Goal: Book appointment/travel/reservation

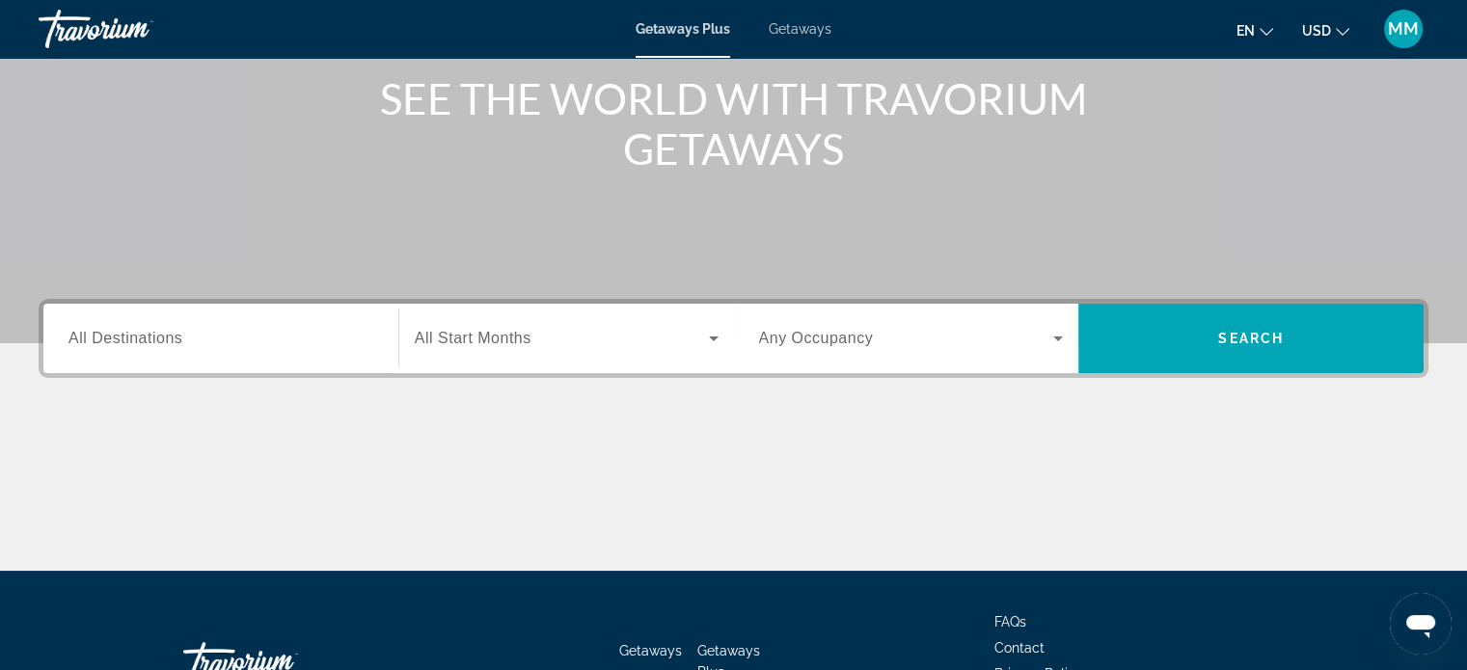
scroll to position [289, 0]
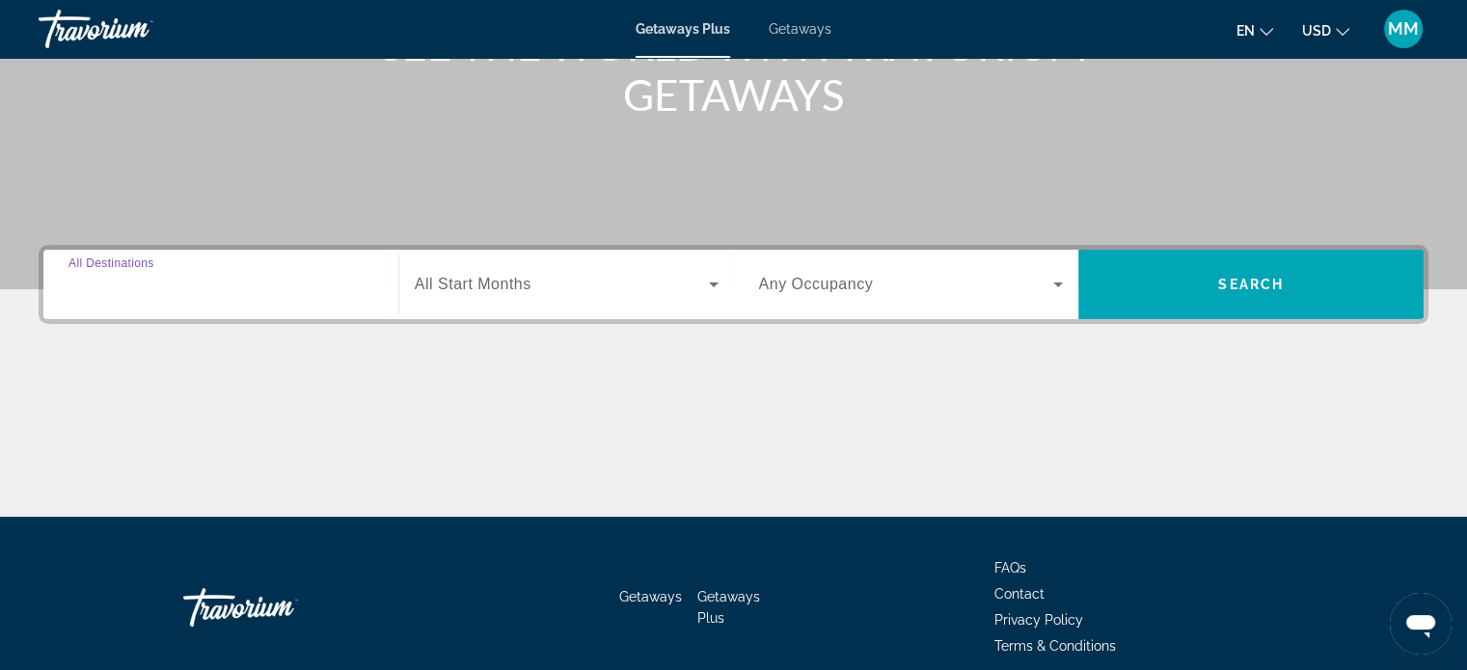
click at [239, 277] on input "Destination All Destinations" at bounding box center [220, 285] width 305 height 23
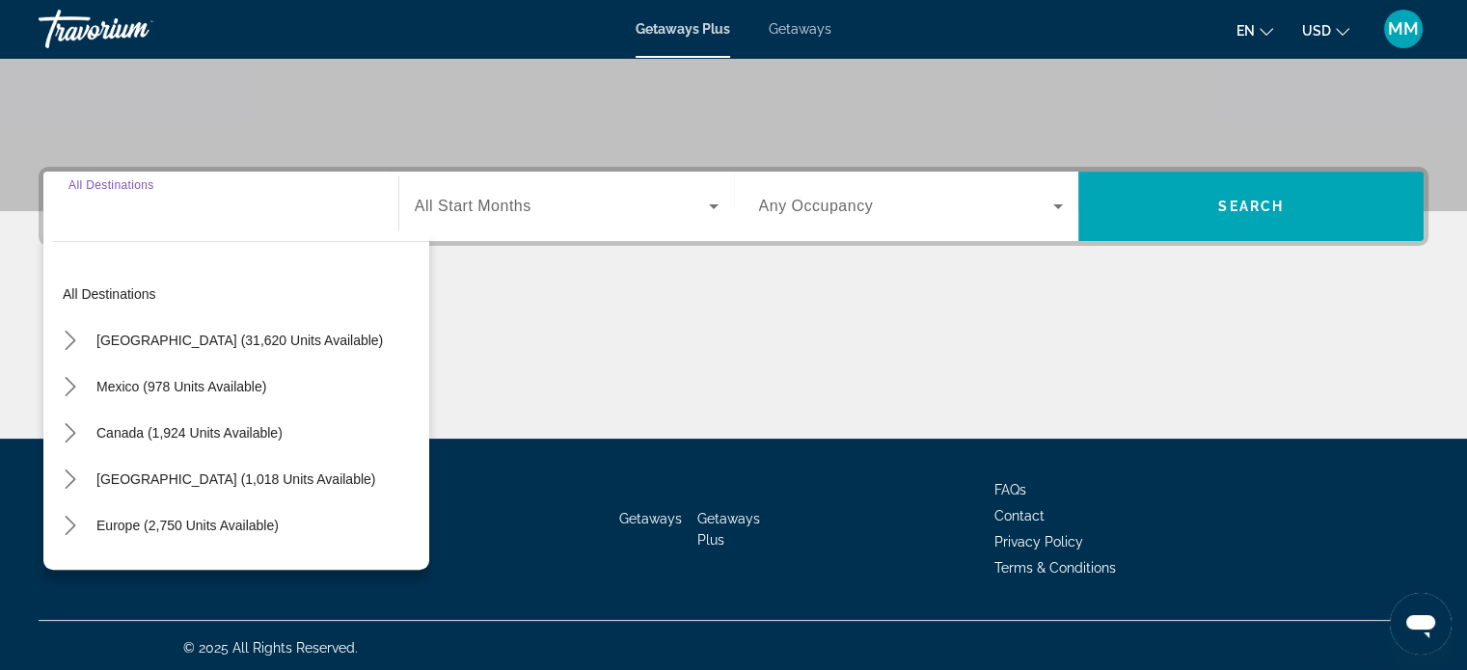
scroll to position [371, 0]
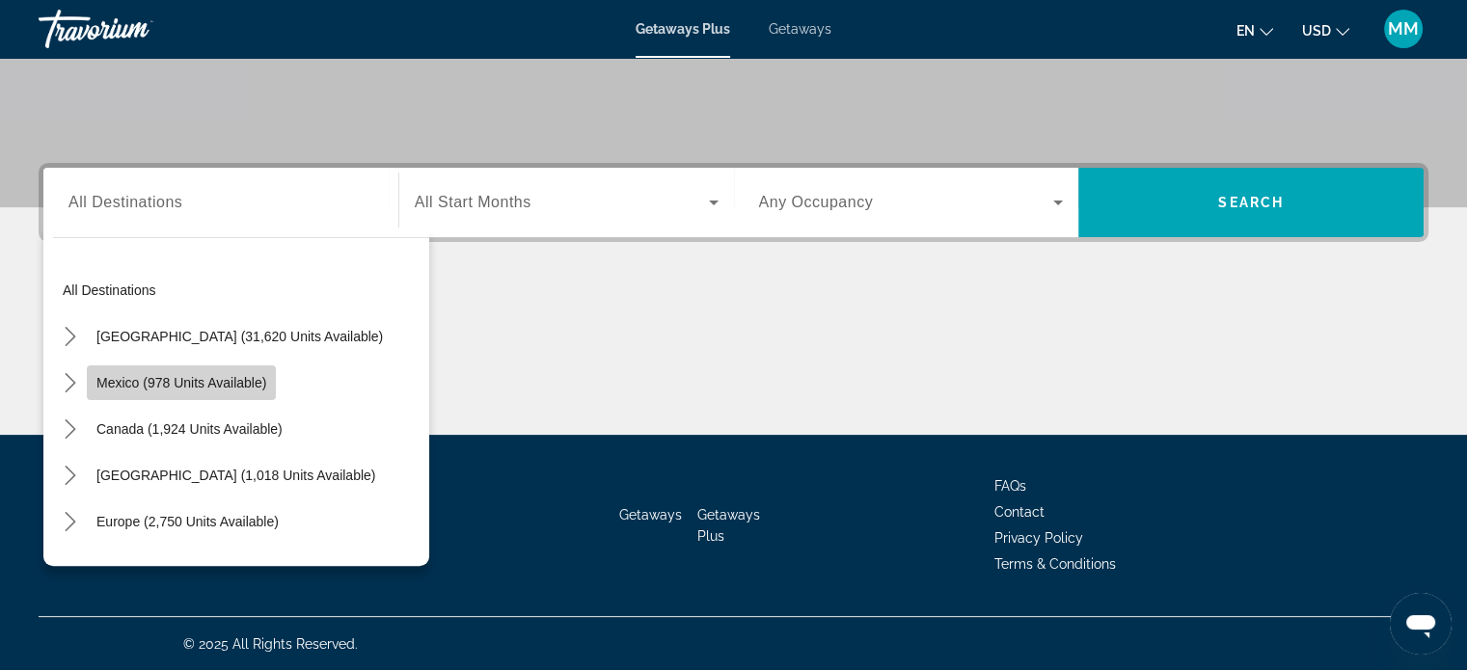
click at [238, 375] on span "Mexico (978 units available)" at bounding box center [181, 382] width 170 height 15
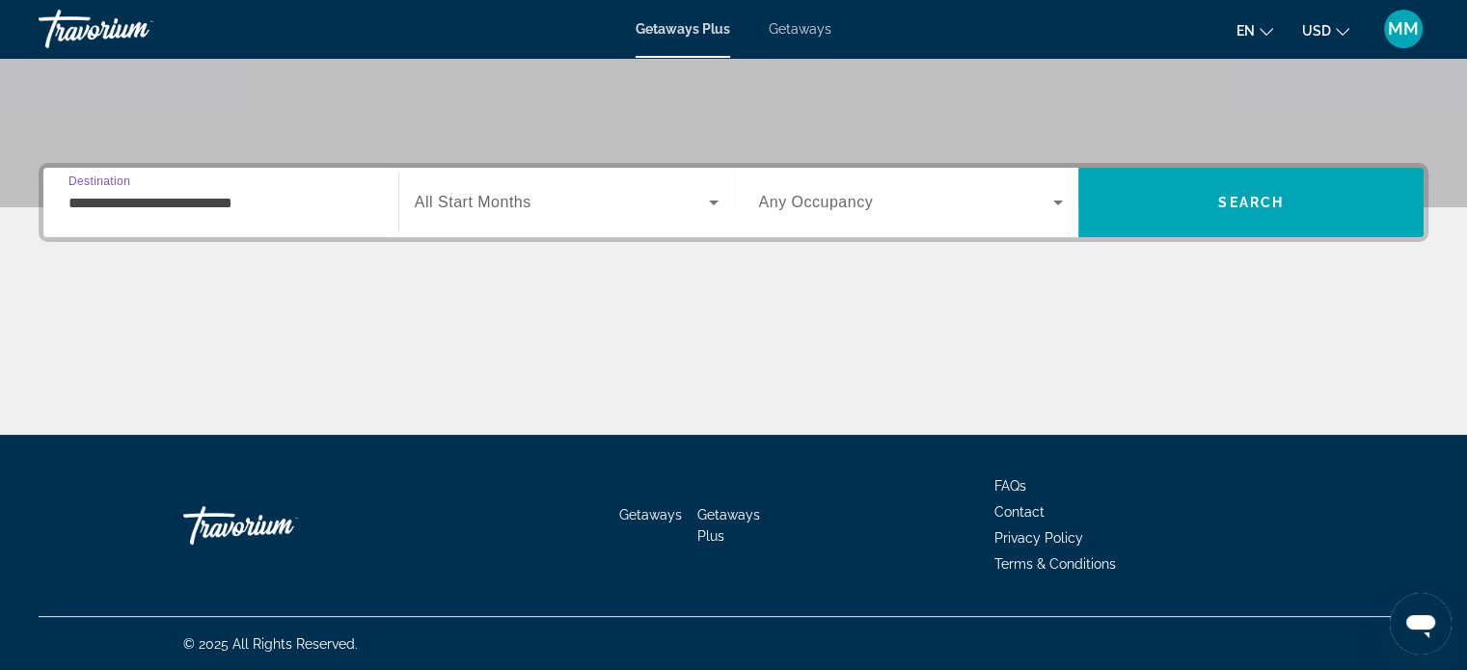
click at [221, 207] on input "**********" at bounding box center [220, 203] width 305 height 23
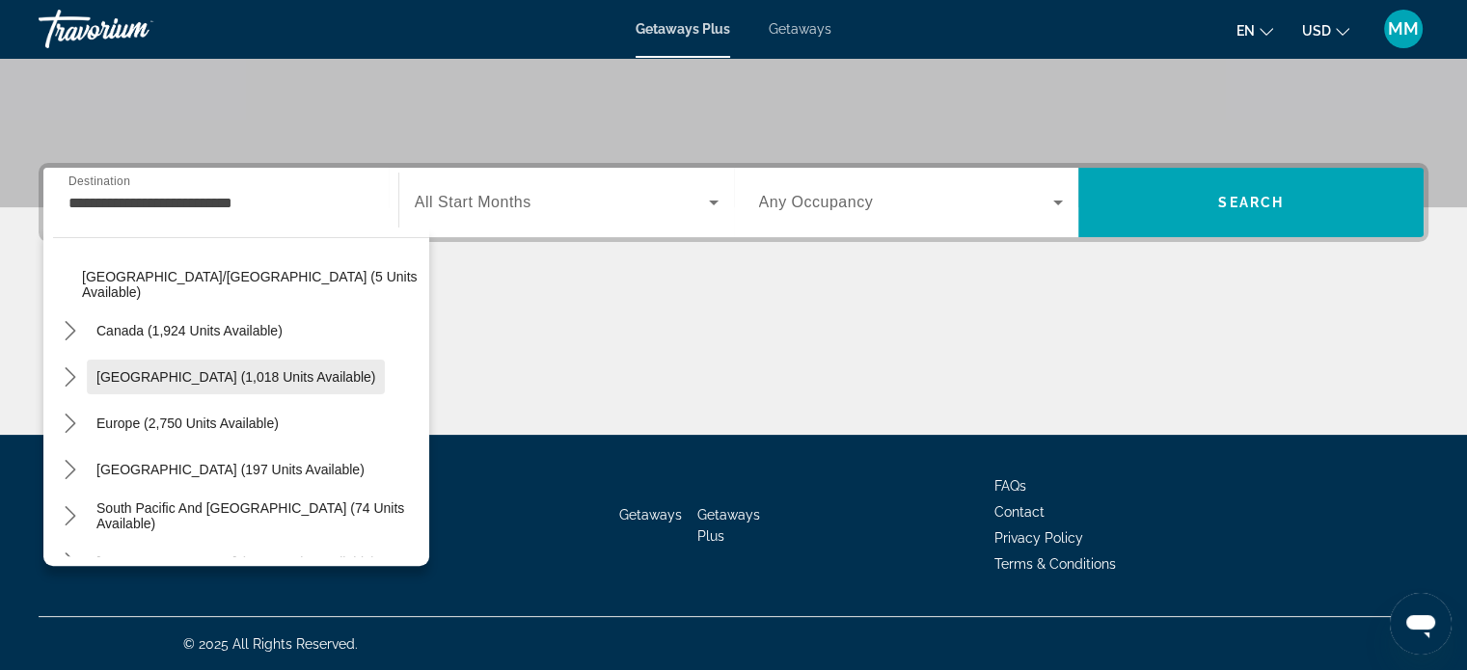
scroll to position [536, 0]
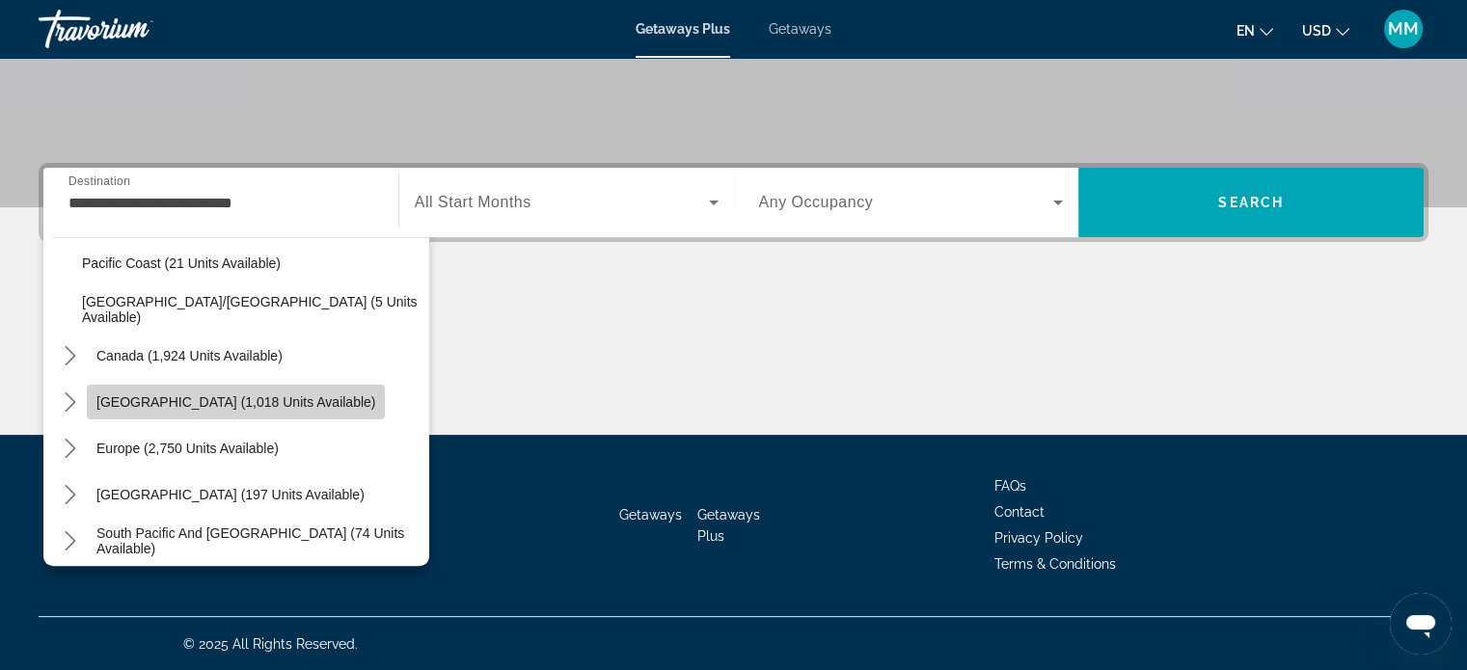
click at [245, 413] on span "Select destination: Caribbean & Atlantic Islands (1,018 units available)" at bounding box center [236, 402] width 298 height 46
type input "**********"
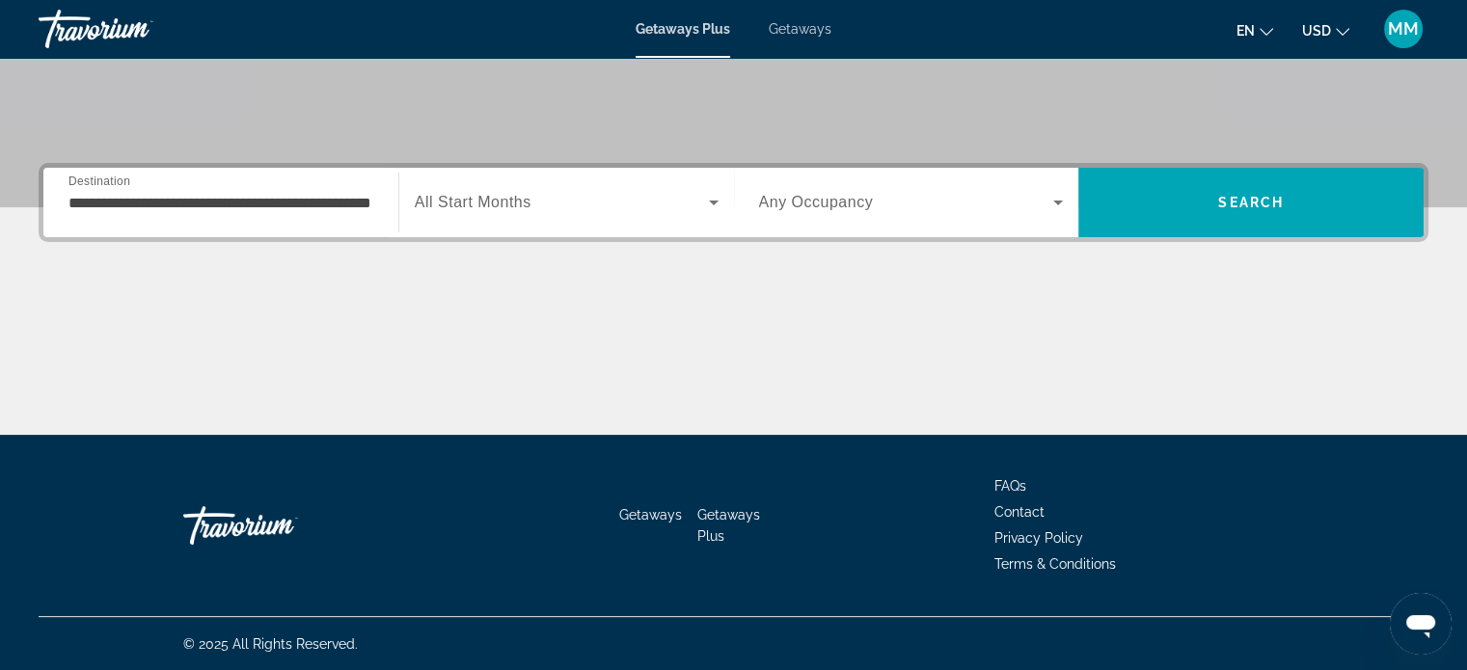
click at [309, 220] on div "**********" at bounding box center [220, 203] width 305 height 55
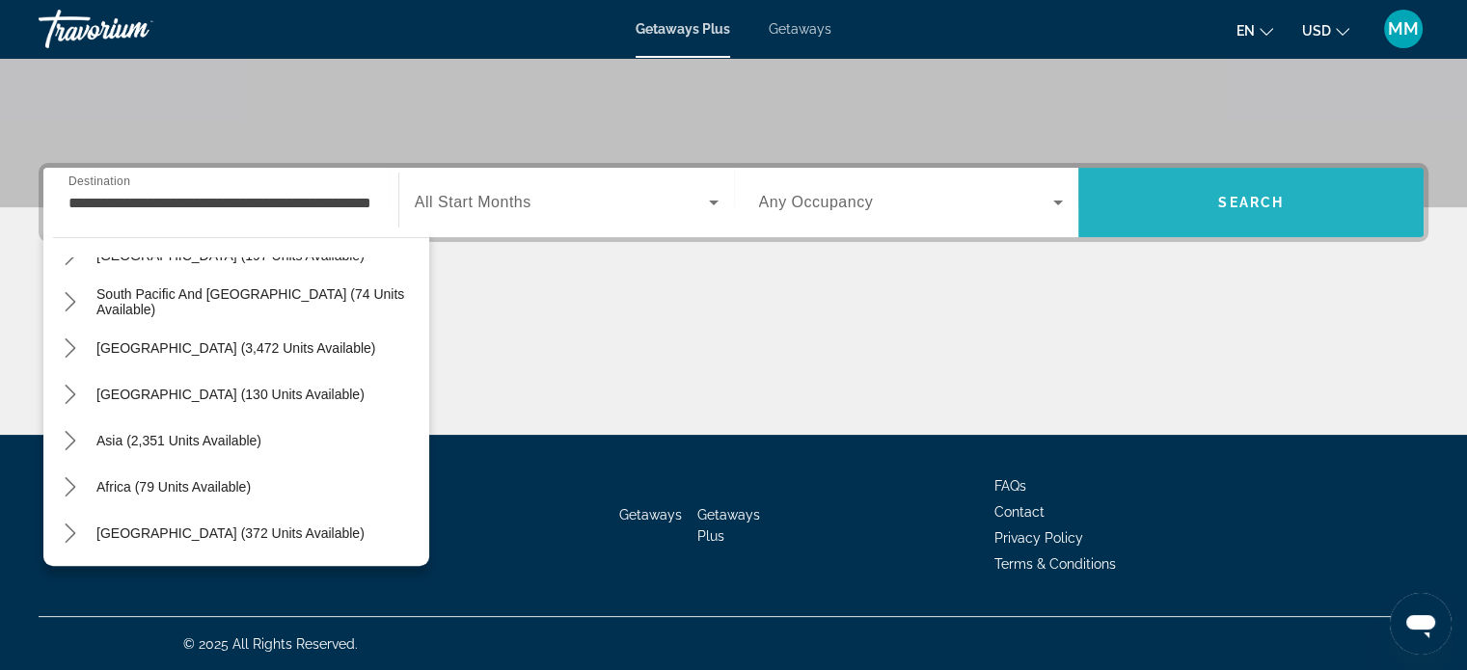
scroll to position [0, 0]
click at [1202, 200] on span "Search" at bounding box center [1251, 202] width 345 height 46
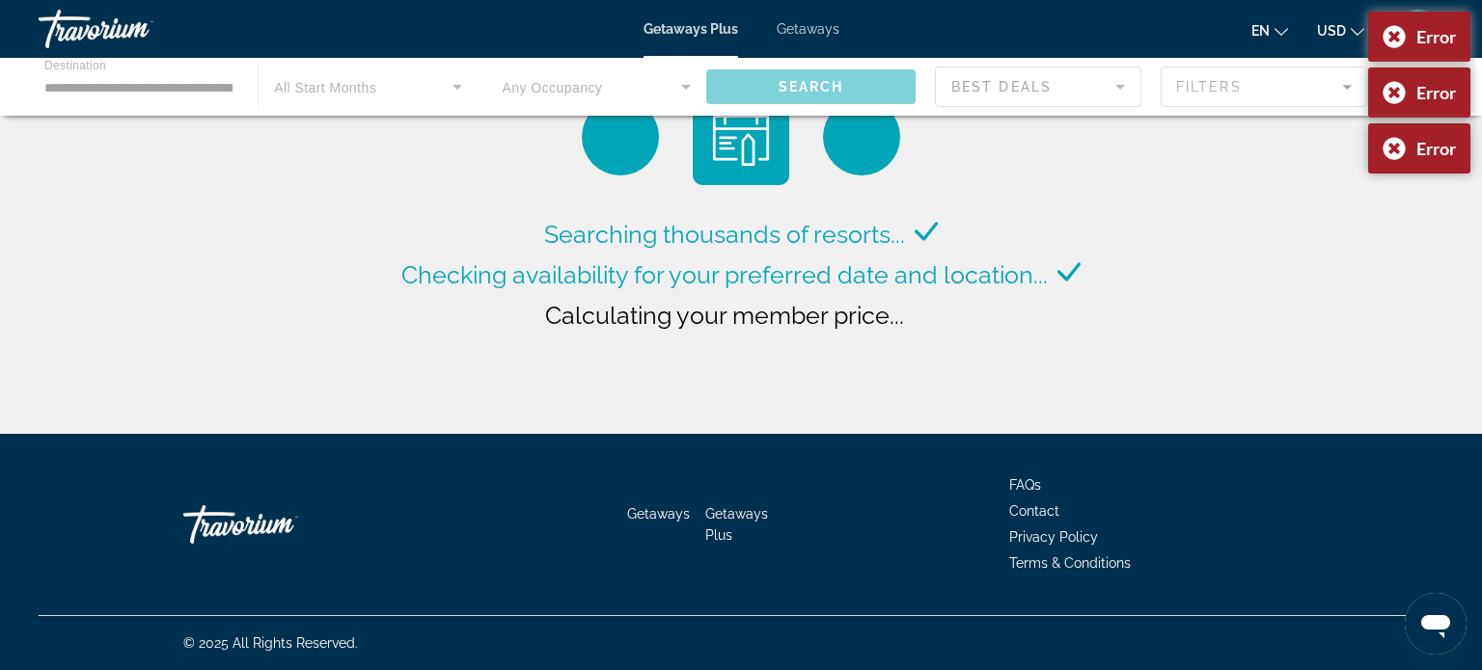
click at [772, 85] on div "Main content" at bounding box center [741, 87] width 1482 height 58
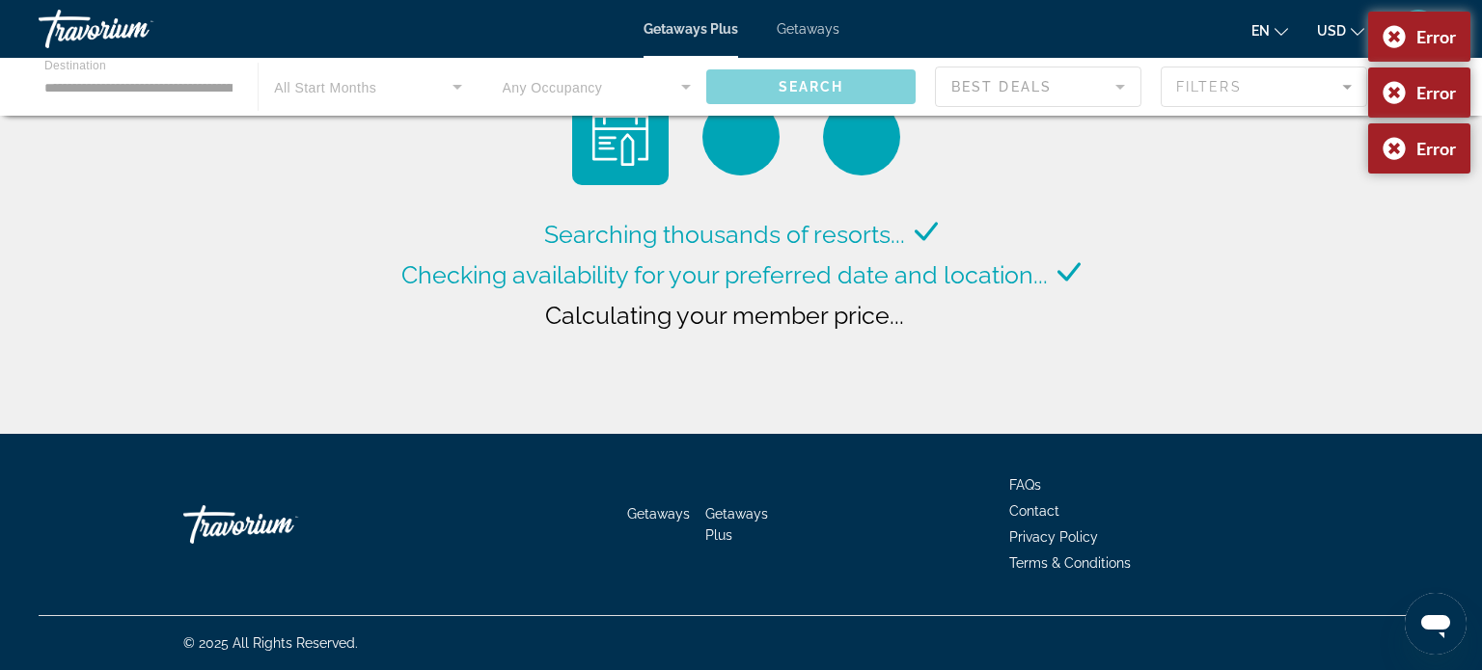
drag, startPoint x: 1005, startPoint y: 108, endPoint x: 1184, endPoint y: 91, distance: 179.3
click at [1020, 100] on div "Main content" at bounding box center [741, 87] width 1482 height 58
drag, startPoint x: 1188, startPoint y: 89, endPoint x: 1204, endPoint y: 85, distance: 16.8
click at [1189, 88] on div "Main content" at bounding box center [741, 87] width 1482 height 58
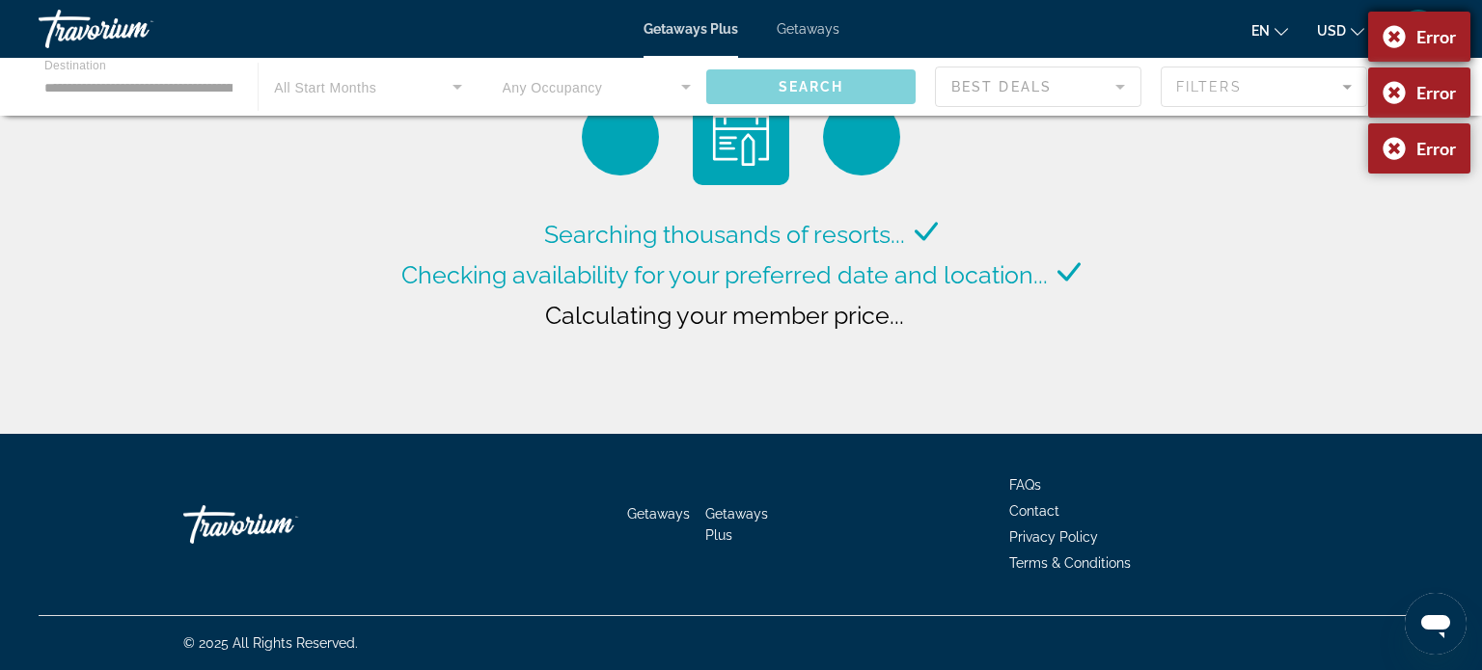
click at [1383, 38] on div "Error" at bounding box center [1419, 37] width 102 height 50
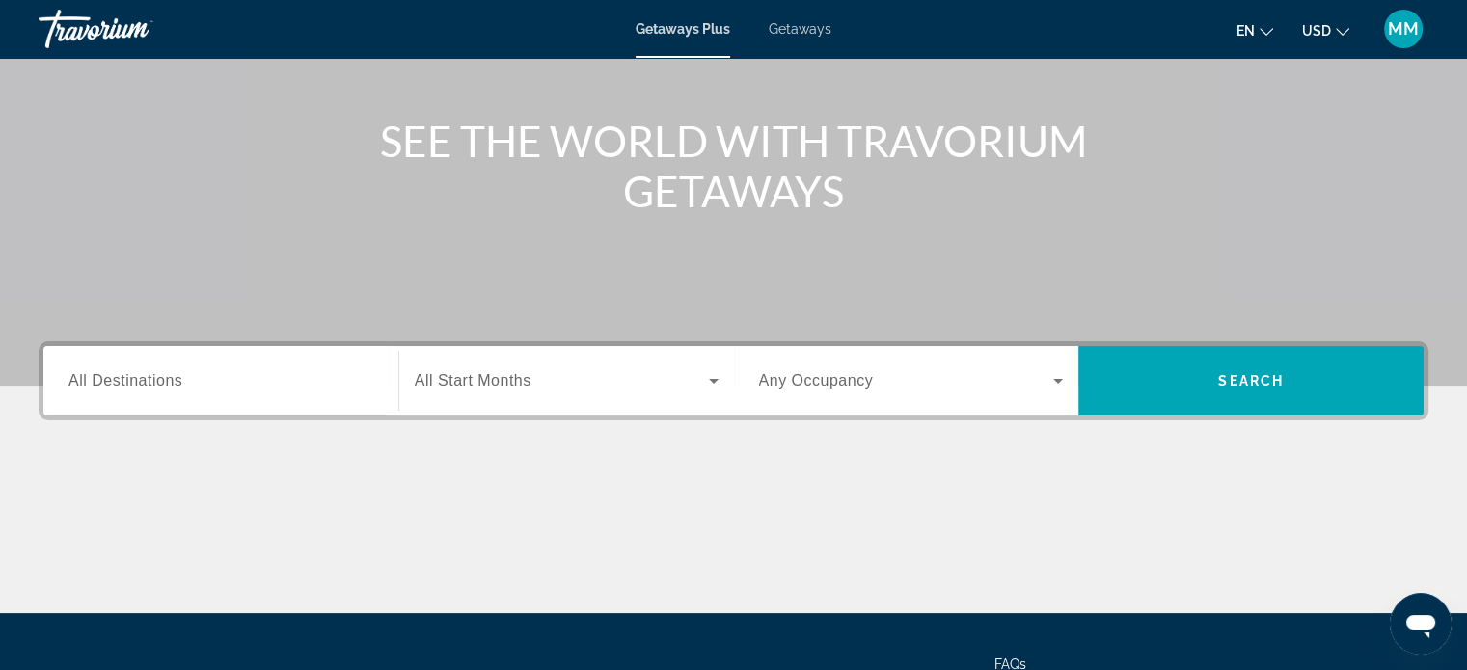
click at [588, 381] on span "Search widget" at bounding box center [562, 380] width 294 height 23
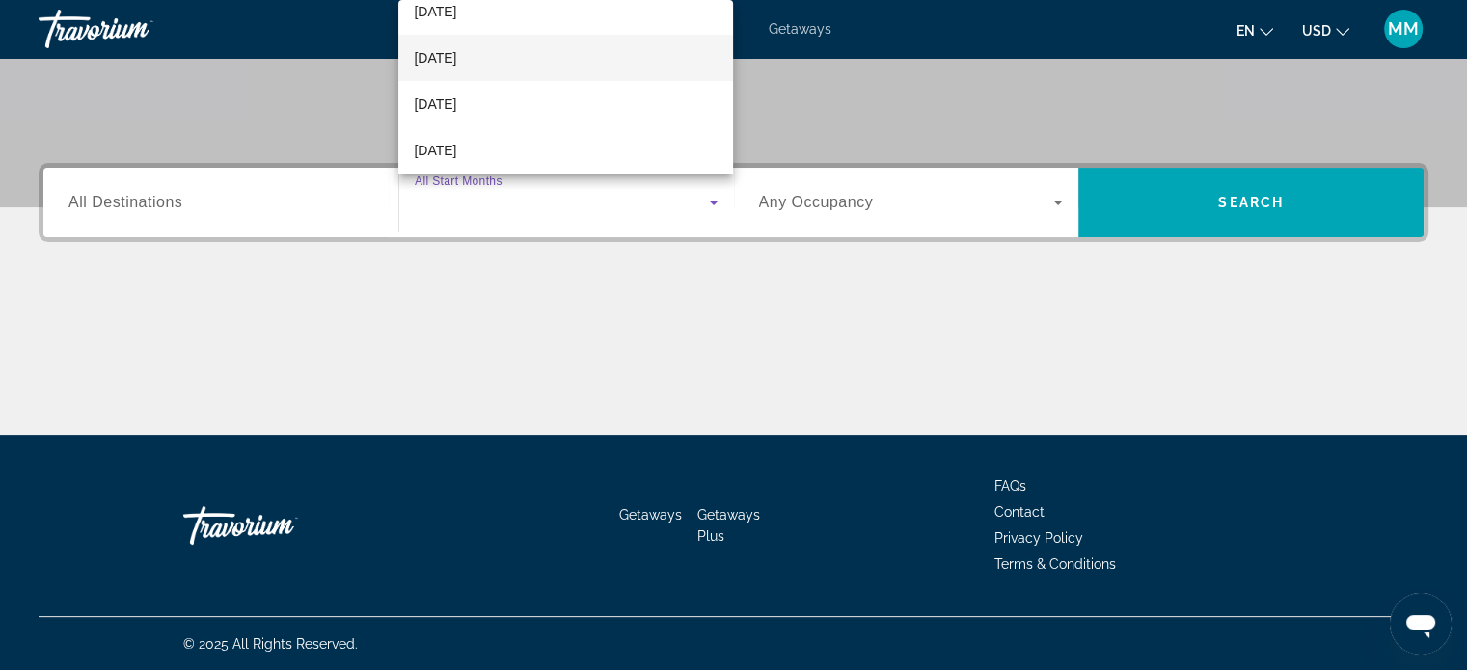
scroll to position [96, 0]
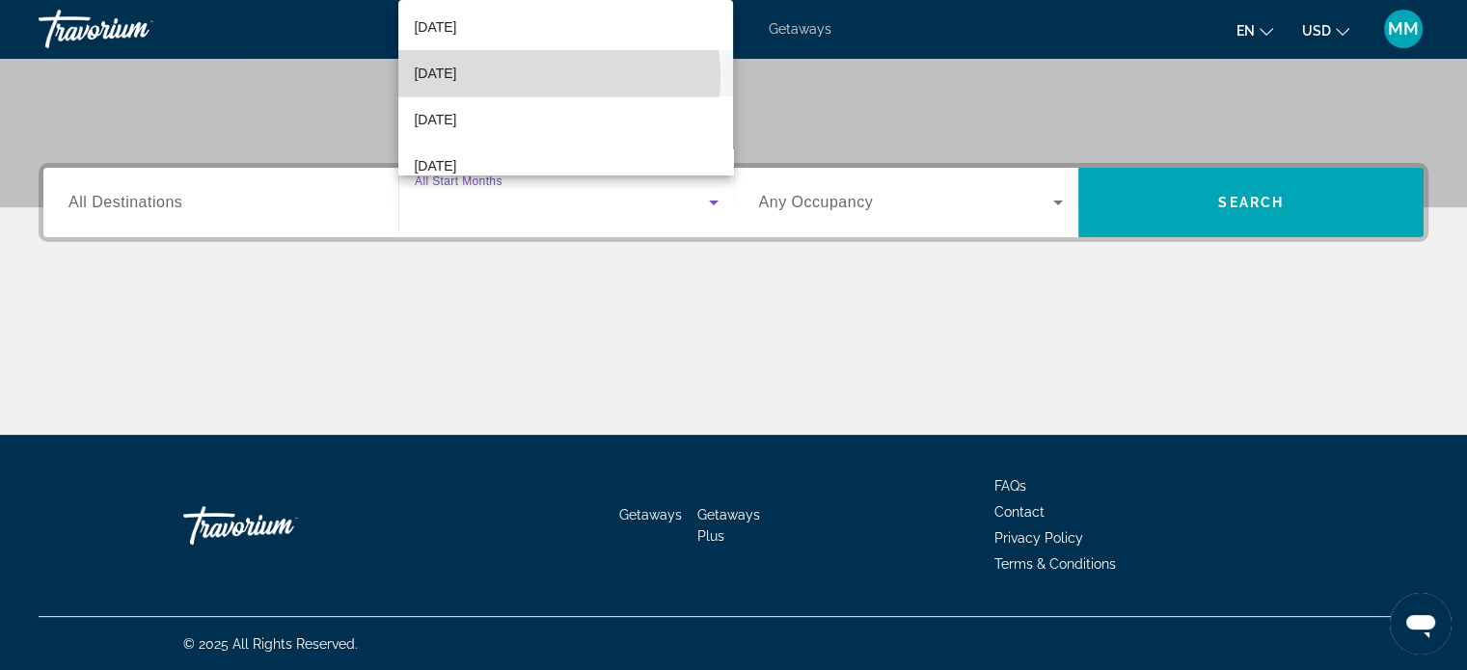
click at [540, 76] on mat-option "[DATE]" at bounding box center [565, 73] width 335 height 46
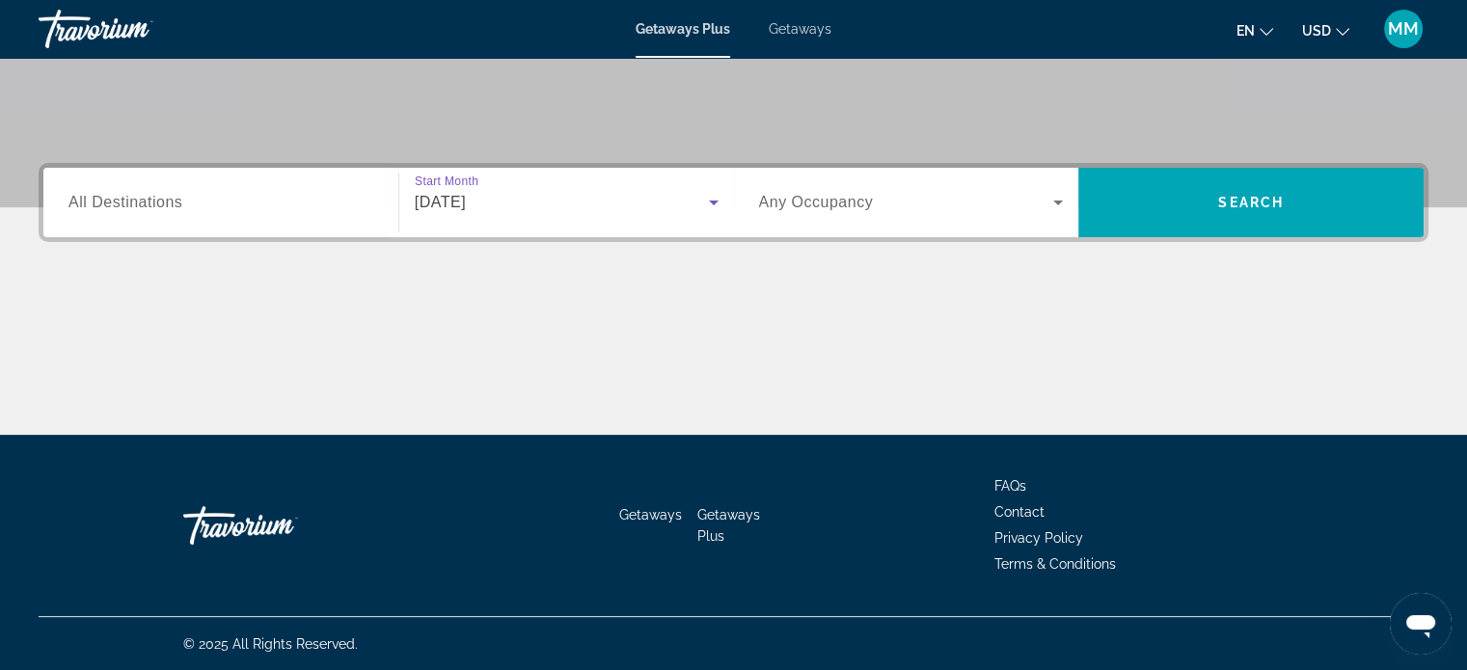
click at [167, 208] on span "All Destinations" at bounding box center [125, 202] width 114 height 16
click at [167, 208] on input "Destination All Destinations" at bounding box center [220, 203] width 305 height 23
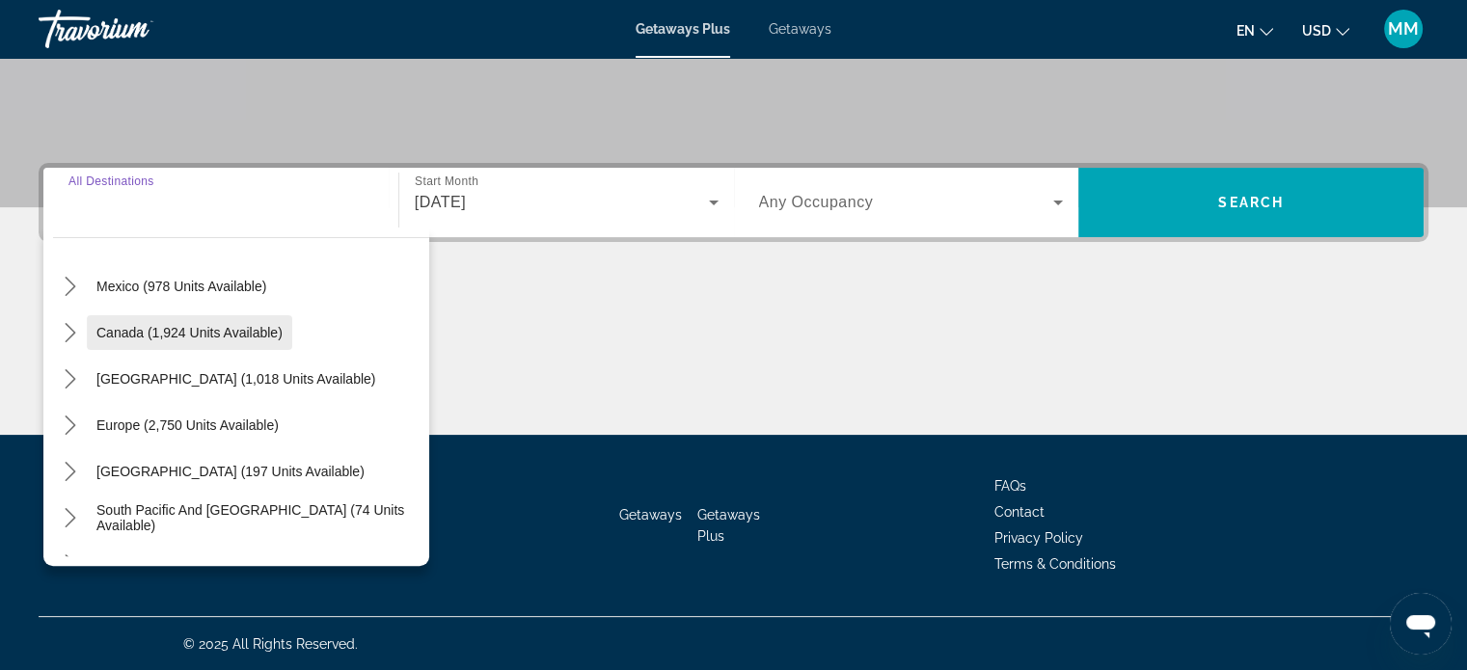
scroll to position [193, 0]
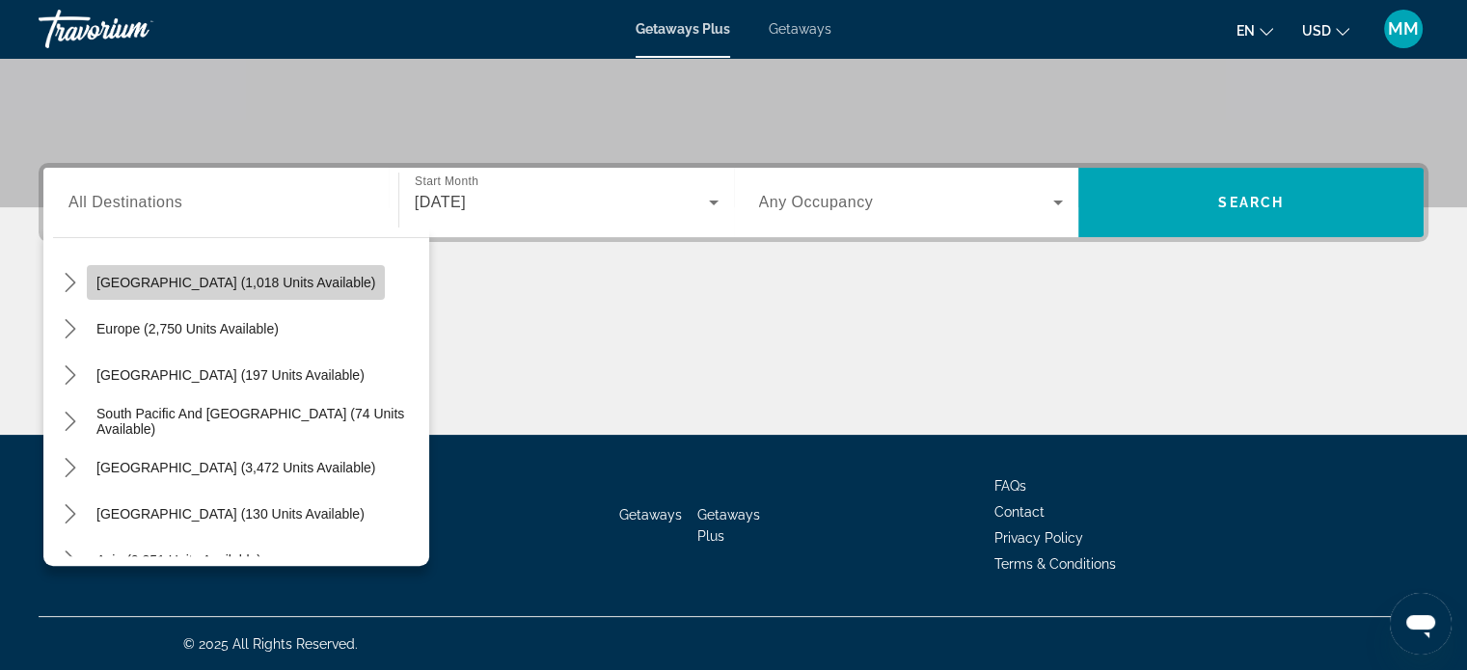
click at [330, 279] on span "[GEOGRAPHIC_DATA] (1,018 units available)" at bounding box center [235, 282] width 279 height 15
type input "**********"
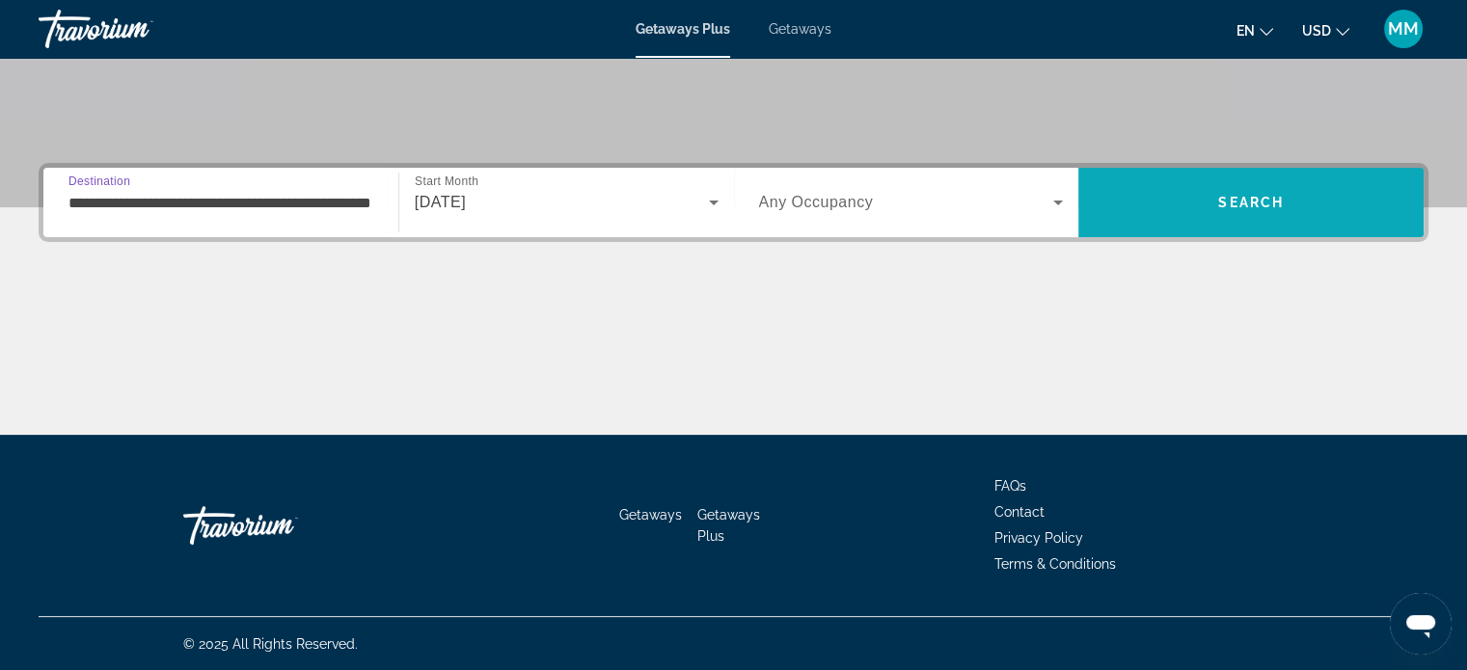
click at [1185, 207] on span "Search" at bounding box center [1251, 202] width 345 height 46
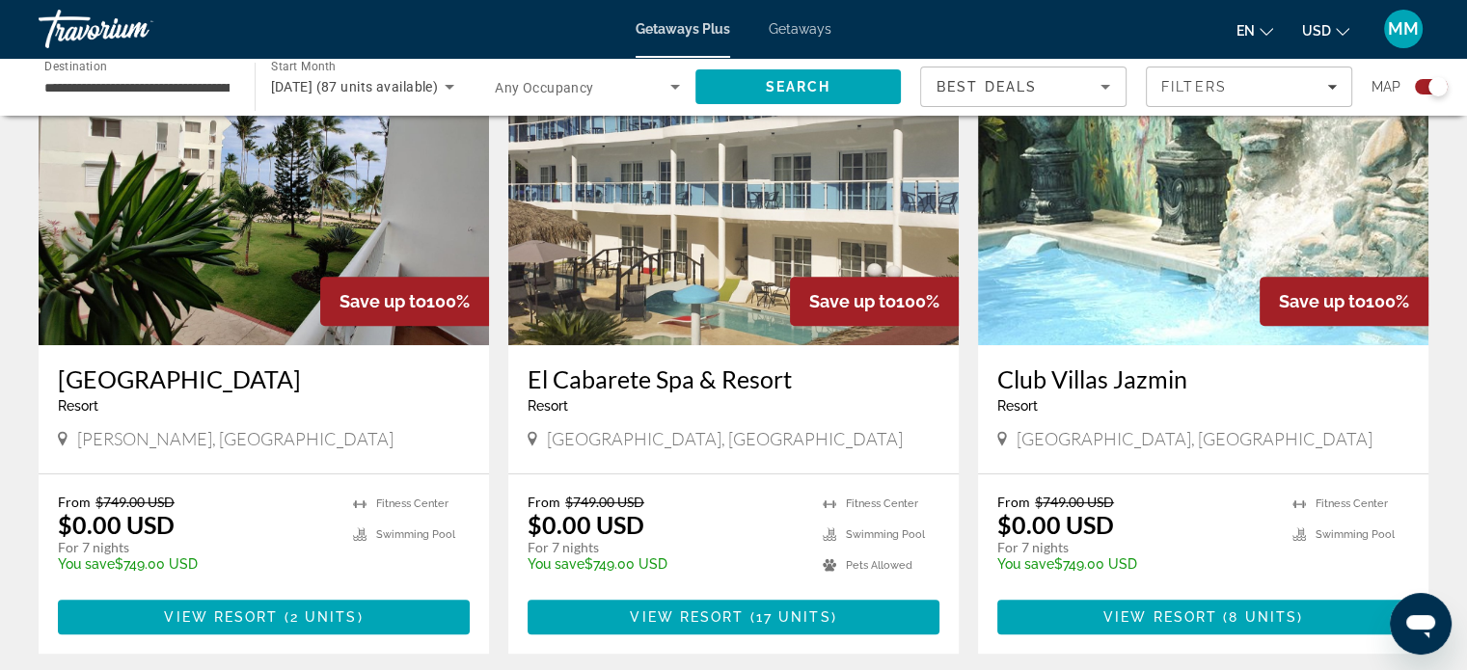
scroll to position [741, 0]
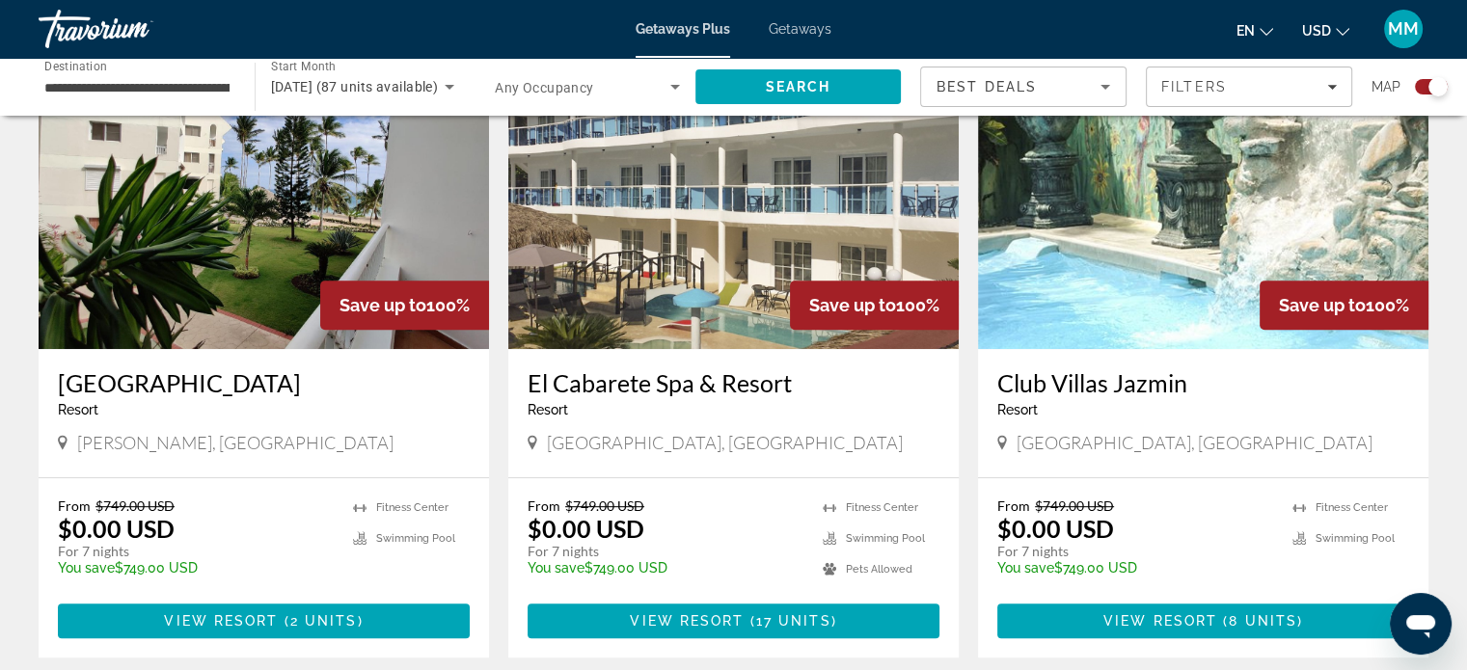
click at [267, 237] on img "Main content" at bounding box center [264, 195] width 451 height 309
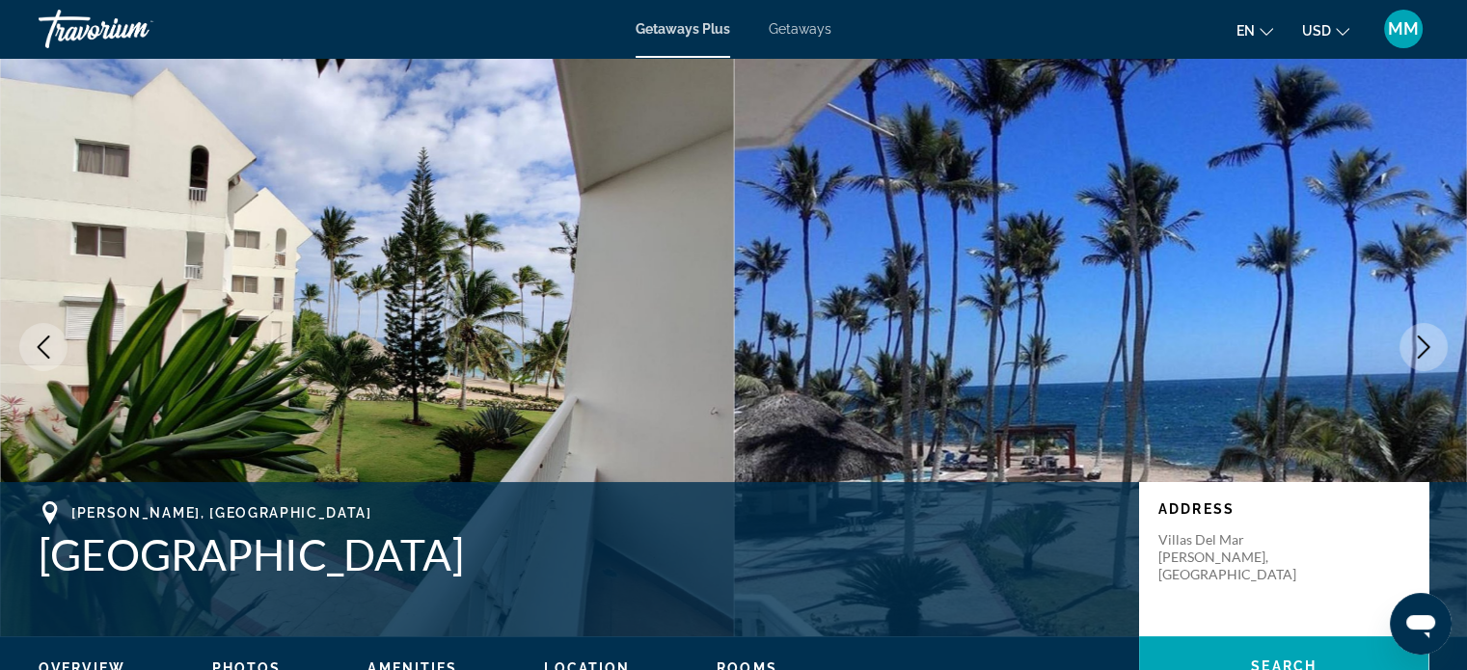
click at [1420, 346] on icon "Next image" at bounding box center [1423, 347] width 23 height 23
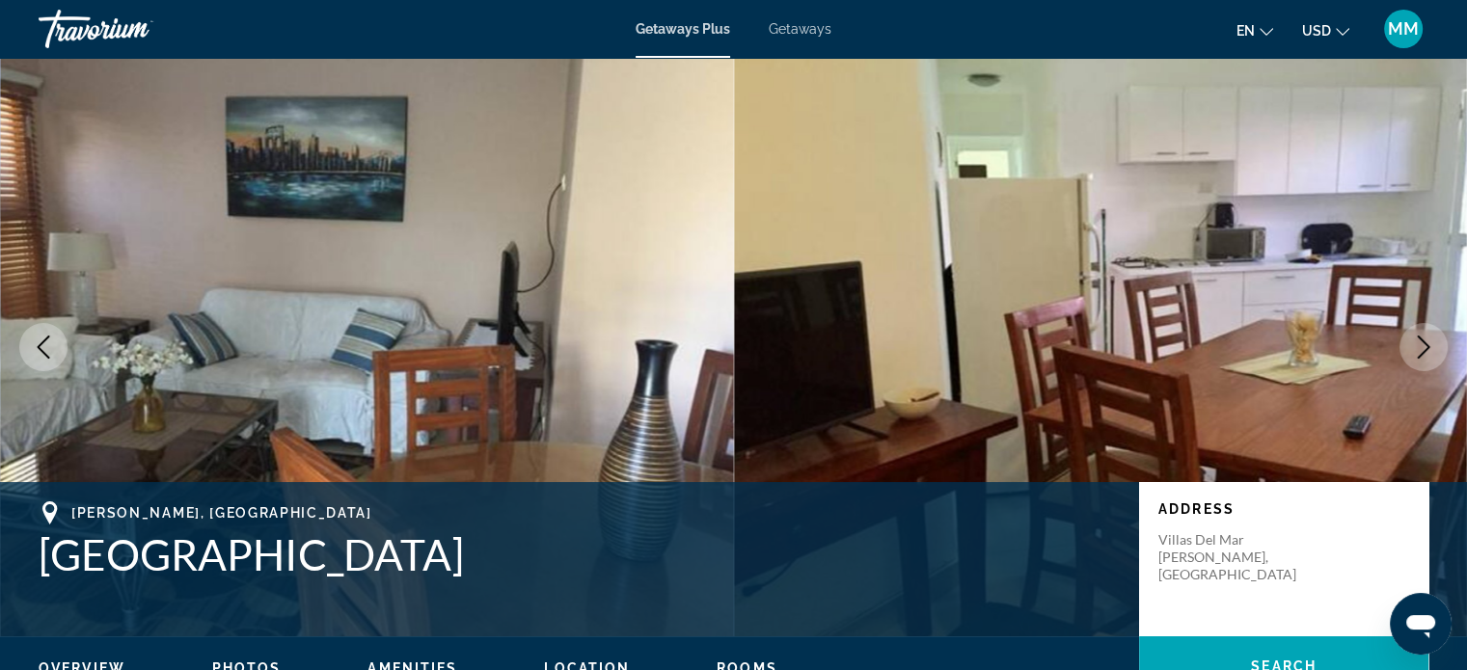
click at [1418, 346] on icon "Next image" at bounding box center [1423, 347] width 23 height 23
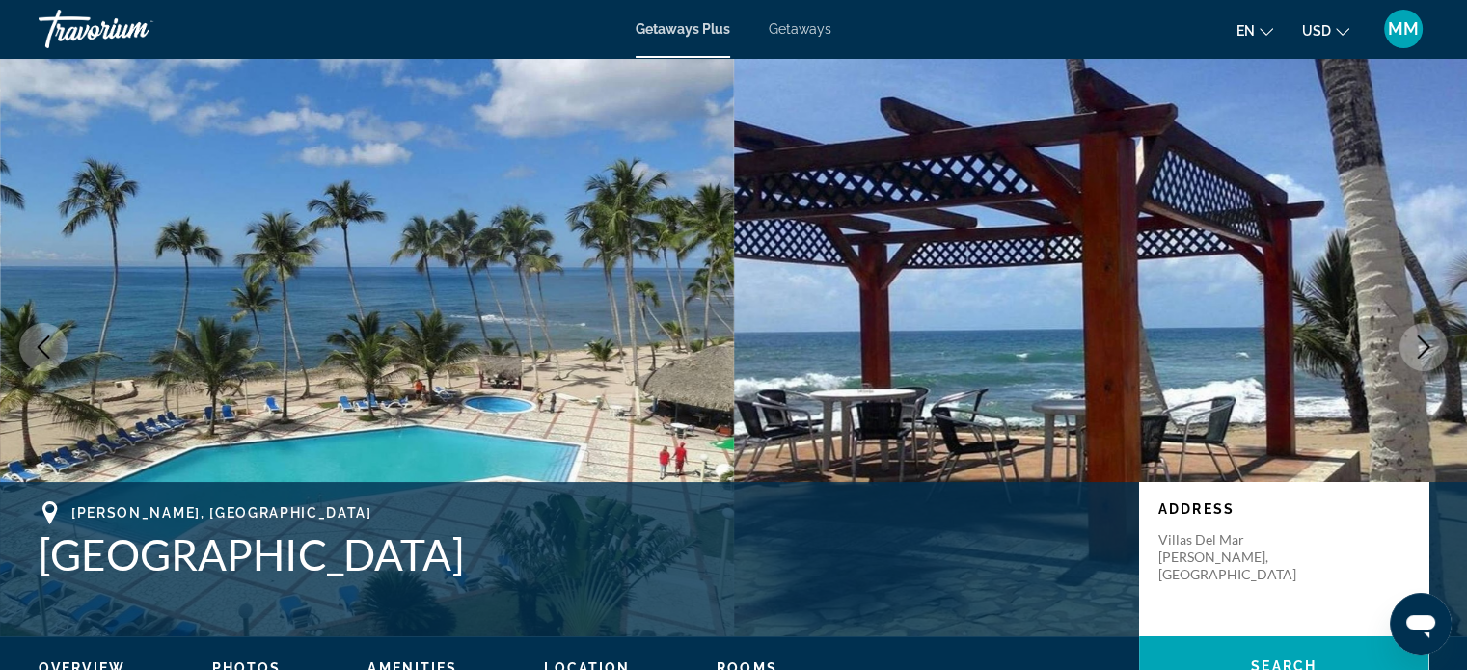
click at [1418, 346] on icon "Next image" at bounding box center [1423, 347] width 23 height 23
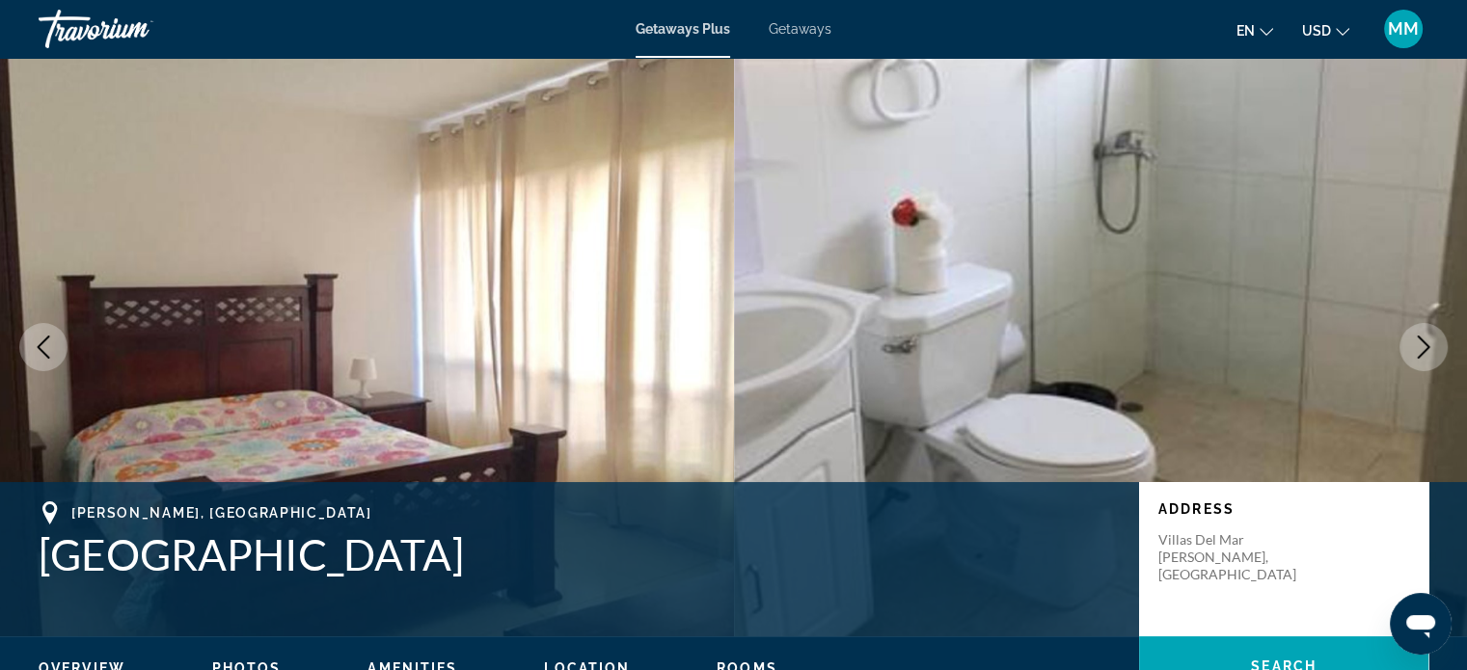
click at [1418, 346] on icon "Next image" at bounding box center [1423, 347] width 23 height 23
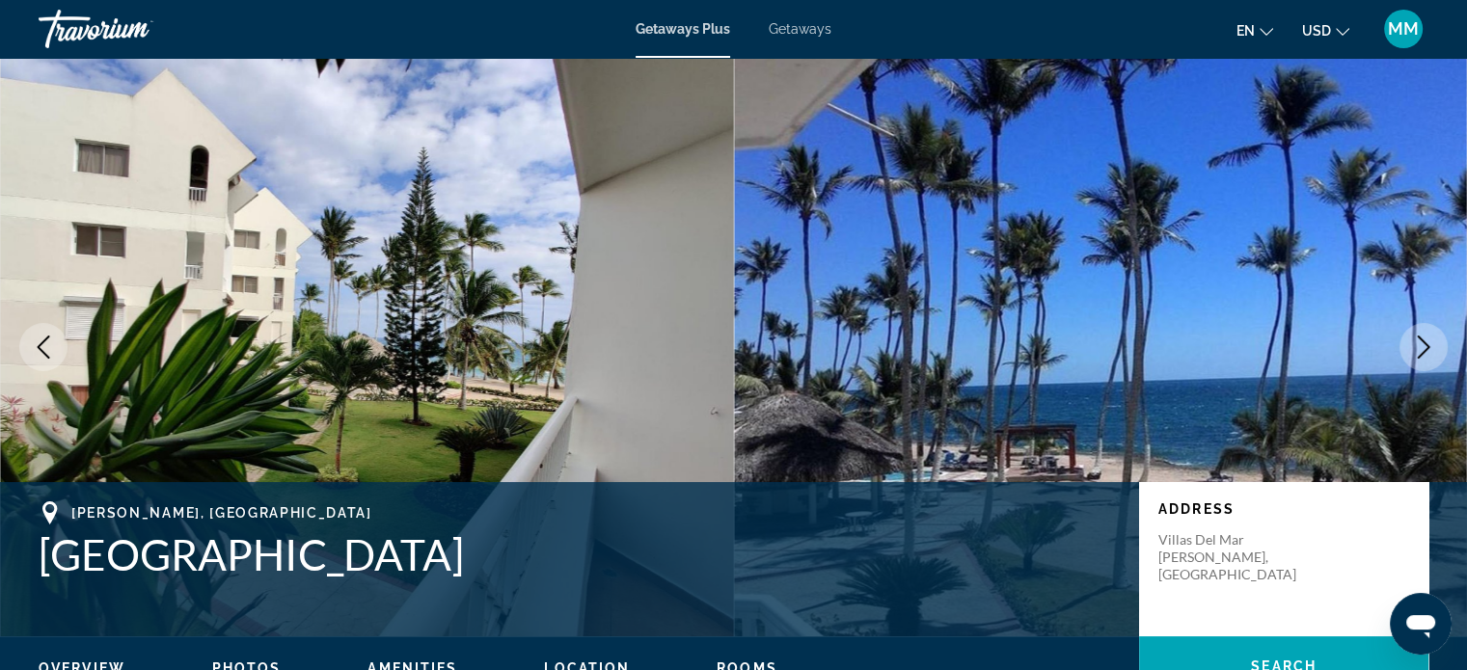
click at [1418, 346] on icon "Next image" at bounding box center [1423, 347] width 23 height 23
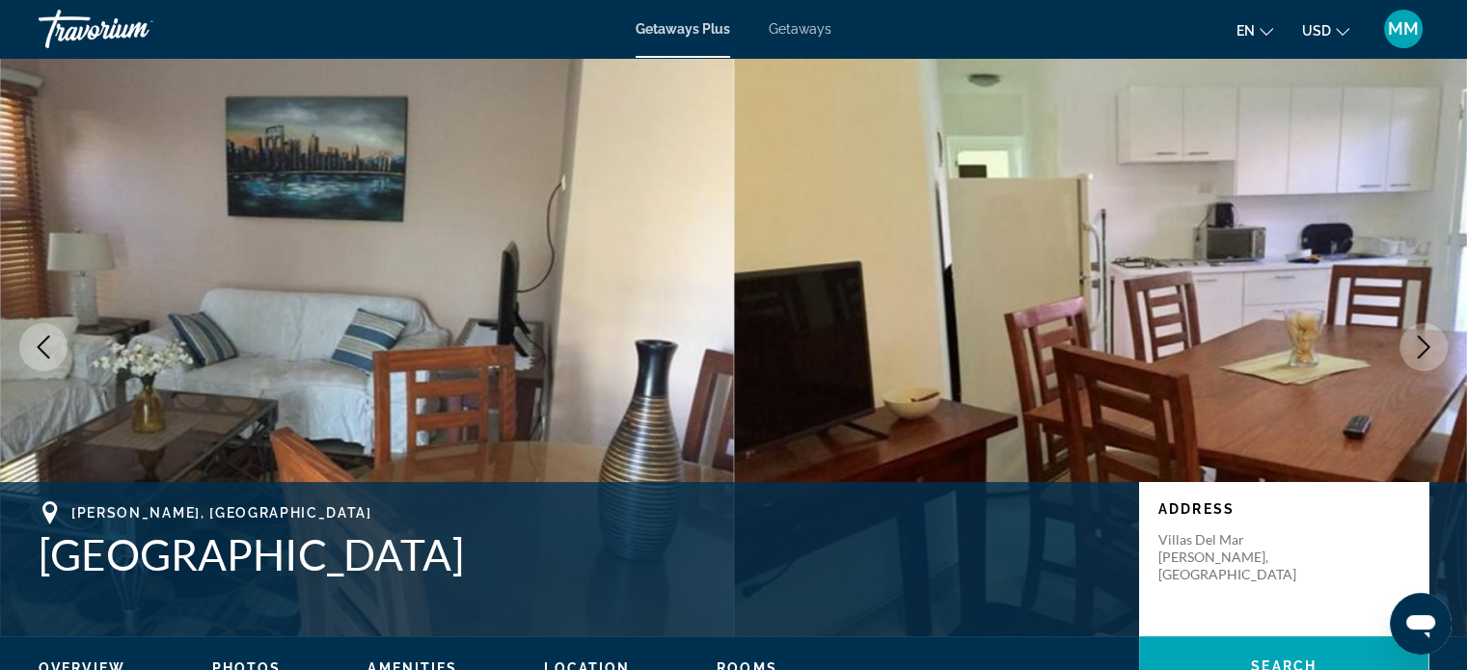
click at [1420, 340] on icon "Next image" at bounding box center [1424, 347] width 13 height 23
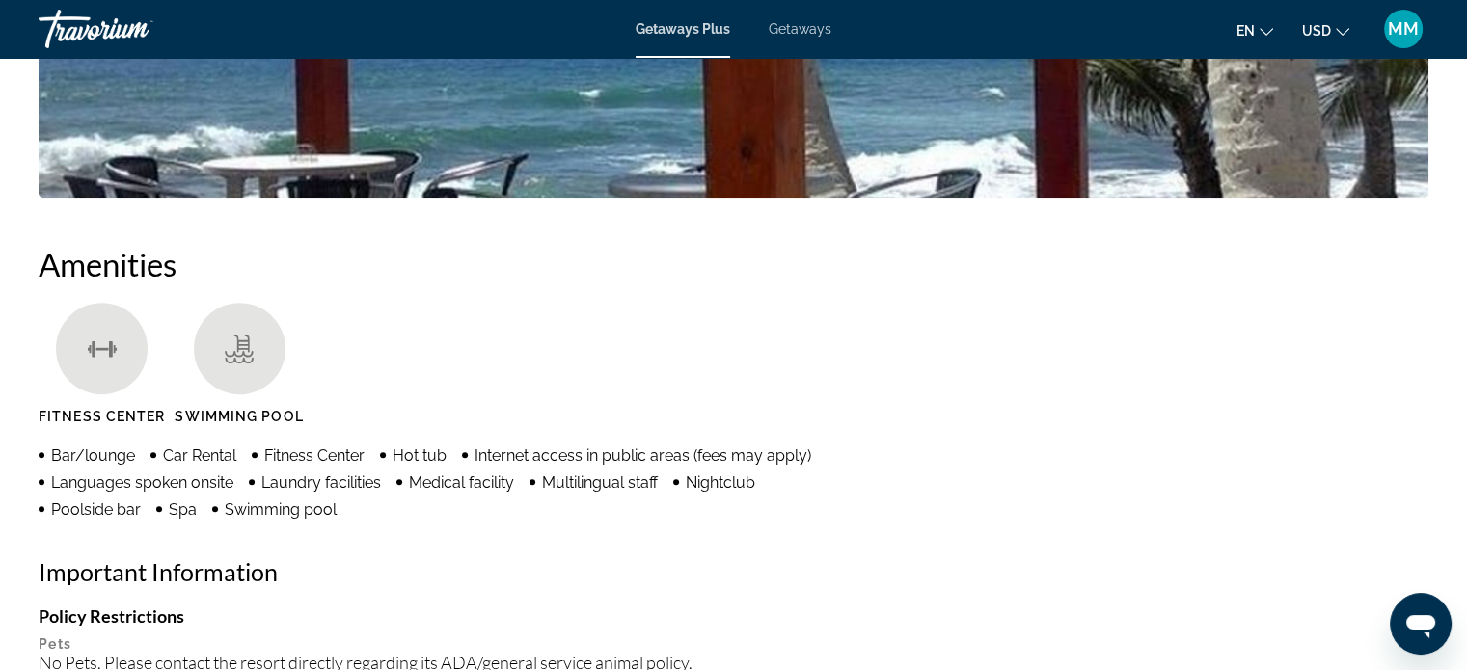
scroll to position [1254, 0]
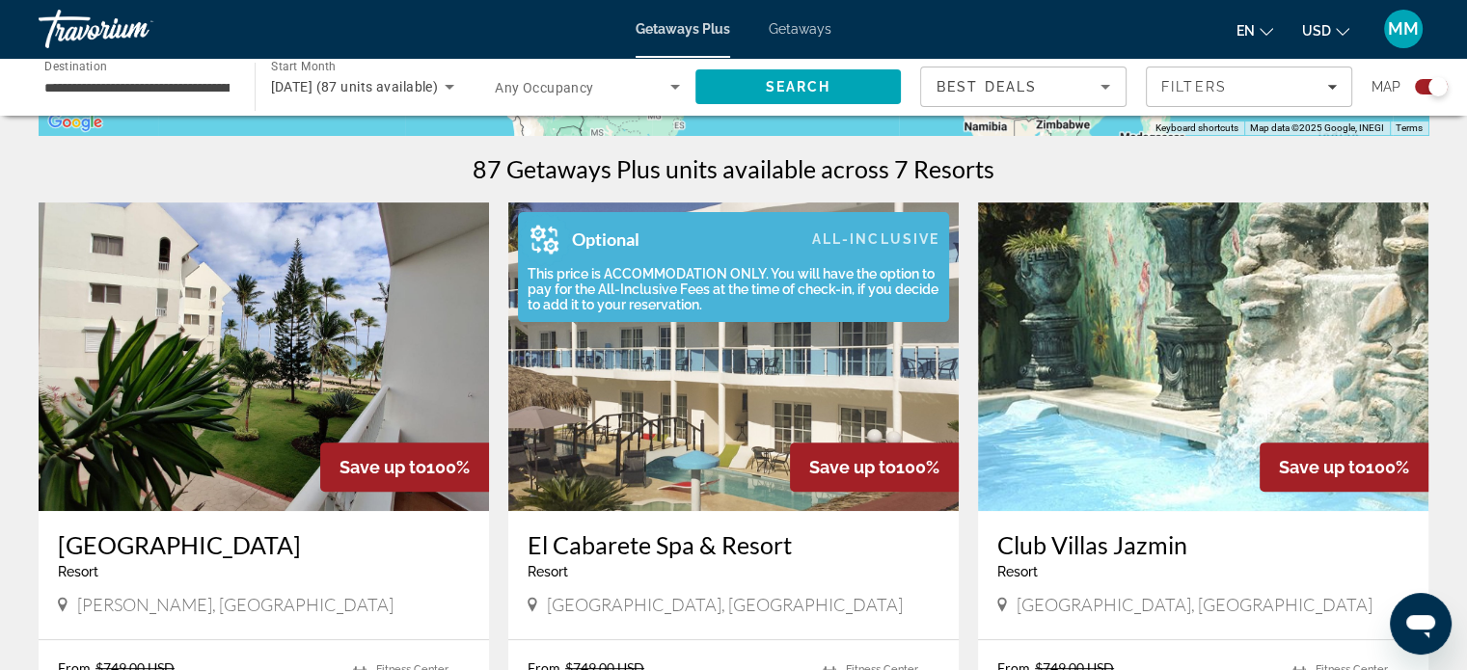
scroll to position [675, 0]
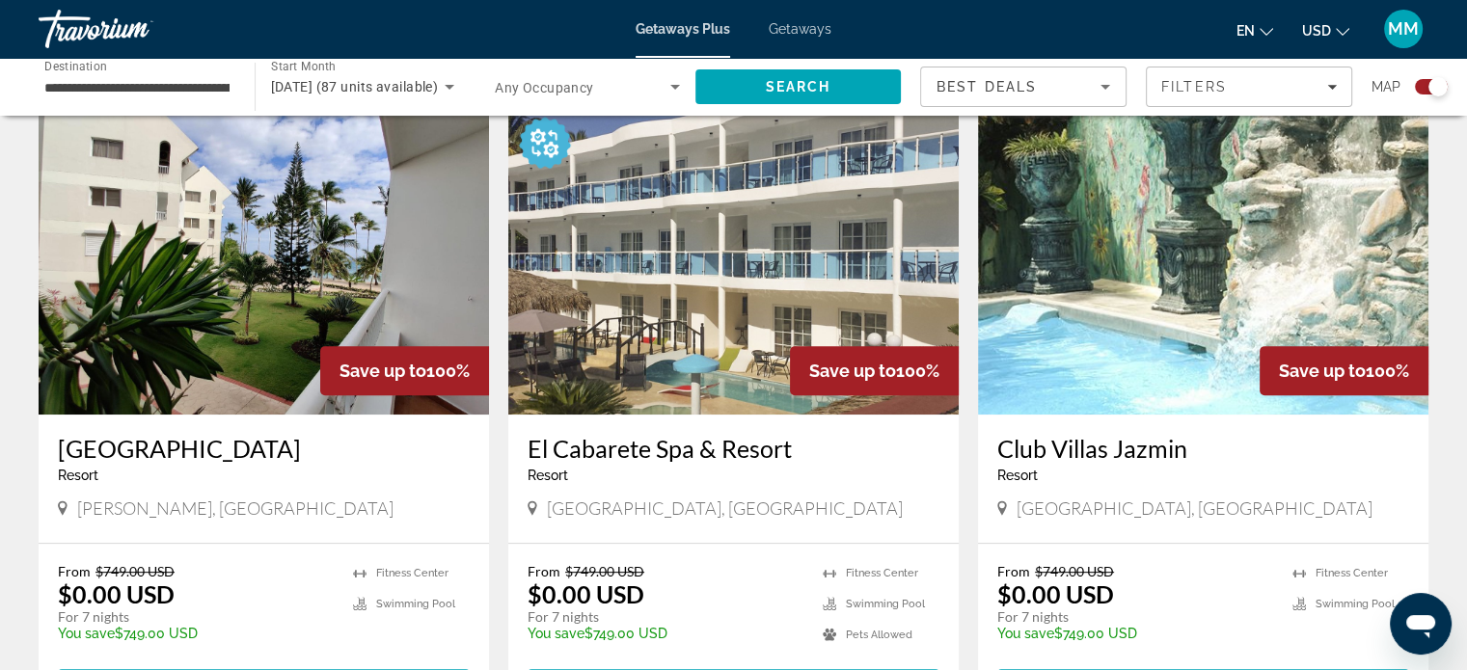
click at [730, 307] on img "Main content" at bounding box center [733, 260] width 451 height 309
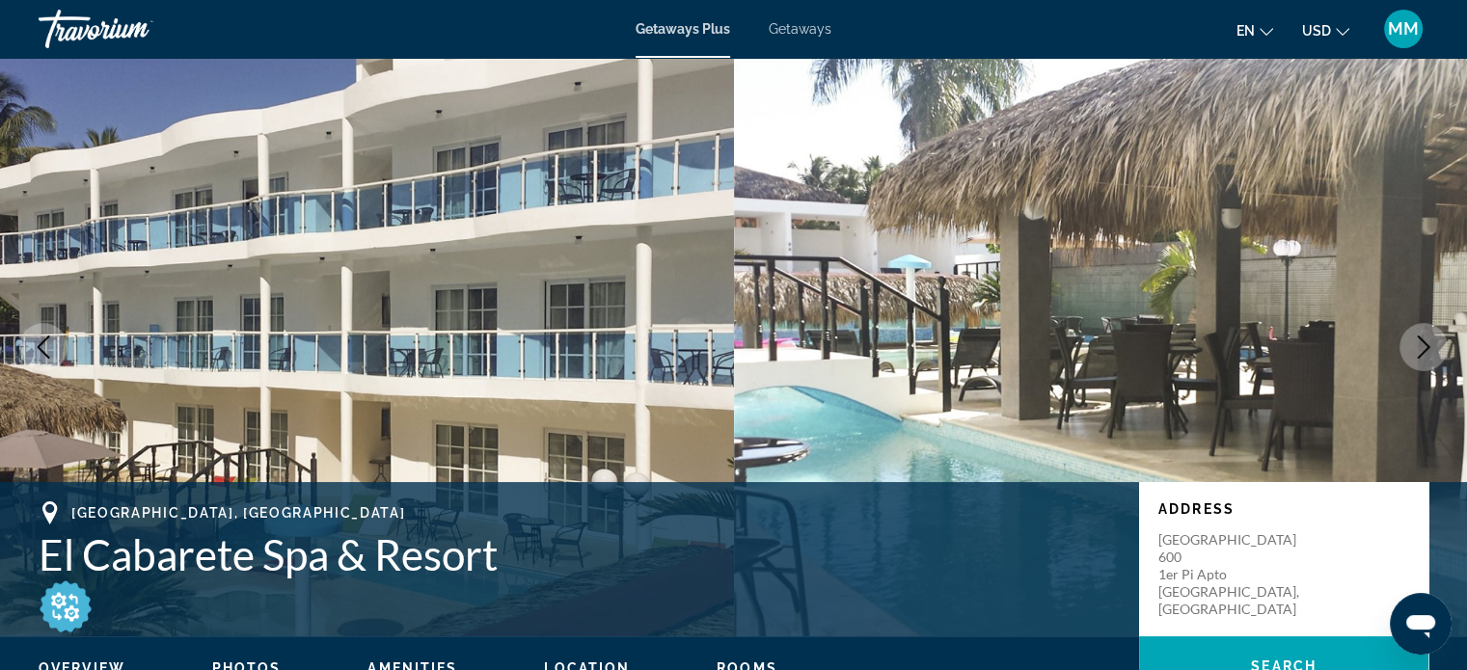
click at [1424, 349] on icon "Next image" at bounding box center [1423, 347] width 23 height 23
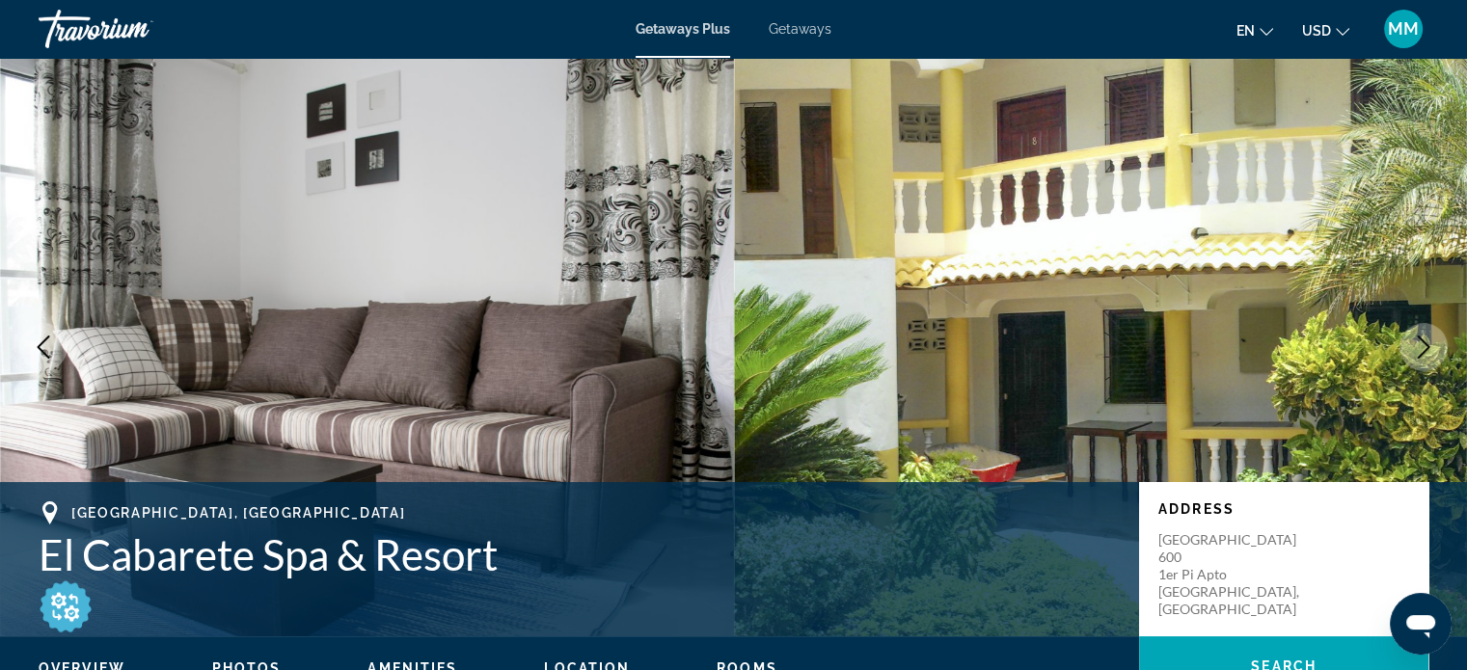
click at [1424, 349] on icon "Next image" at bounding box center [1423, 347] width 23 height 23
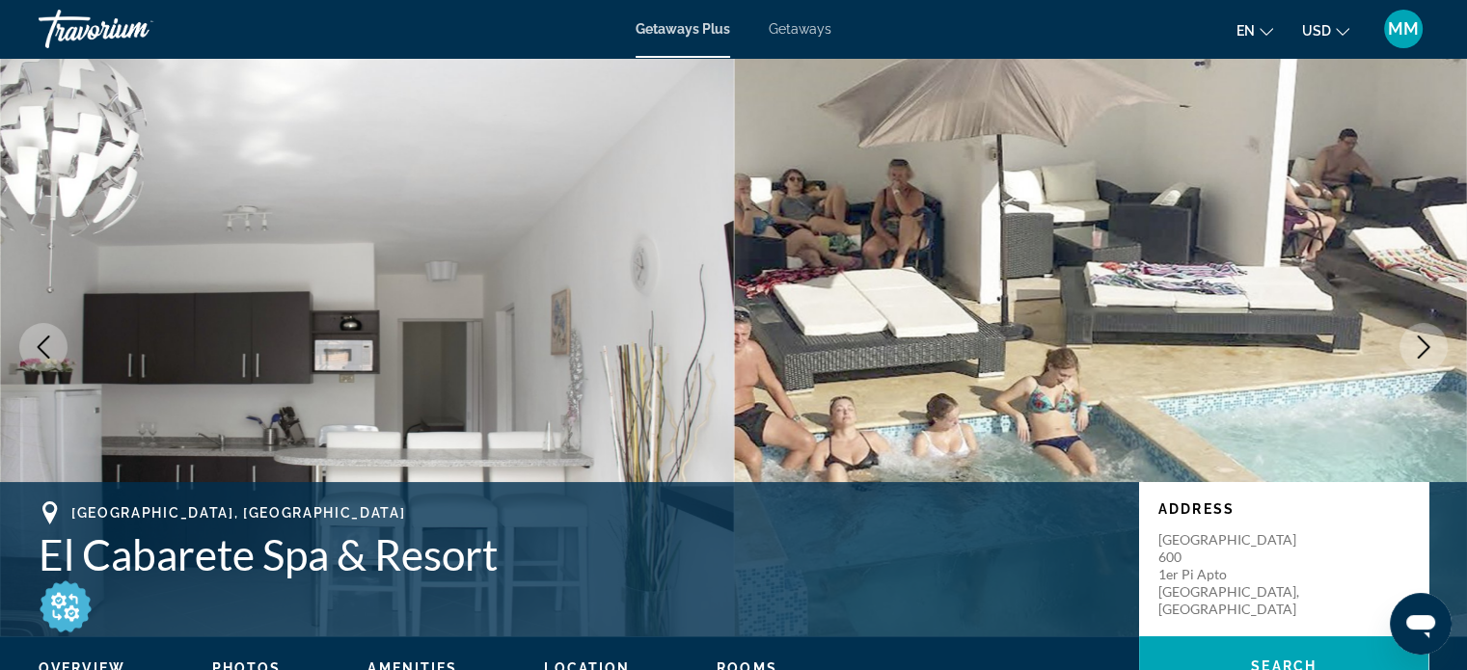
click at [1424, 349] on icon "Next image" at bounding box center [1423, 347] width 23 height 23
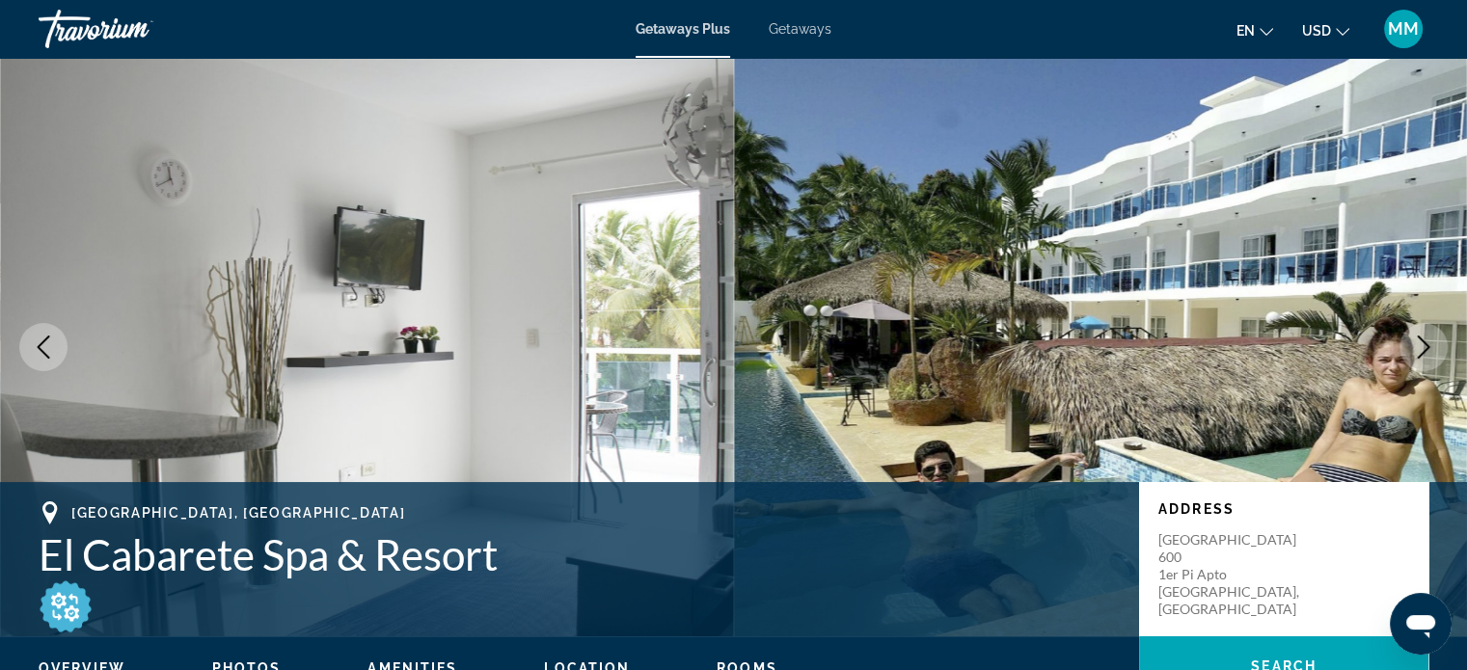
click at [1424, 349] on icon "Next image" at bounding box center [1423, 347] width 23 height 23
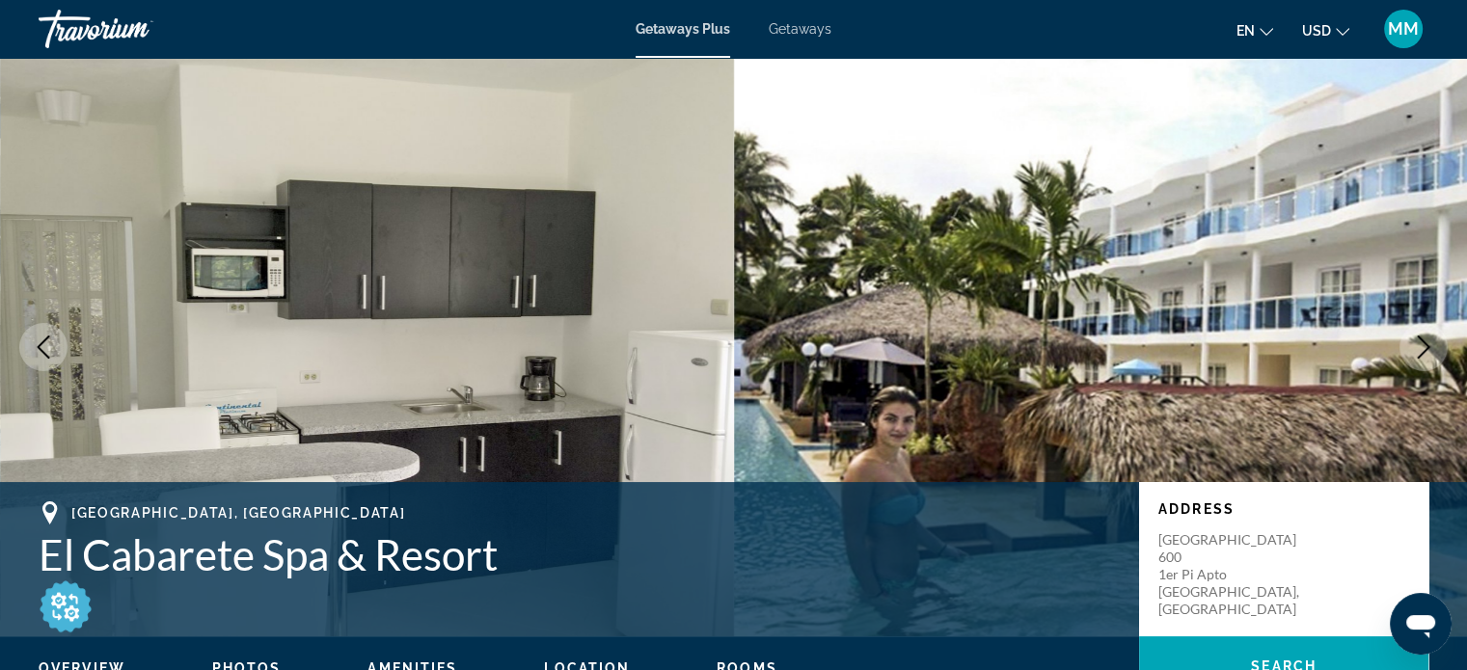
click at [1418, 340] on icon "Next image" at bounding box center [1423, 347] width 23 height 23
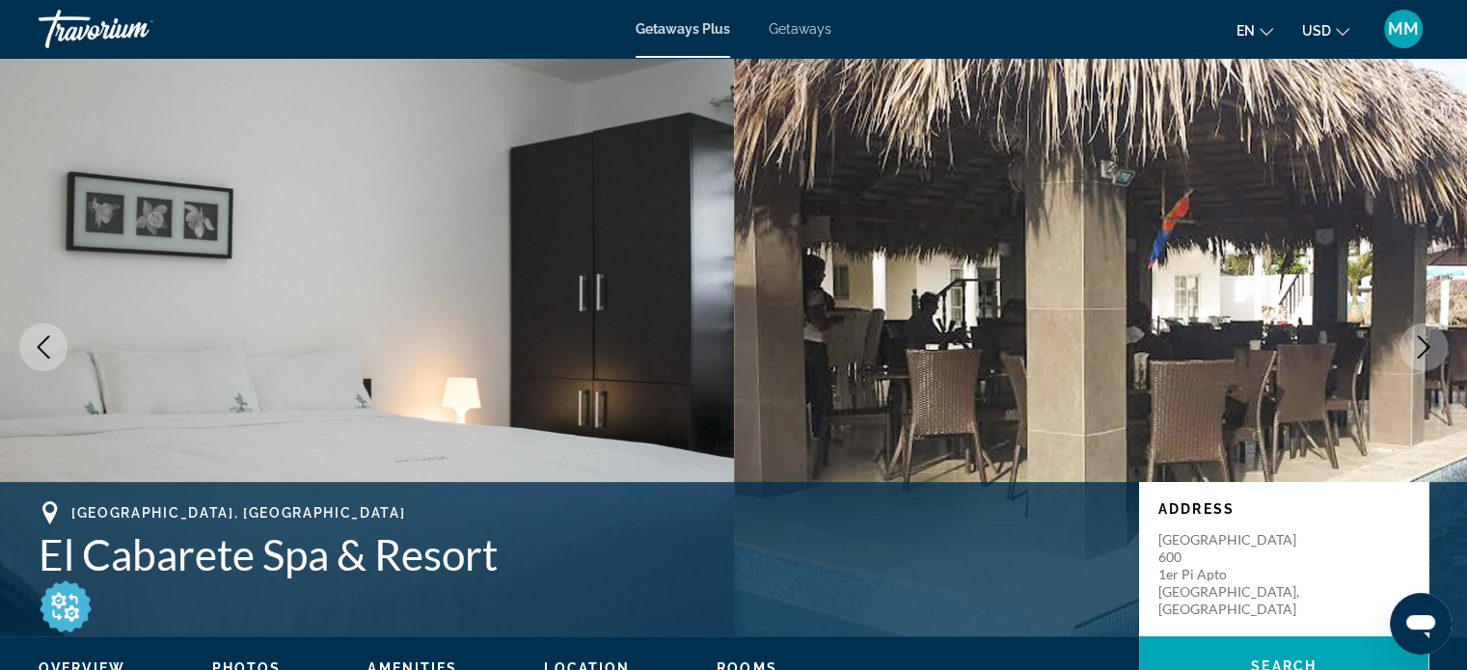
click at [1418, 340] on icon "Next image" at bounding box center [1423, 347] width 23 height 23
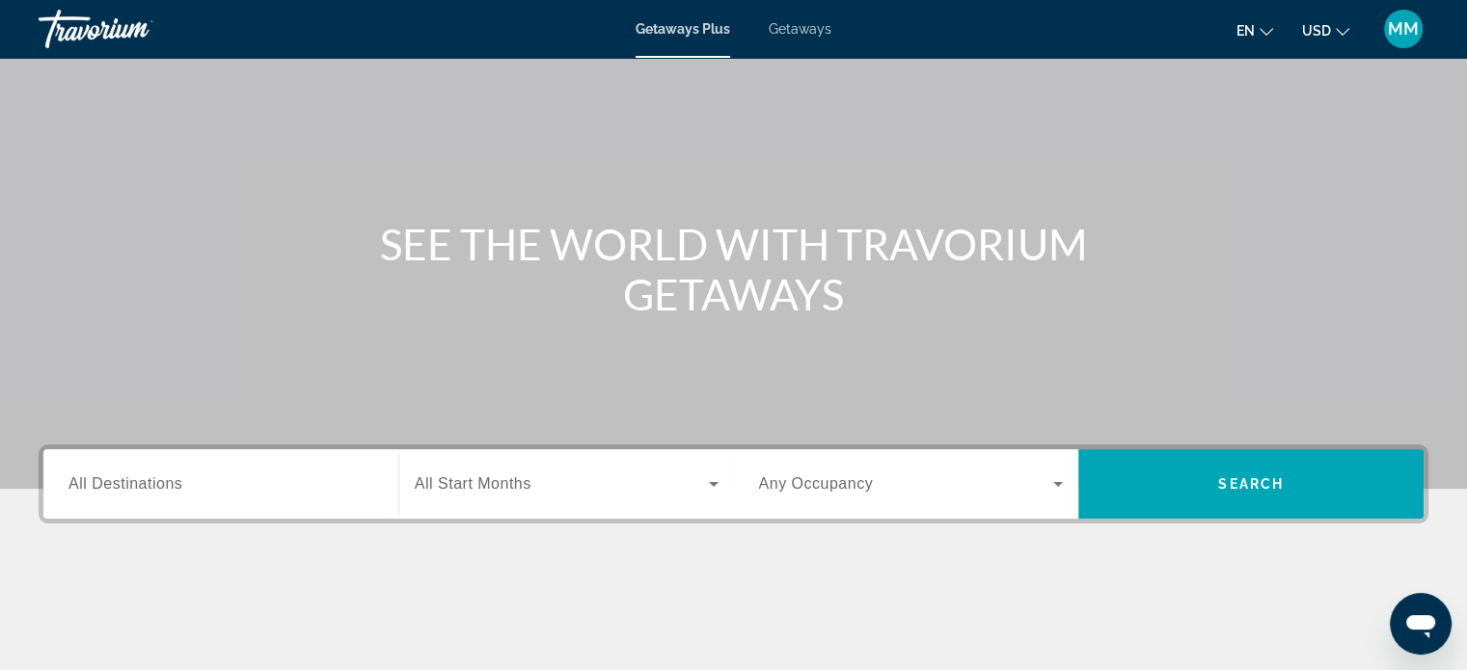
scroll to position [193, 0]
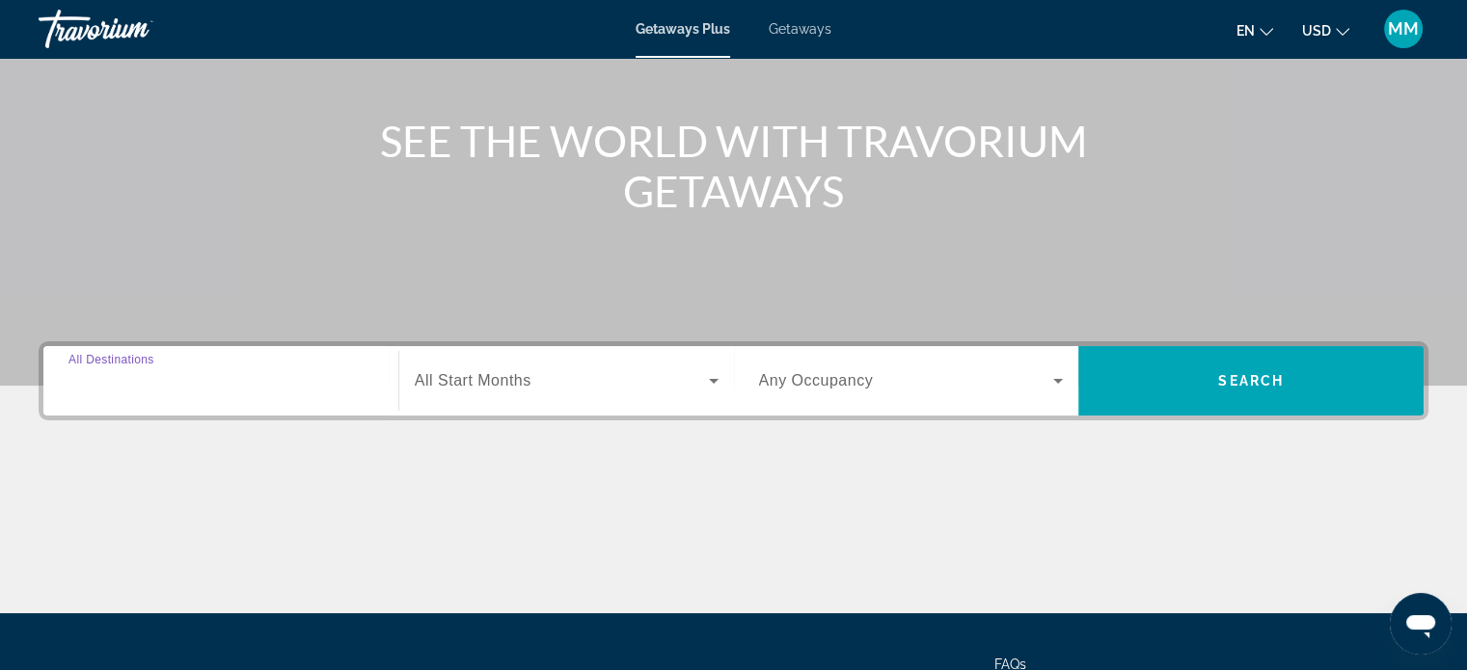
click at [209, 376] on input "Destination All Destinations" at bounding box center [220, 381] width 305 height 23
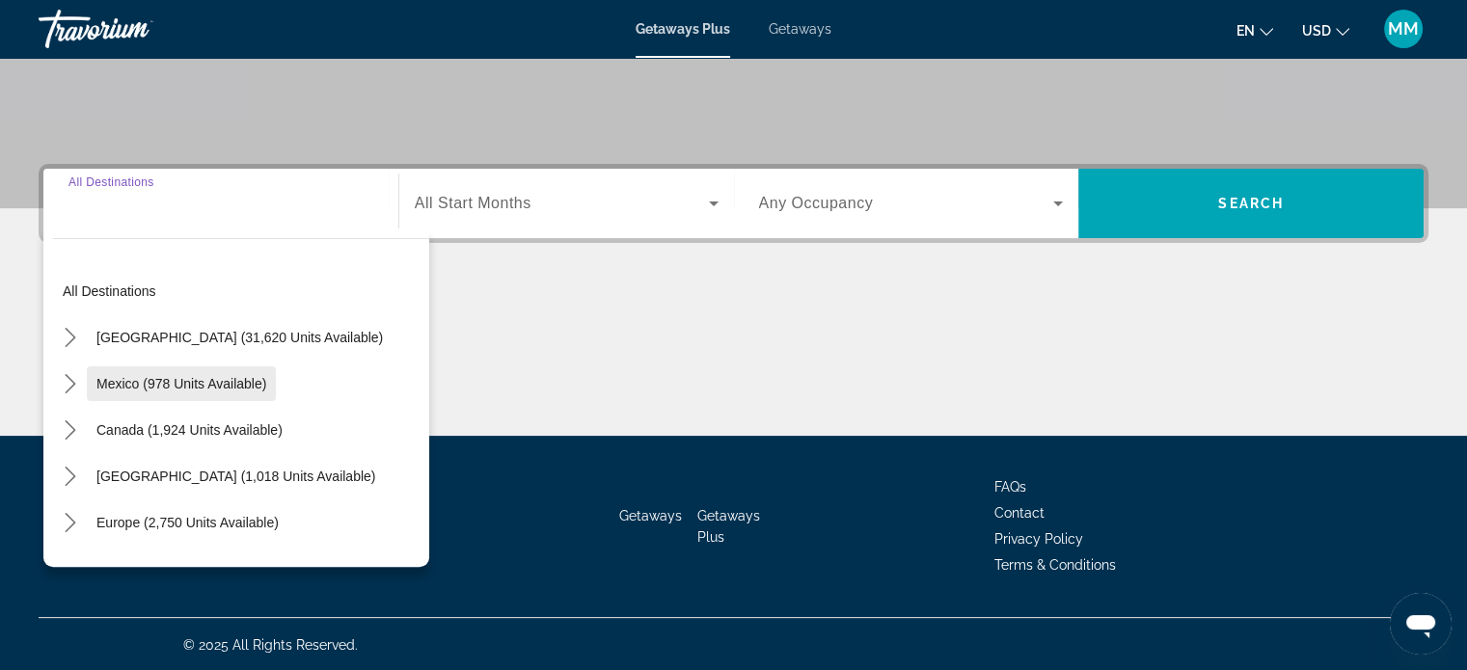
scroll to position [371, 0]
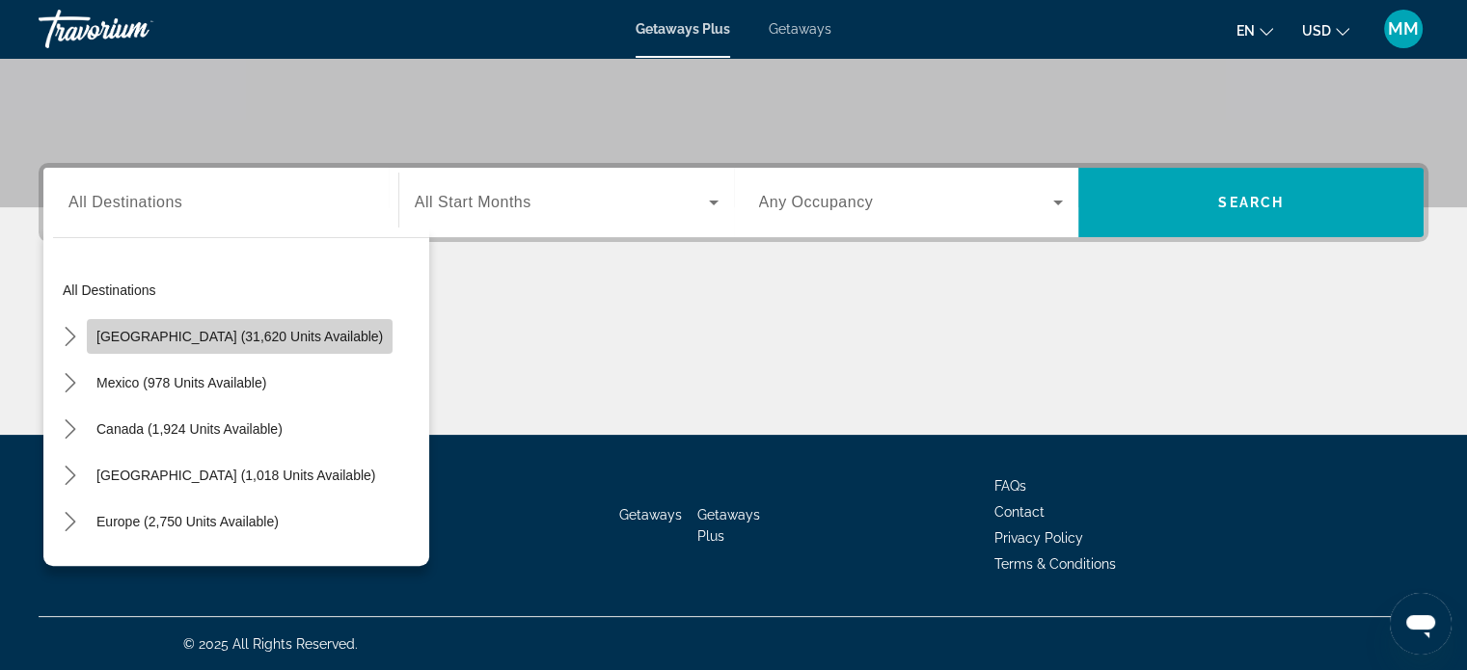
click at [244, 336] on span "[GEOGRAPHIC_DATA] (31,620 units available)" at bounding box center [239, 336] width 287 height 15
type input "**********"
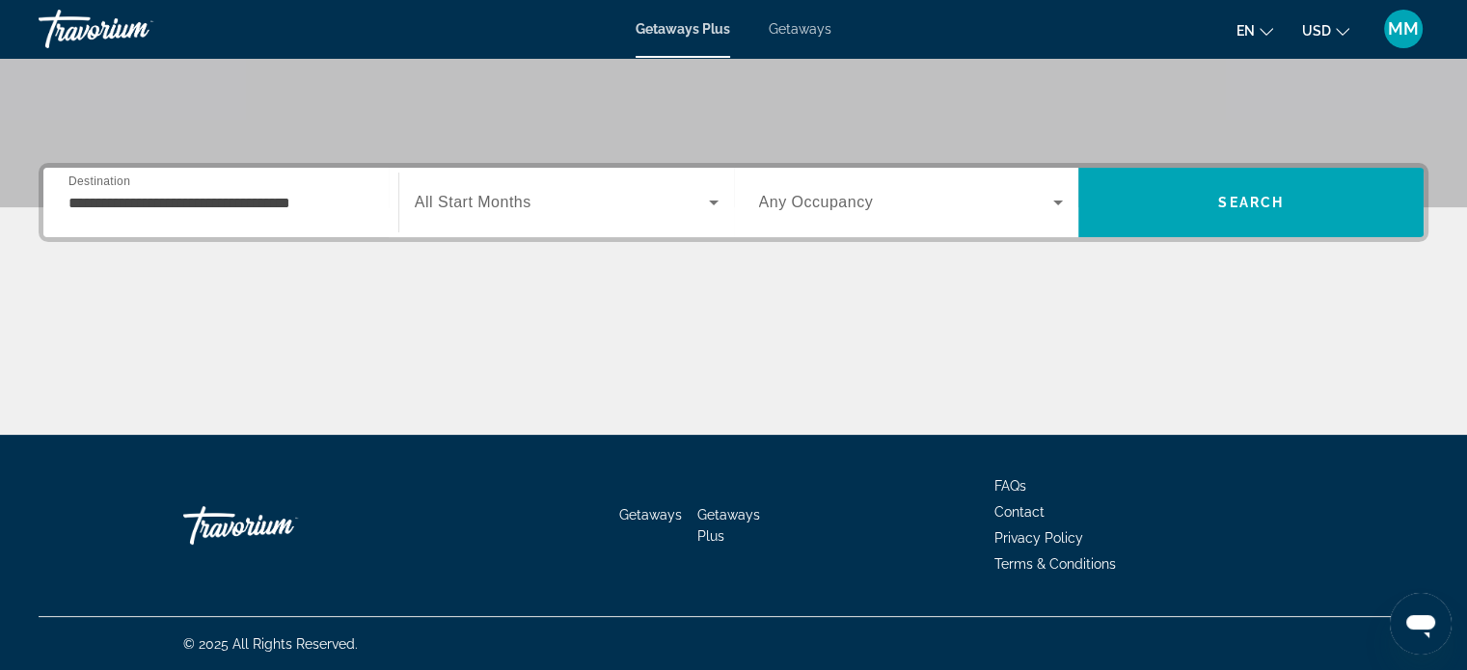
click at [529, 202] on span "All Start Months" at bounding box center [473, 202] width 117 height 16
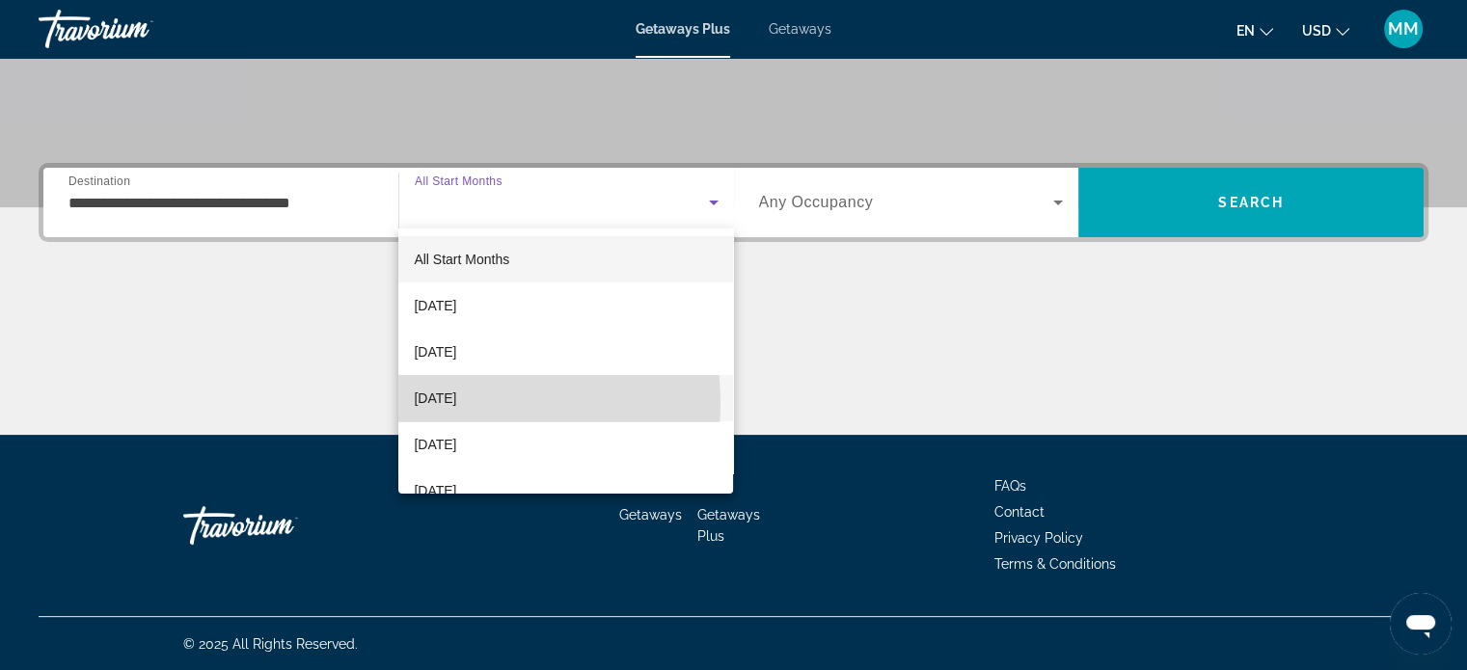
click at [456, 403] on span "[DATE]" at bounding box center [435, 398] width 42 height 23
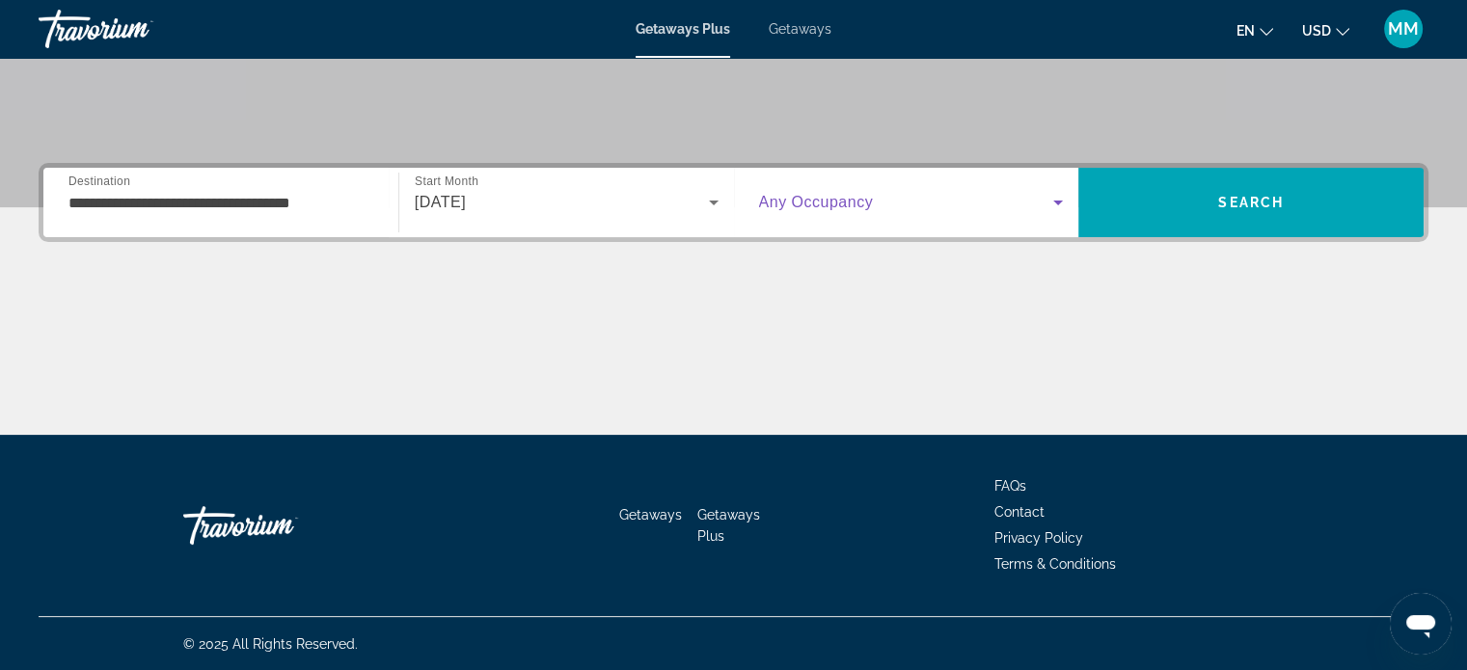
click at [971, 195] on span "Search widget" at bounding box center [906, 202] width 295 height 23
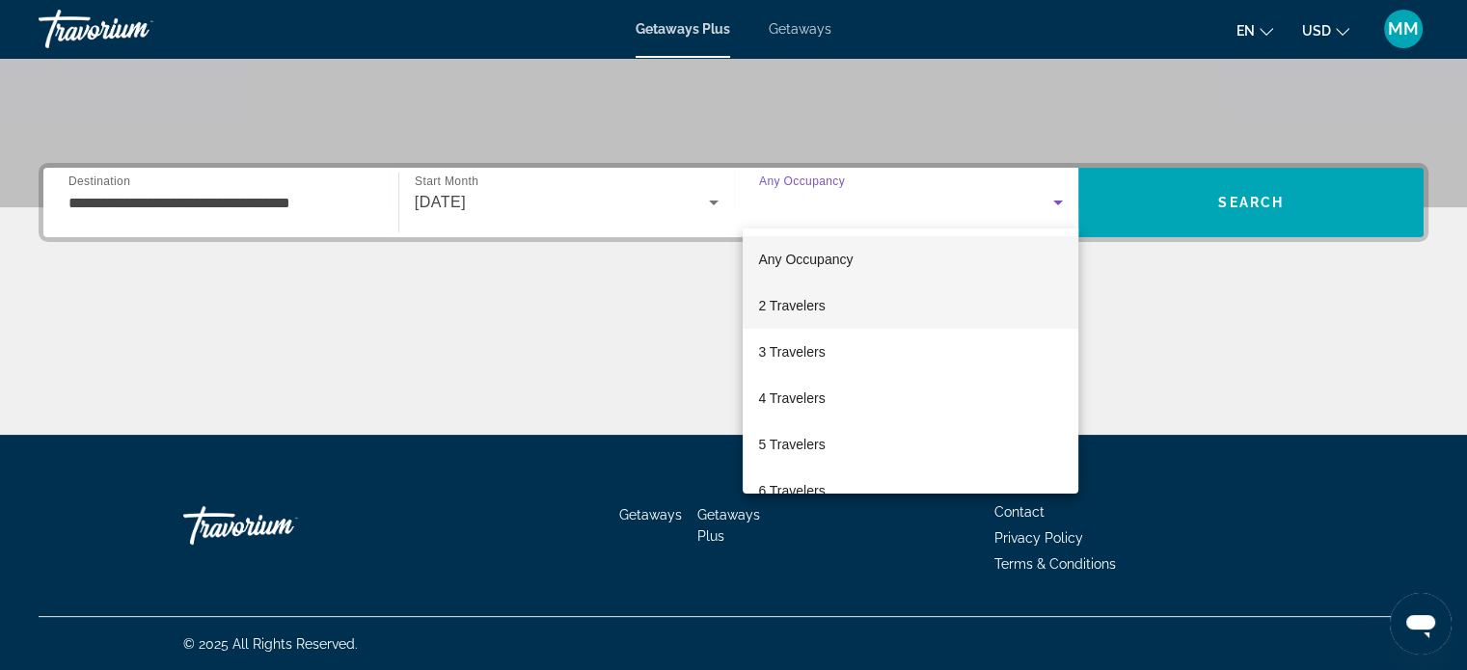
drag, startPoint x: 837, startPoint y: 312, endPoint x: 899, endPoint y: 295, distance: 63.9
click at [837, 311] on mat-option "2 Travelers" at bounding box center [911, 306] width 336 height 46
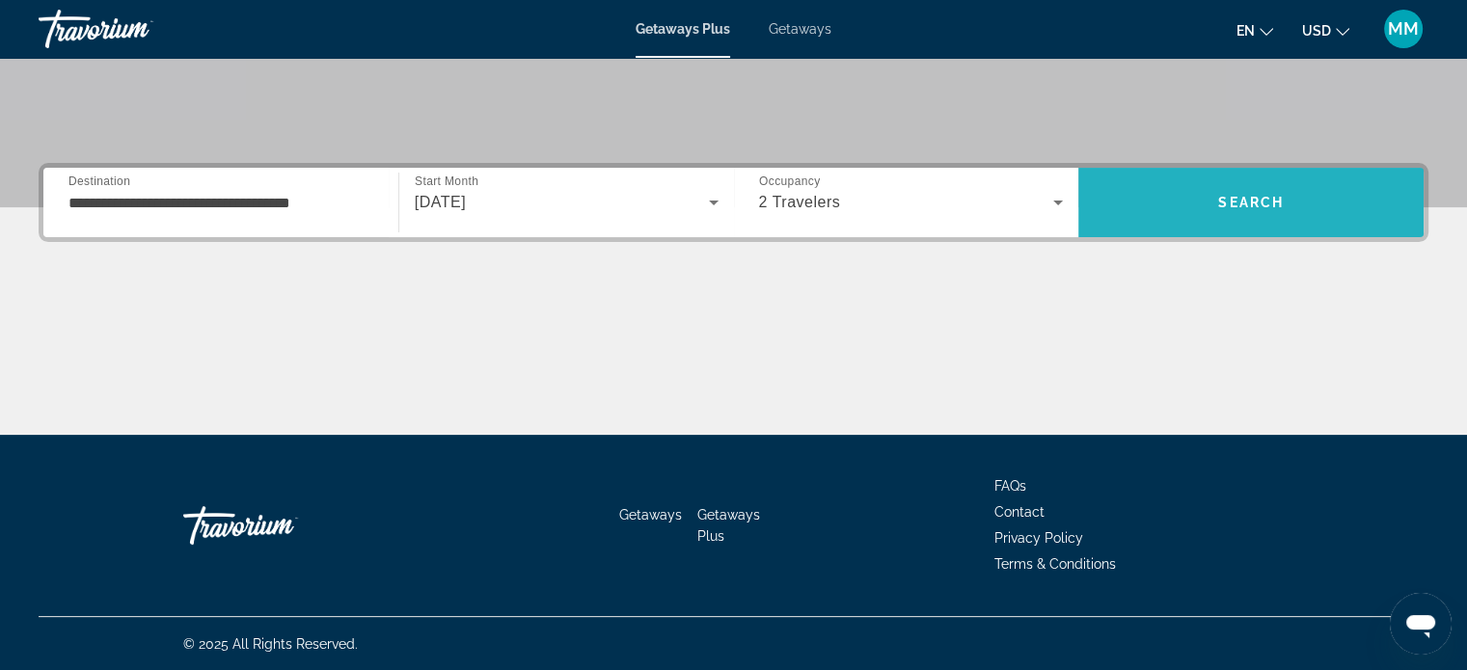
click at [1242, 190] on span "Search" at bounding box center [1251, 202] width 345 height 46
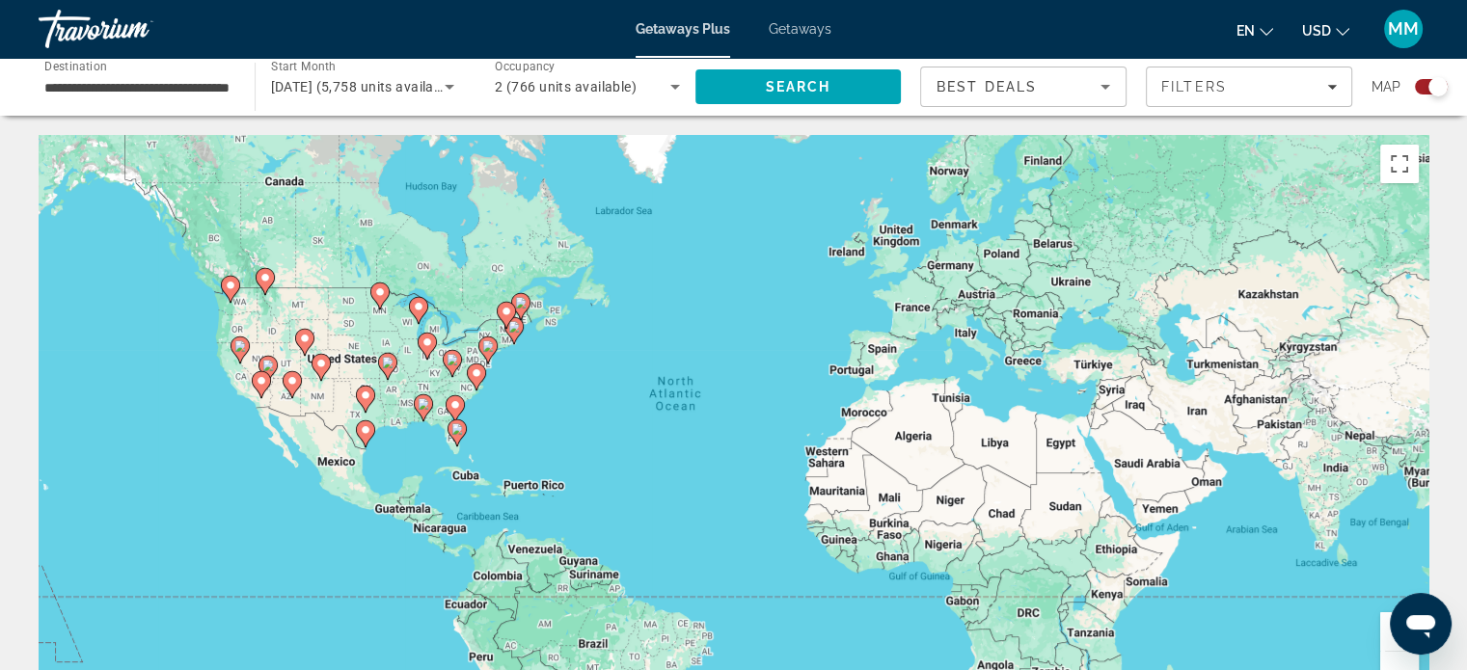
drag, startPoint x: 1447, startPoint y: 68, endPoint x: 1453, endPoint y: 88, distance: 20.1
click at [1453, 88] on div "**********" at bounding box center [733, 87] width 1467 height 58
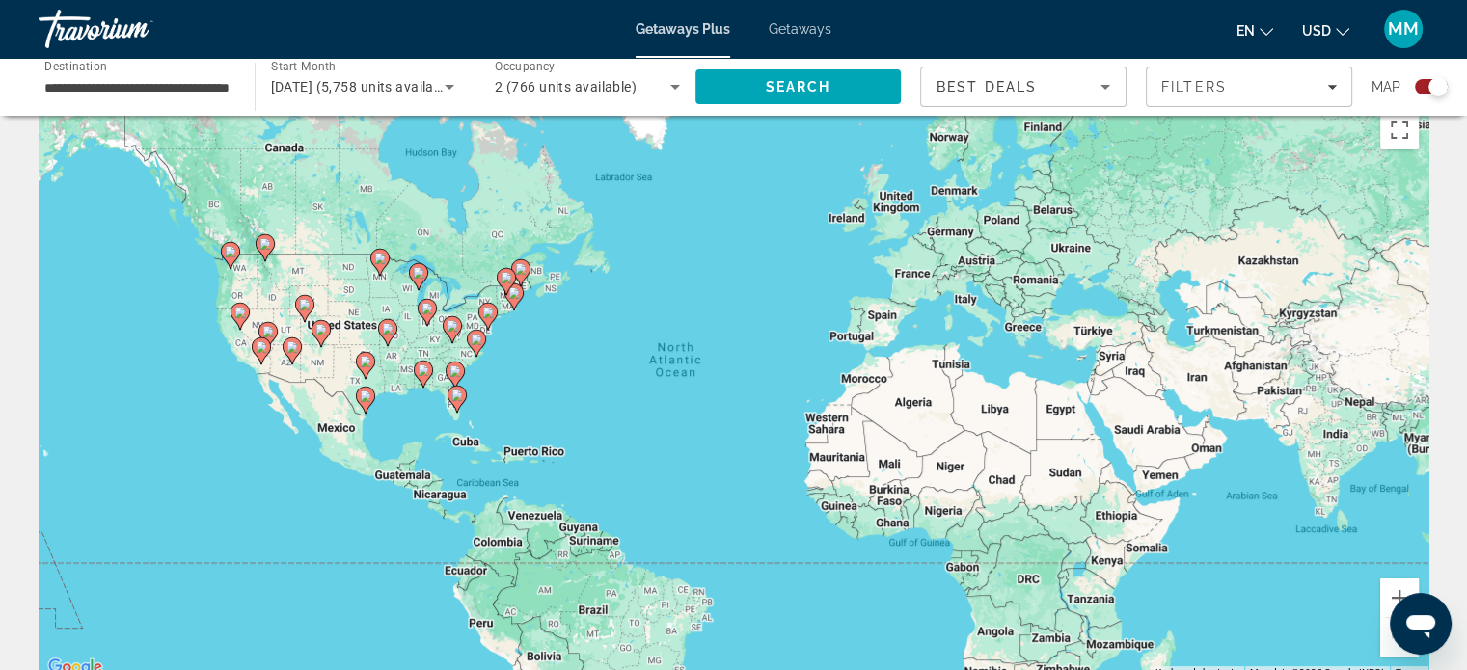
scroll to position [84, 0]
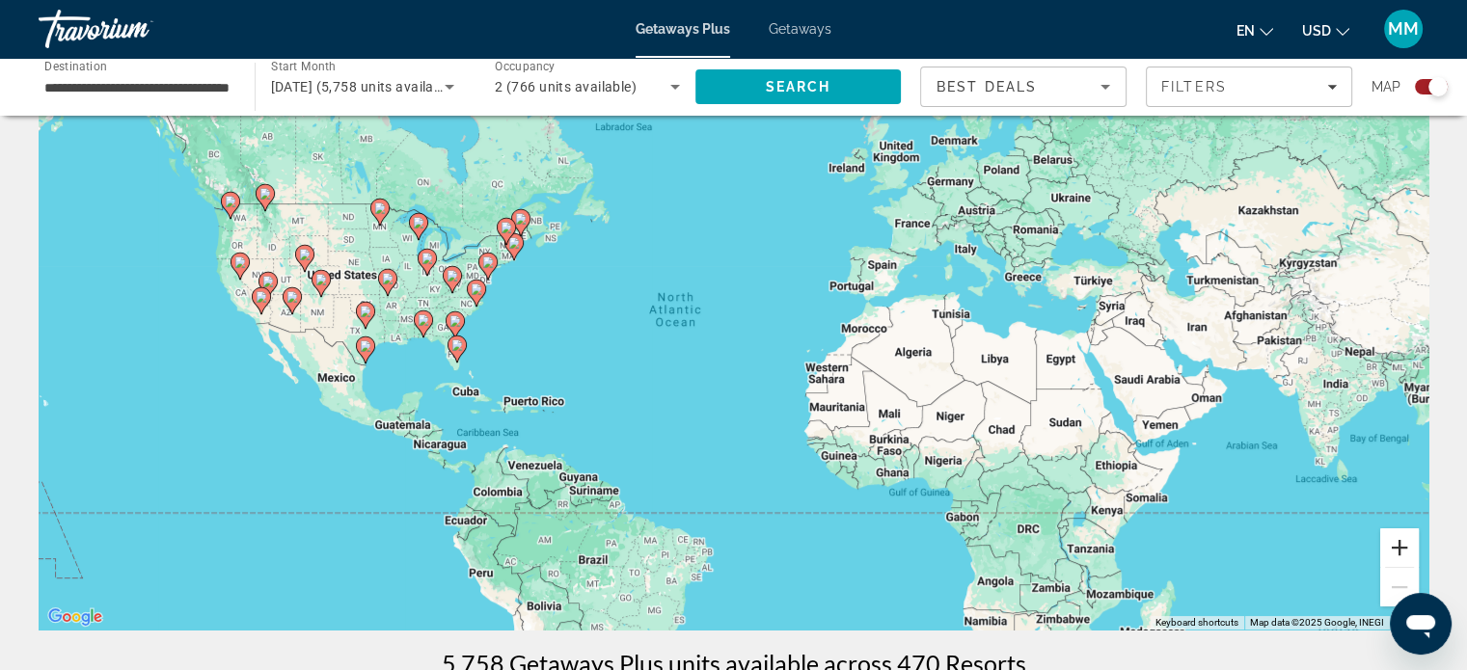
click at [1401, 549] on button "Zoom in" at bounding box center [1400, 548] width 39 height 39
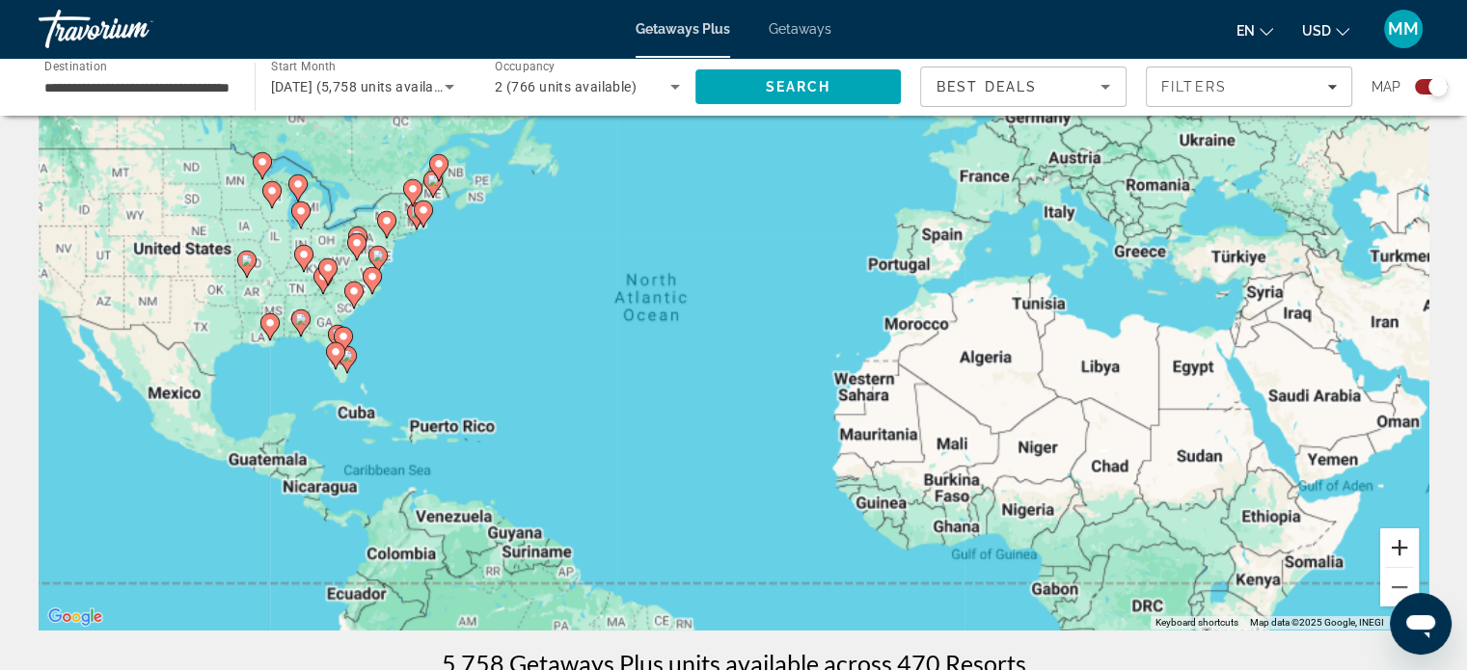
click at [1401, 549] on button "Zoom in" at bounding box center [1400, 548] width 39 height 39
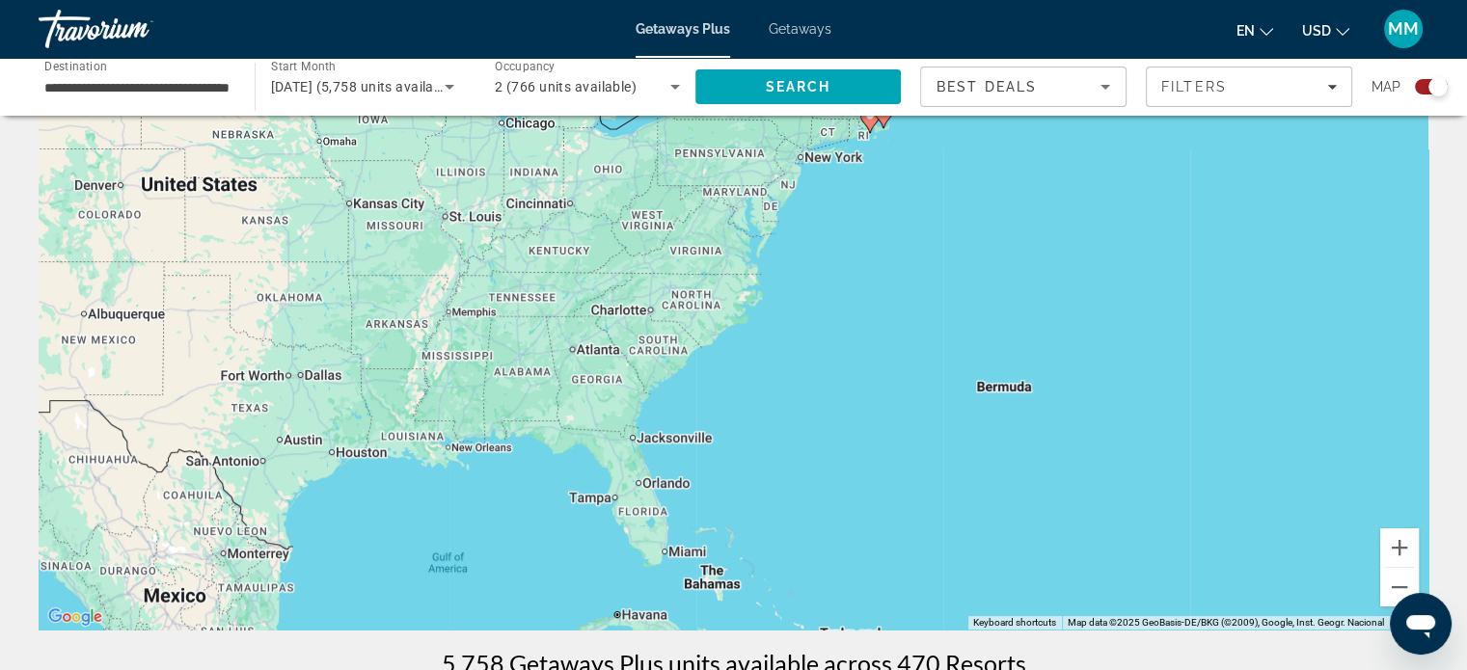
drag, startPoint x: 275, startPoint y: 337, endPoint x: 1312, endPoint y: 443, distance: 1042.5
click at [1312, 443] on div "To activate drag with keyboard, press Alt + Enter. Once in keyboard drag state,…" at bounding box center [734, 340] width 1390 height 579
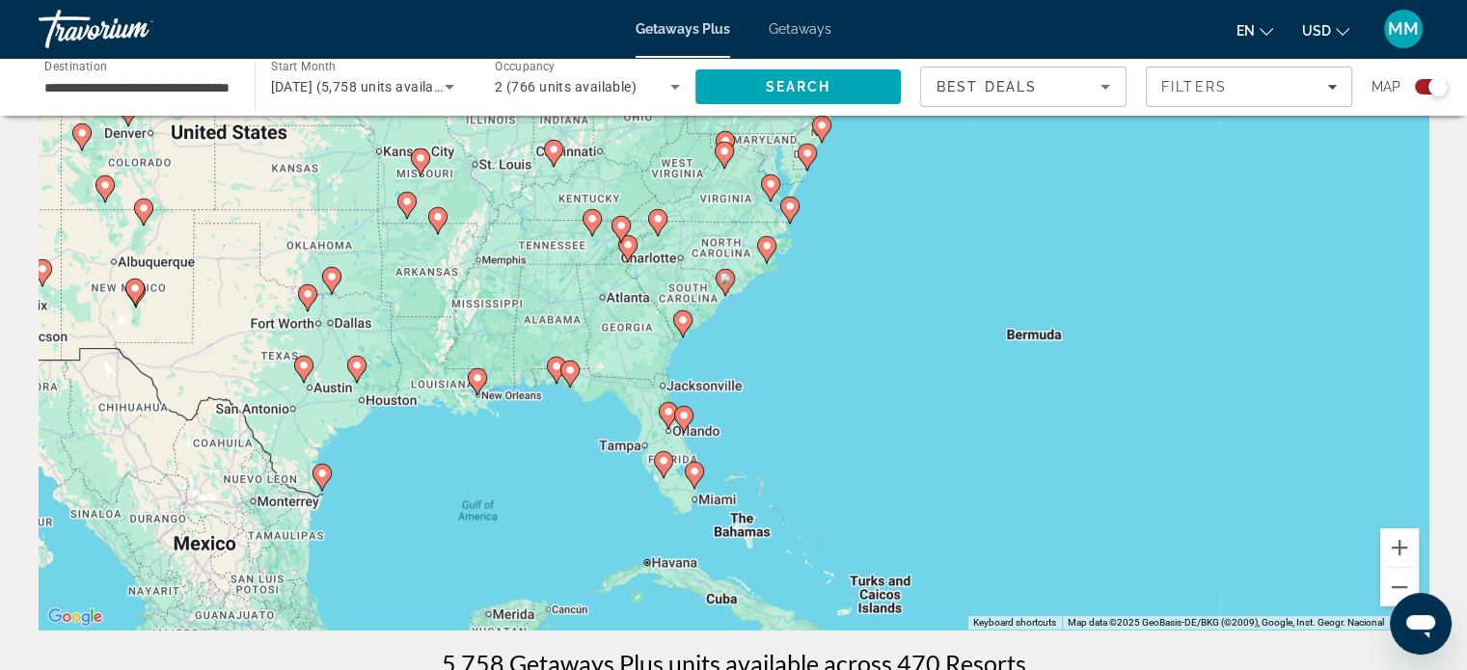
drag, startPoint x: 875, startPoint y: 380, endPoint x: 895, endPoint y: 324, distance: 59.5
click at [893, 322] on div "To activate drag with keyboard, press Alt + Enter. Once in keyboard drag state,…" at bounding box center [734, 340] width 1390 height 579
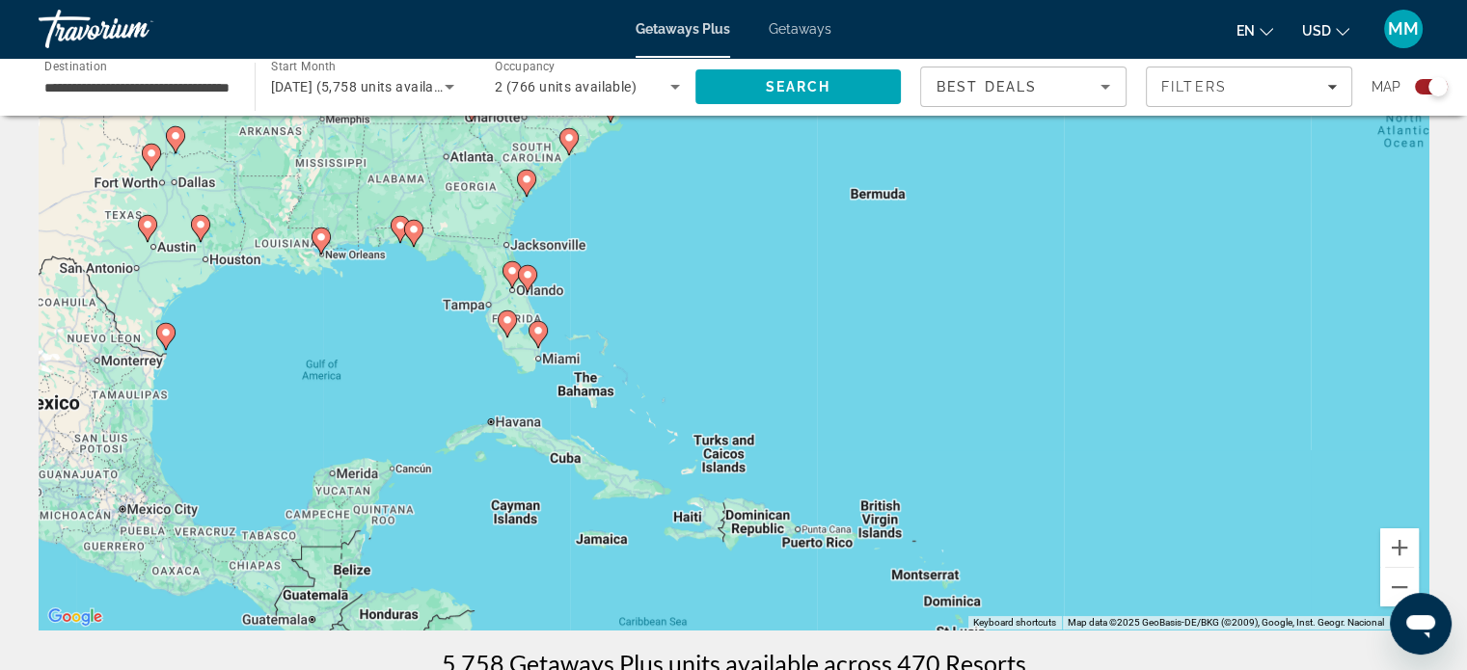
drag, startPoint x: 888, startPoint y: 480, endPoint x: 818, endPoint y: 380, distance: 122.0
click at [748, 356] on div "To activate drag with keyboard, press Alt + Enter. Once in keyboard drag state,…" at bounding box center [734, 340] width 1390 height 579
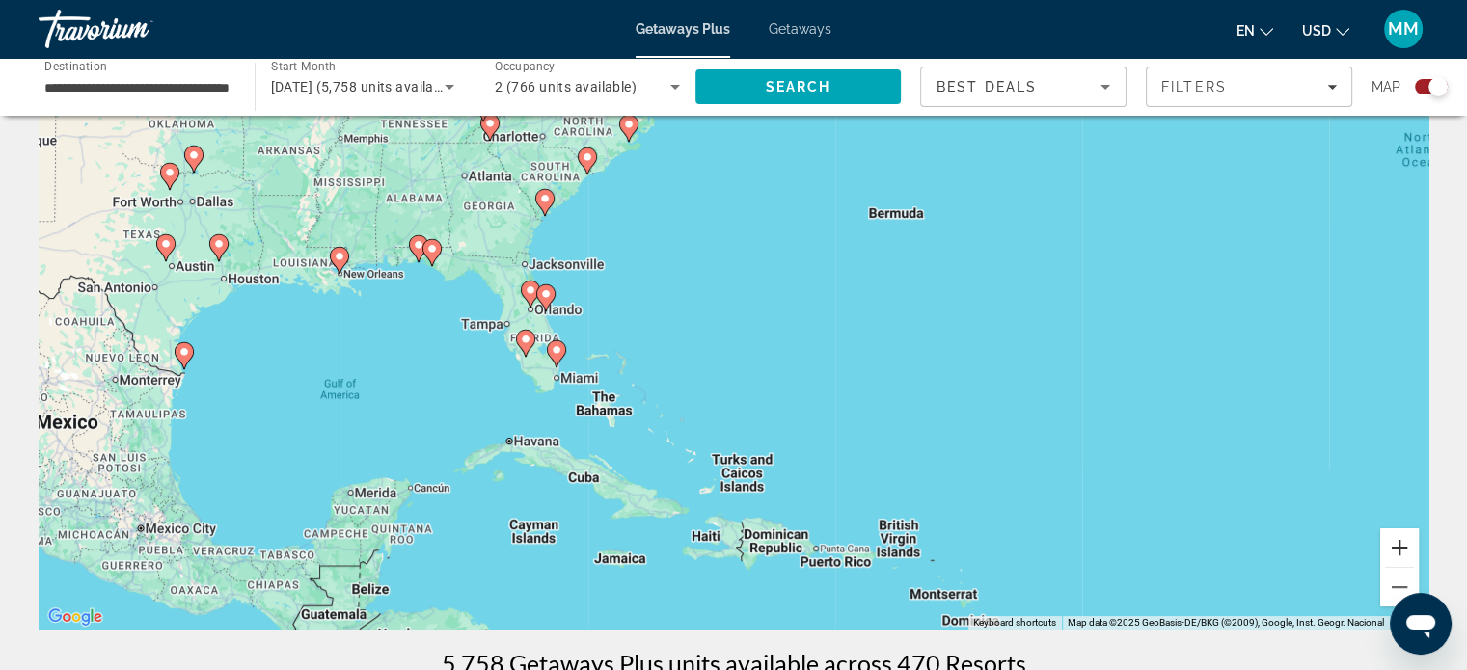
click at [1399, 547] on button "Zoom in" at bounding box center [1400, 548] width 39 height 39
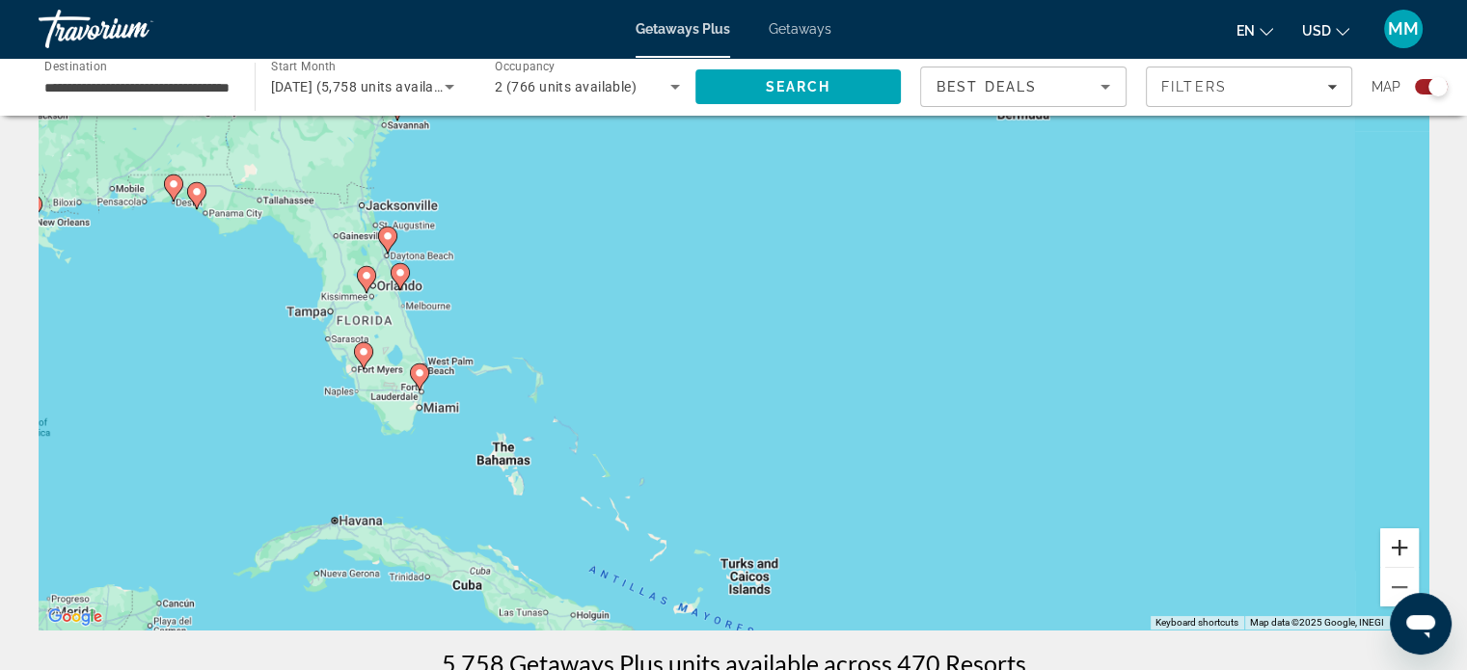
click at [1397, 547] on button "Zoom in" at bounding box center [1400, 548] width 39 height 39
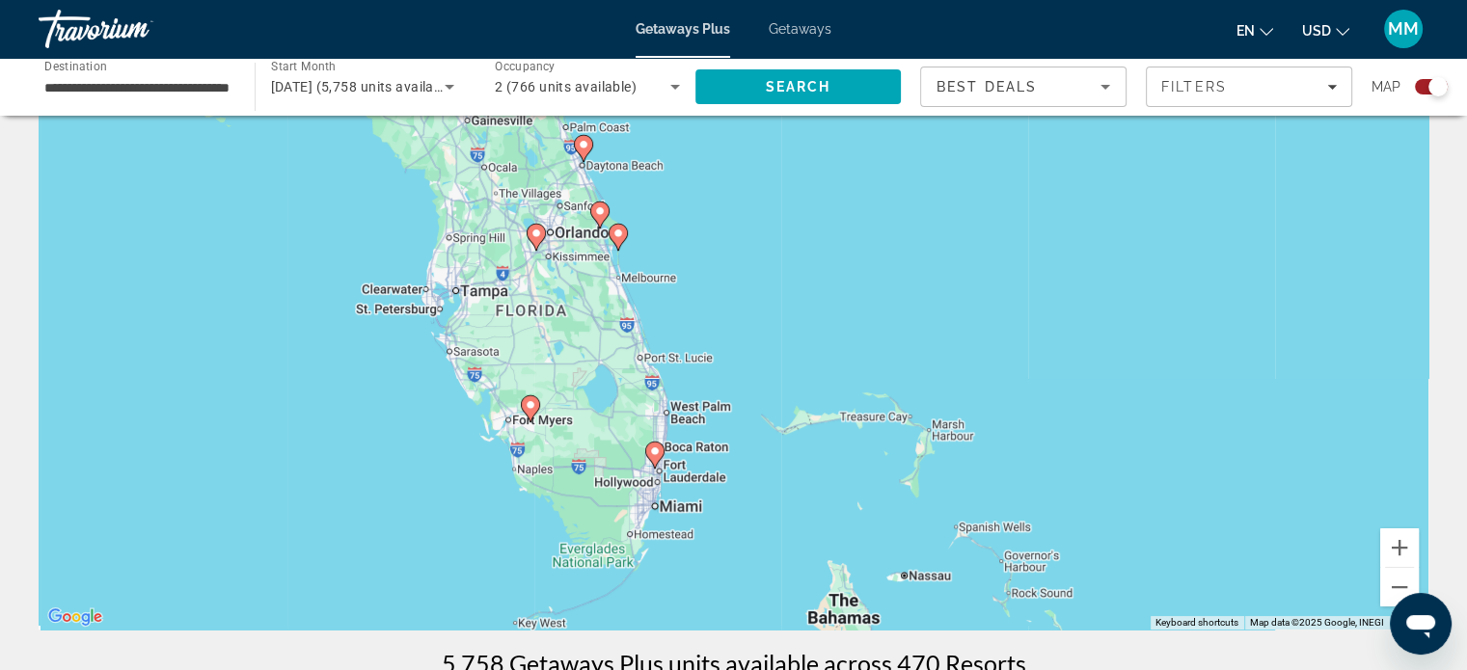
drag, startPoint x: 353, startPoint y: 258, endPoint x: 958, endPoint y: 304, distance: 606.6
click at [980, 269] on div "To activate drag with keyboard, press Alt + Enter. Once in keyboard drag state,…" at bounding box center [734, 340] width 1390 height 579
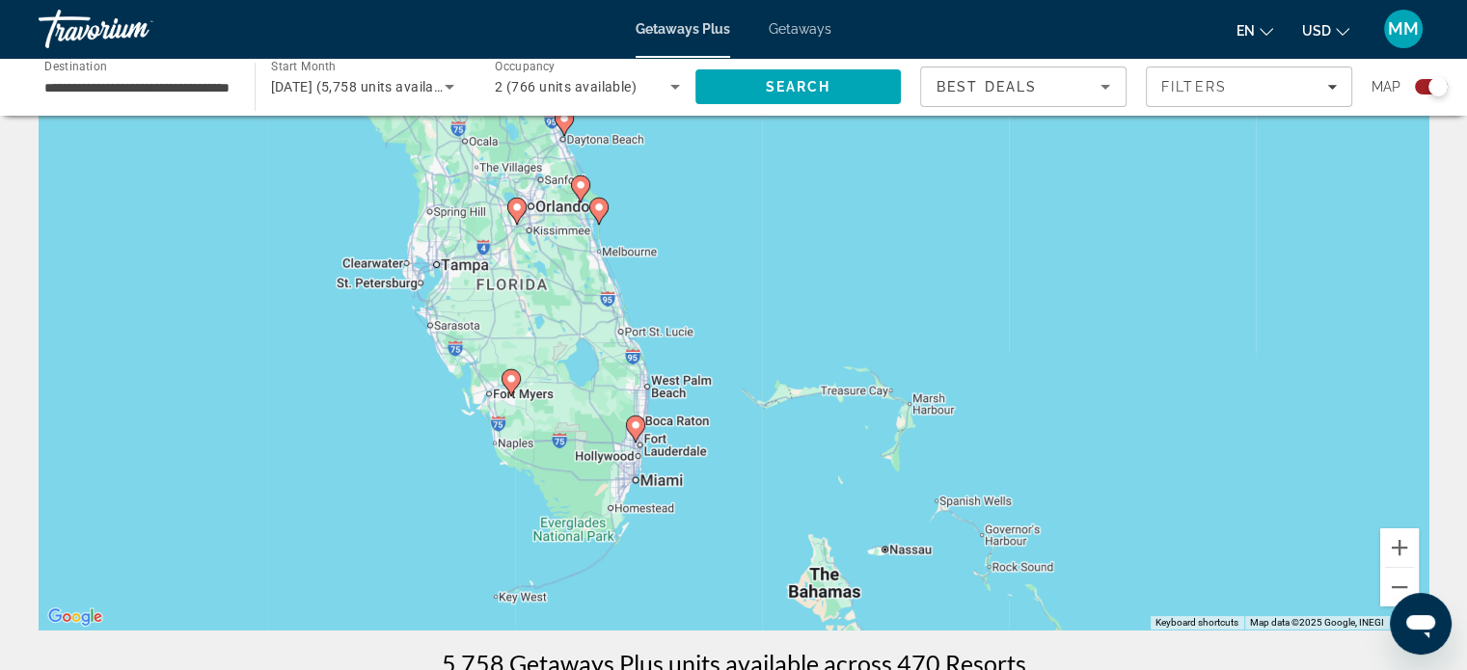
drag, startPoint x: 918, startPoint y: 381, endPoint x: 898, endPoint y: 299, distance: 84.5
click at [896, 296] on div "To activate drag with keyboard, press Alt + Enter. Once in keyboard drag state,…" at bounding box center [734, 340] width 1390 height 579
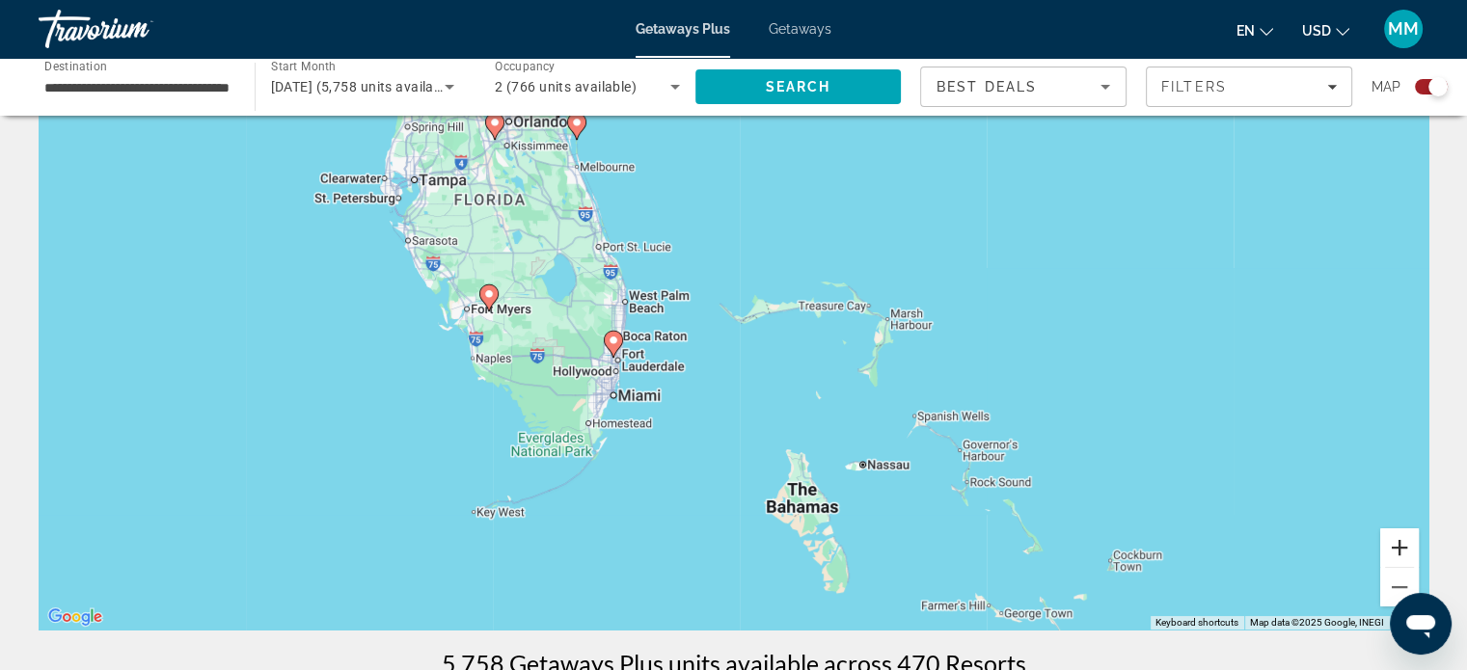
click at [1402, 546] on button "Zoom in" at bounding box center [1400, 548] width 39 height 39
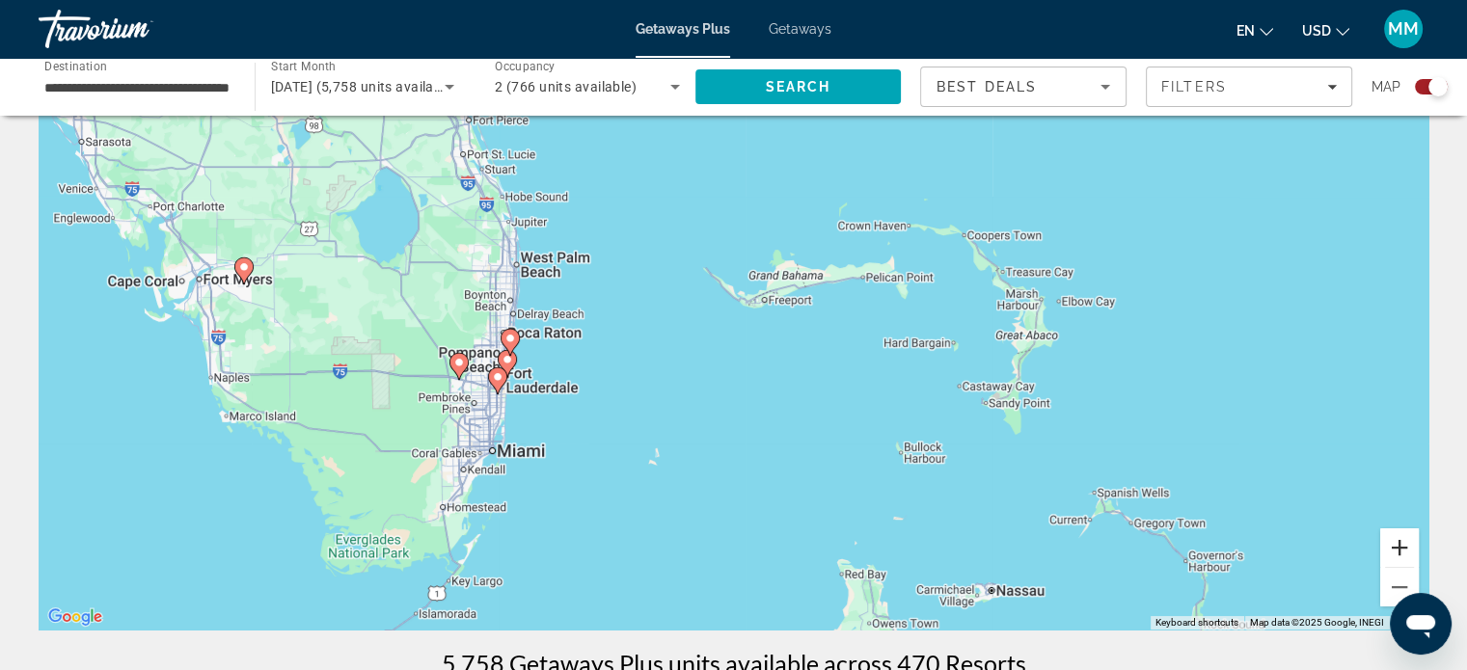
click at [1402, 546] on button "Zoom in" at bounding box center [1400, 548] width 39 height 39
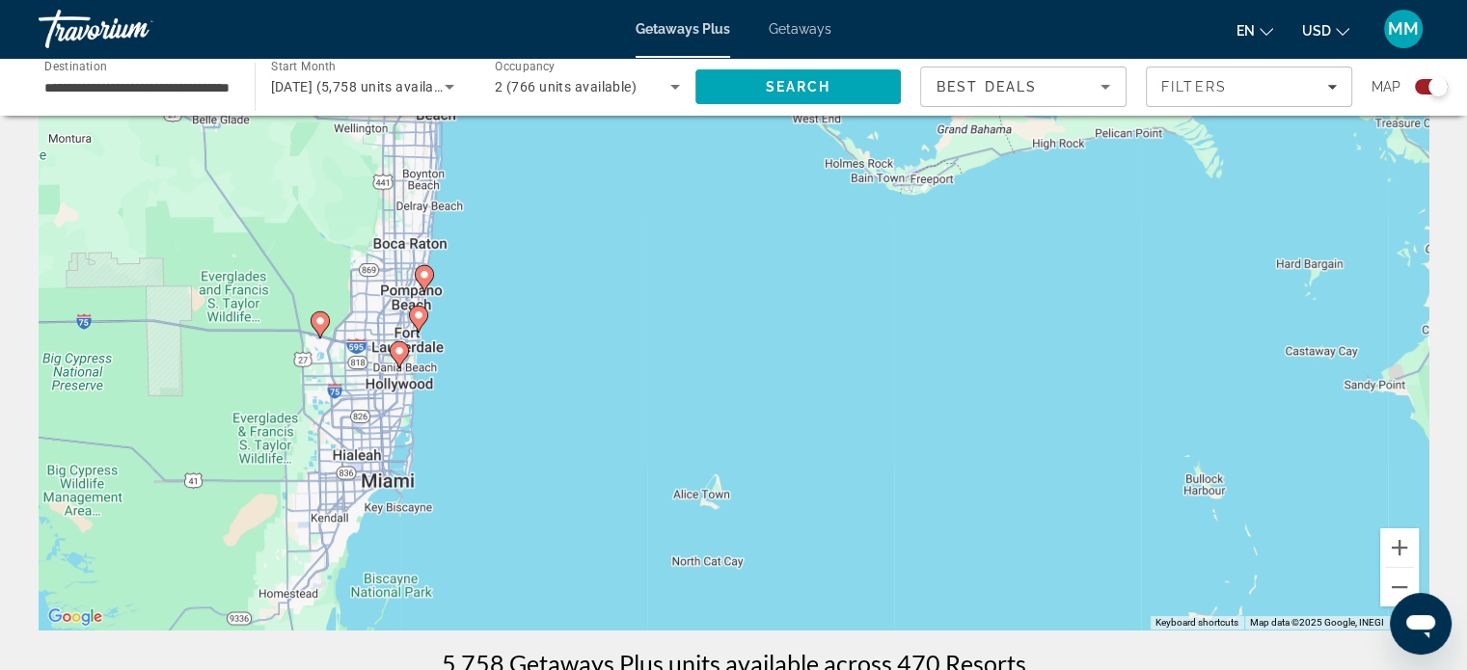
drag, startPoint x: 637, startPoint y: 424, endPoint x: 891, endPoint y: 317, distance: 275.9
click at [891, 317] on div "To activate drag with keyboard, press Alt + Enter. Once in keyboard drag state,…" at bounding box center [734, 340] width 1390 height 579
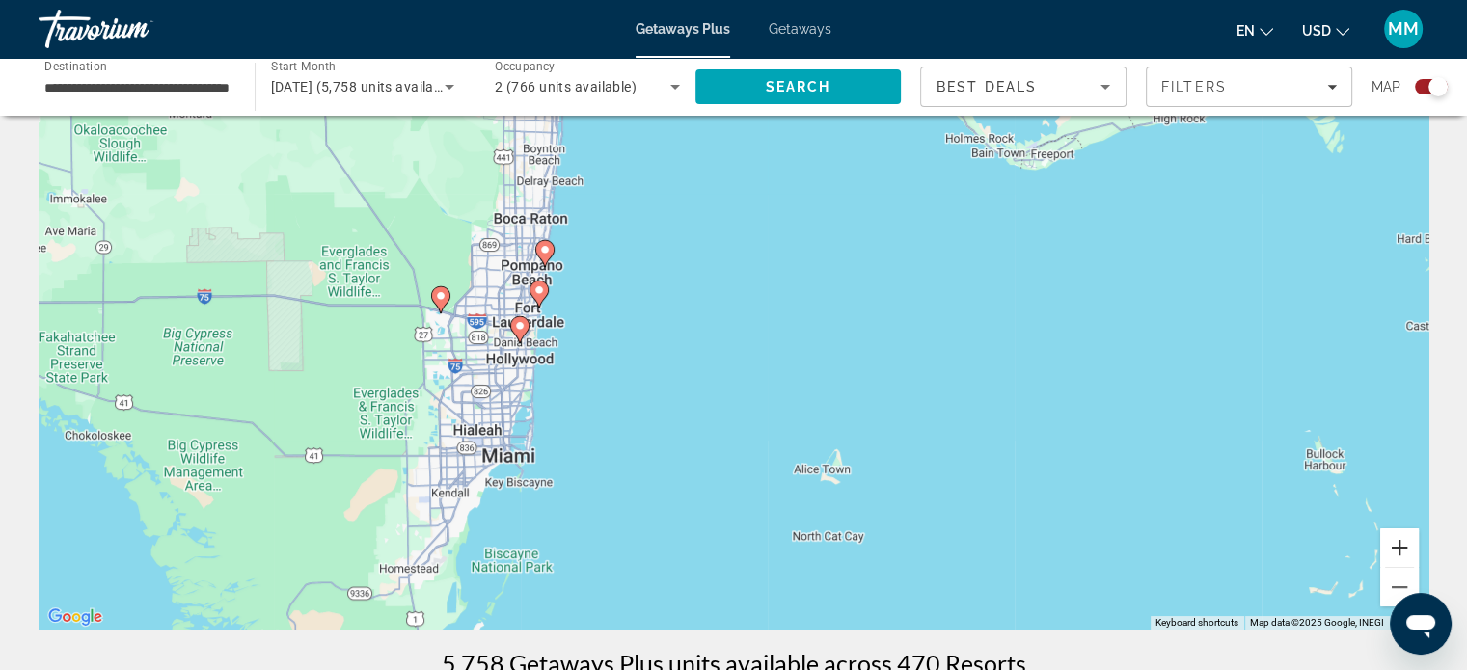
click at [1399, 542] on button "Zoom in" at bounding box center [1400, 548] width 39 height 39
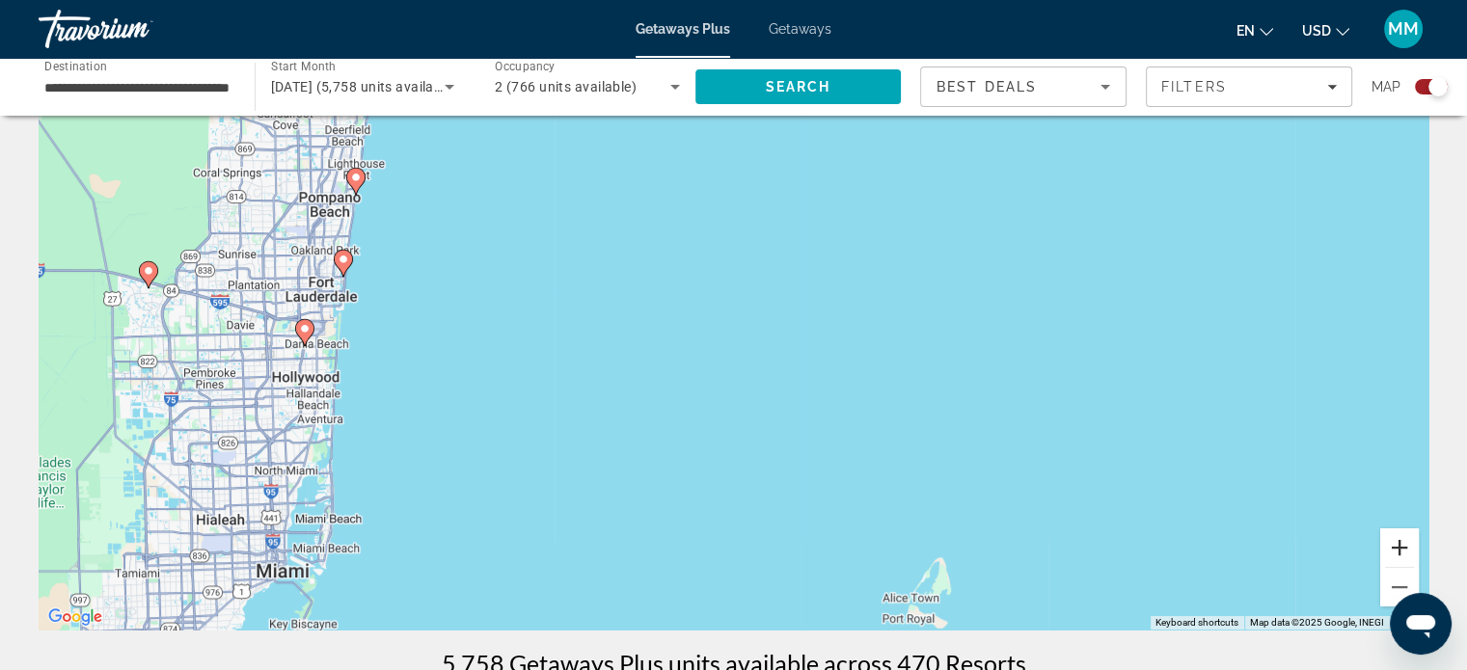
click at [1399, 542] on button "Zoom in" at bounding box center [1400, 548] width 39 height 39
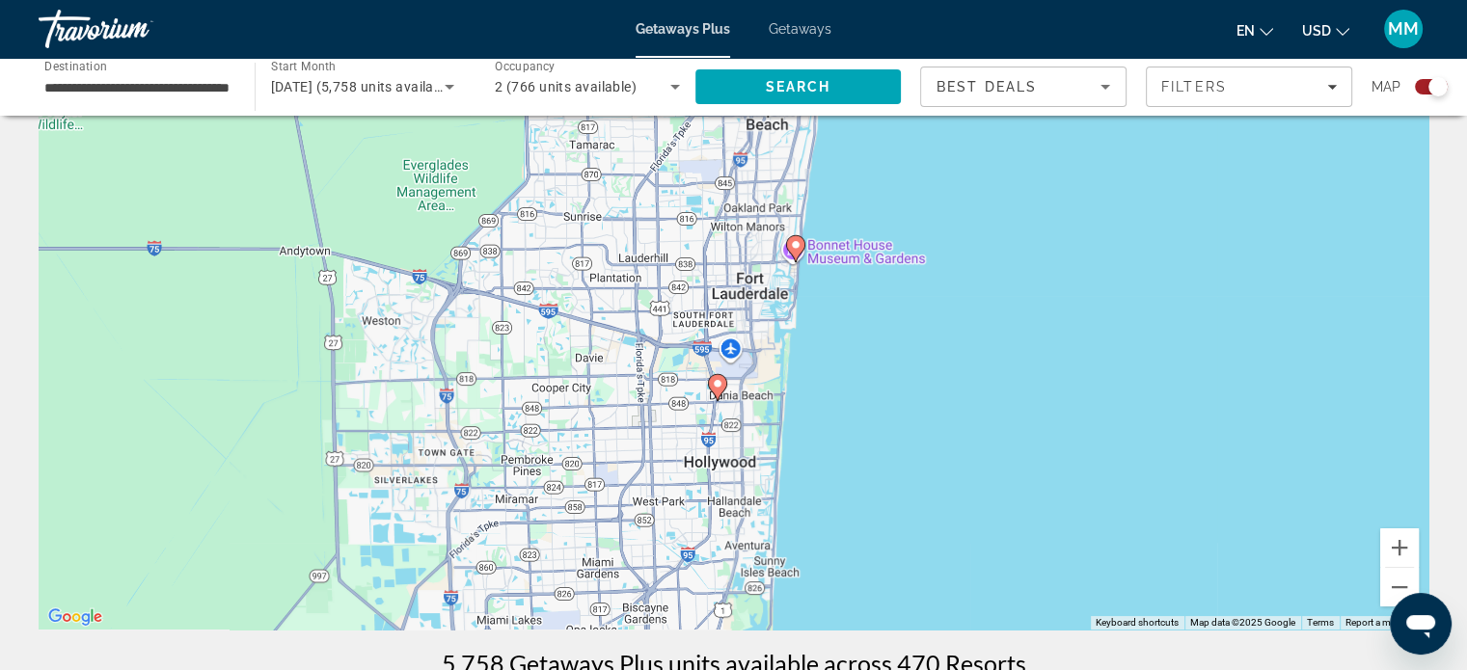
drag, startPoint x: 454, startPoint y: 342, endPoint x: 1292, endPoint y: 397, distance: 839.1
click at [1297, 393] on div "To activate drag with keyboard, press Alt + Enter. Once in keyboard drag state,…" at bounding box center [734, 340] width 1390 height 579
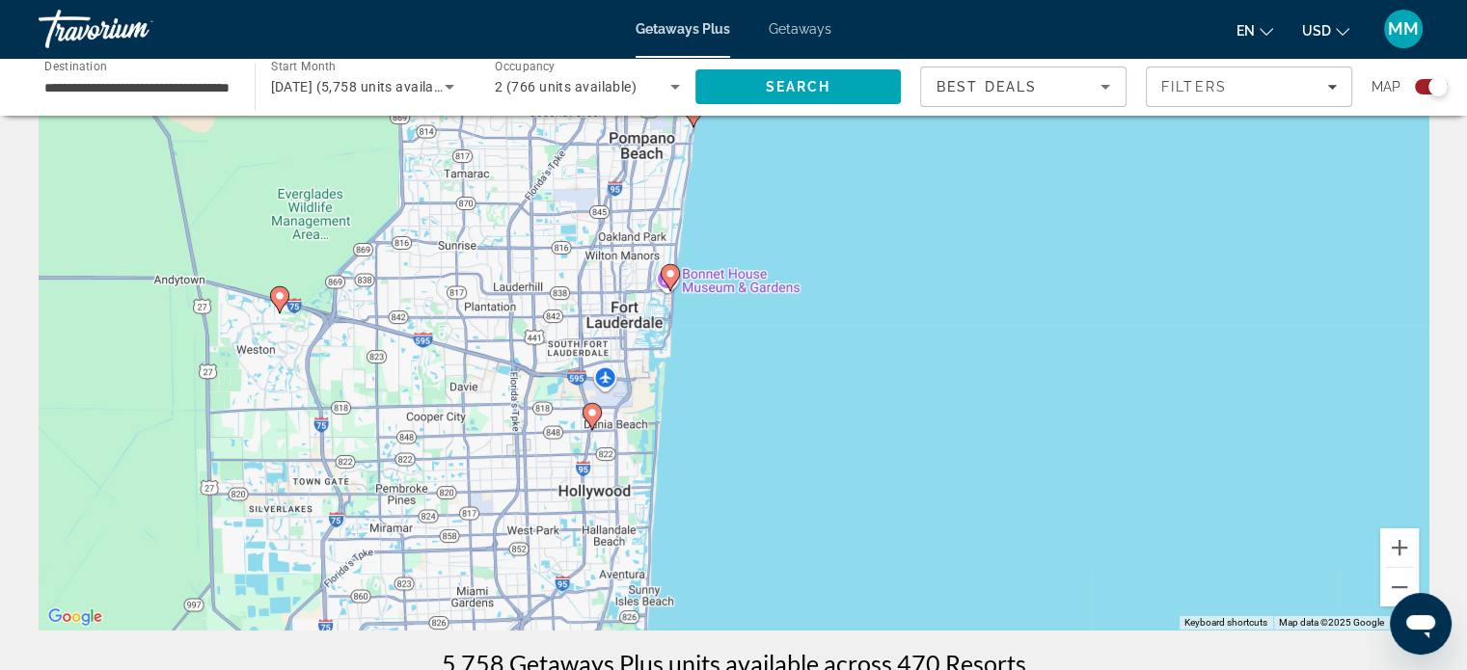
drag, startPoint x: 906, startPoint y: 399, endPoint x: 792, endPoint y: 418, distance: 115.3
click at [792, 418] on div "To activate drag with keyboard, press Alt + Enter. Once in keyboard drag state,…" at bounding box center [734, 340] width 1390 height 579
click at [589, 420] on icon "Main content" at bounding box center [591, 416] width 17 height 25
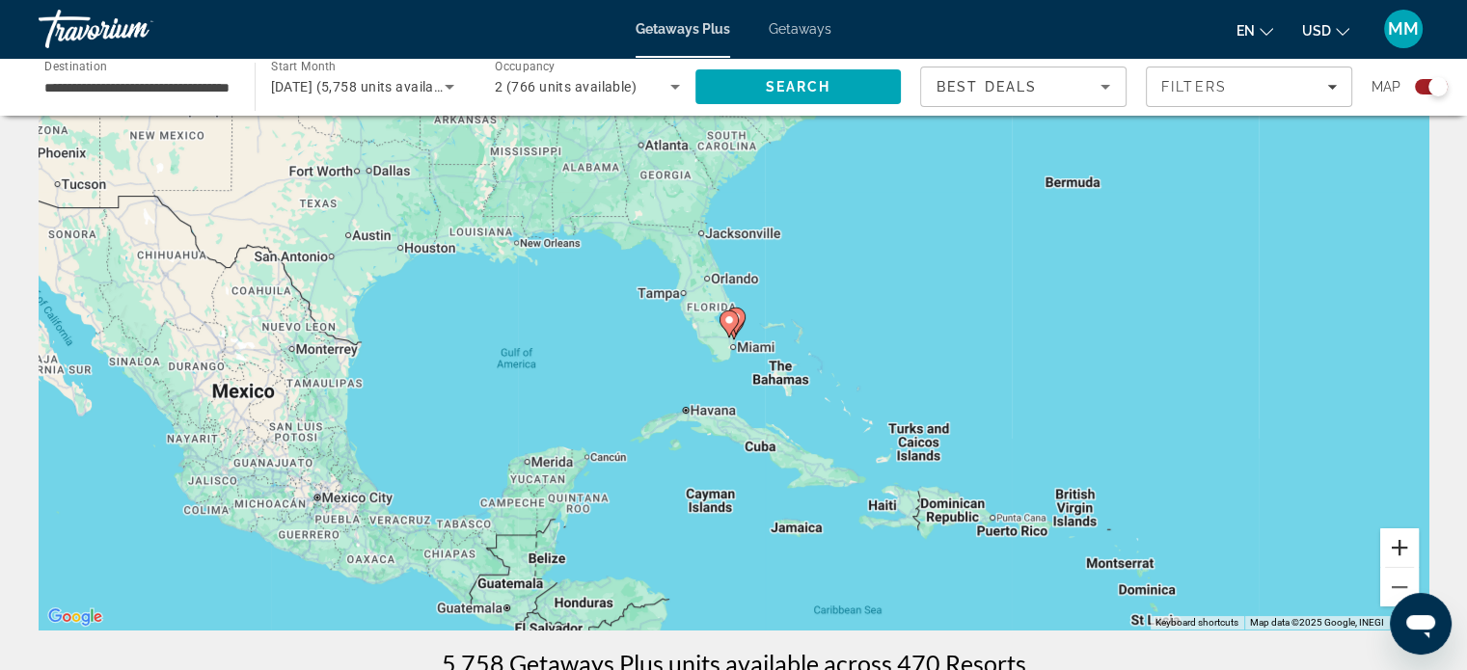
click at [1402, 545] on button "Zoom in" at bounding box center [1400, 548] width 39 height 39
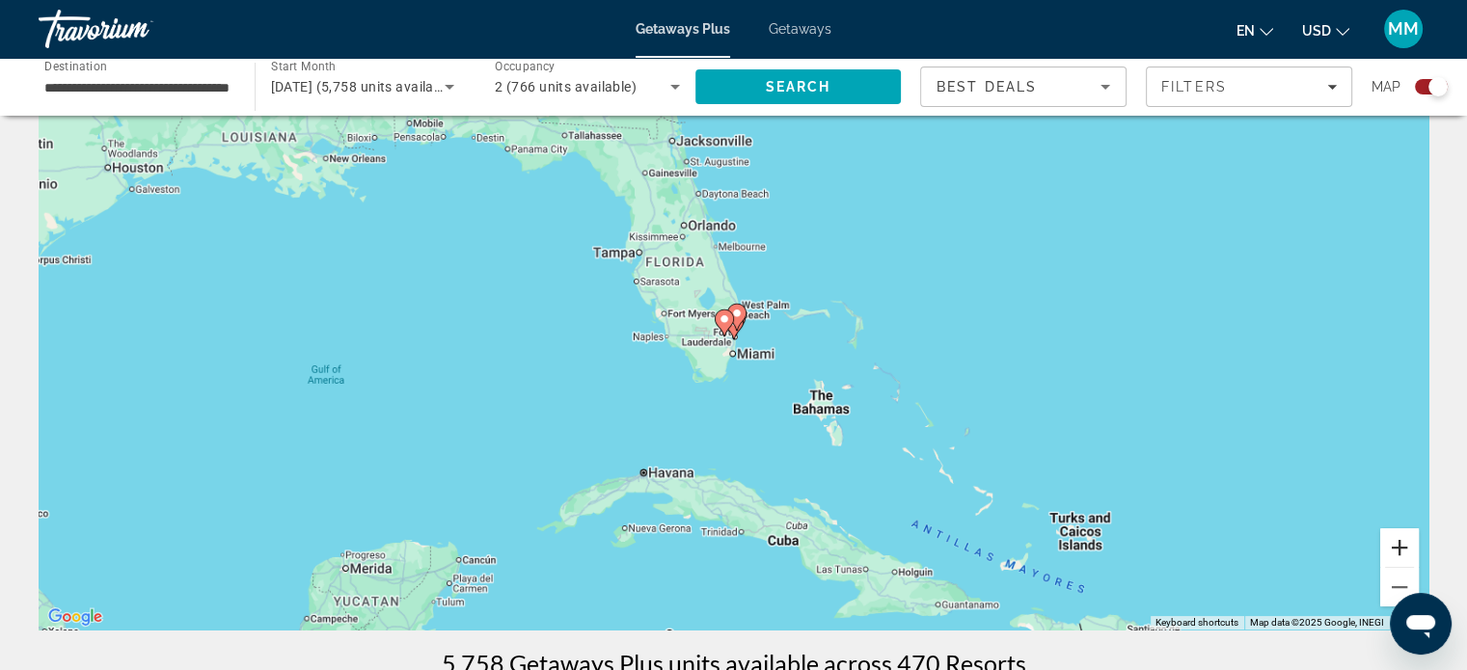
click at [1401, 545] on button "Zoom in" at bounding box center [1400, 548] width 39 height 39
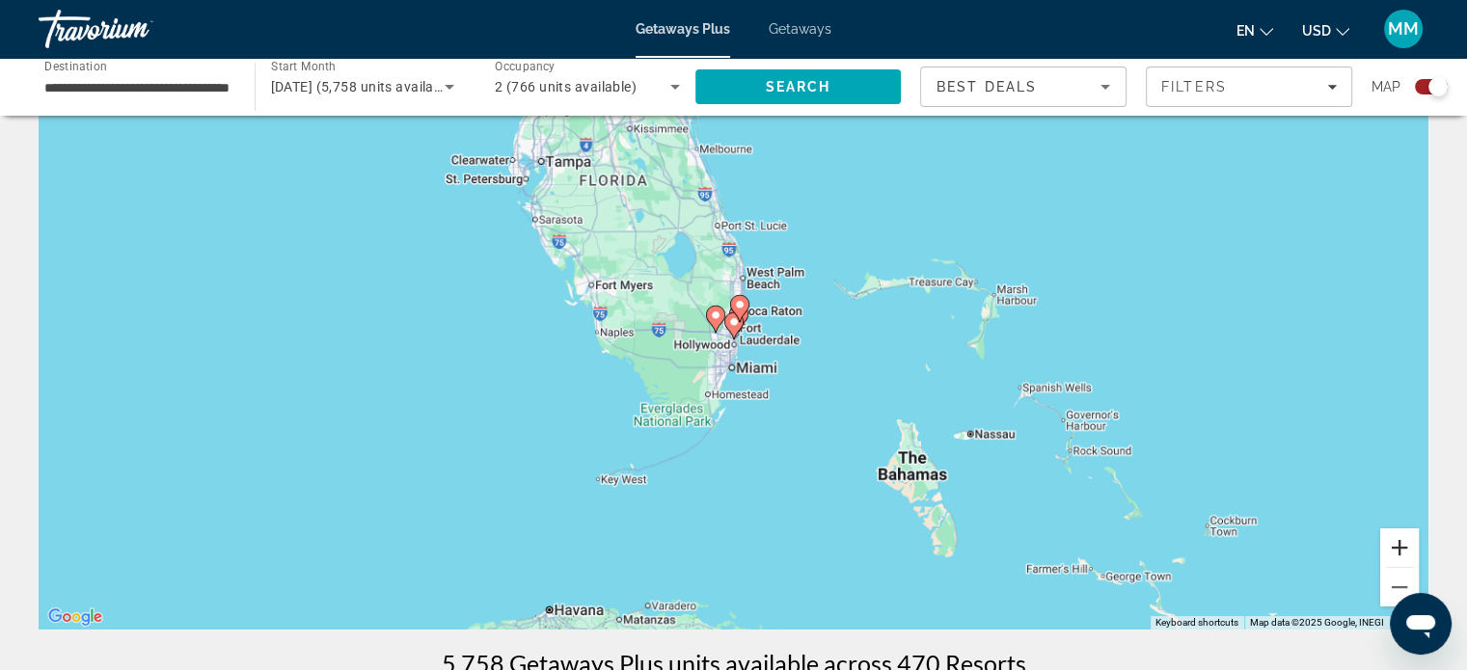
click at [1401, 545] on button "Zoom in" at bounding box center [1400, 548] width 39 height 39
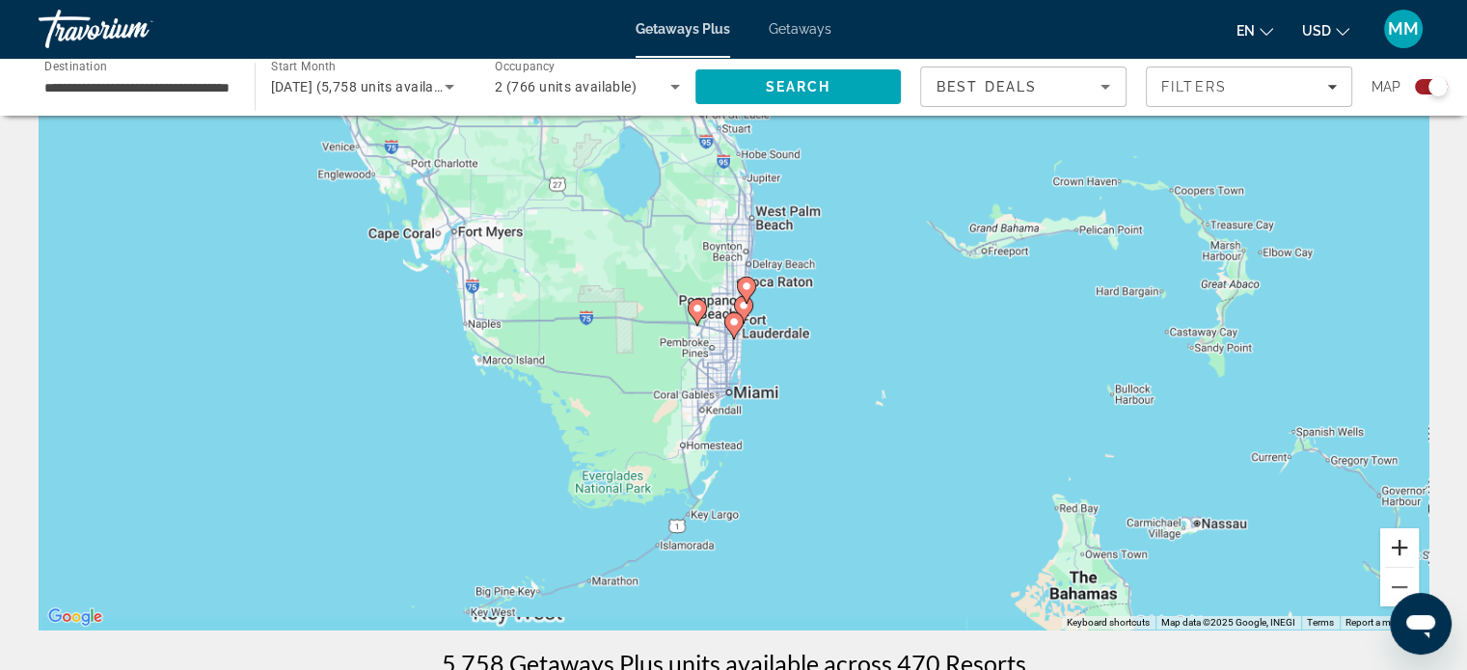
click at [1401, 545] on button "Zoom in" at bounding box center [1400, 548] width 39 height 39
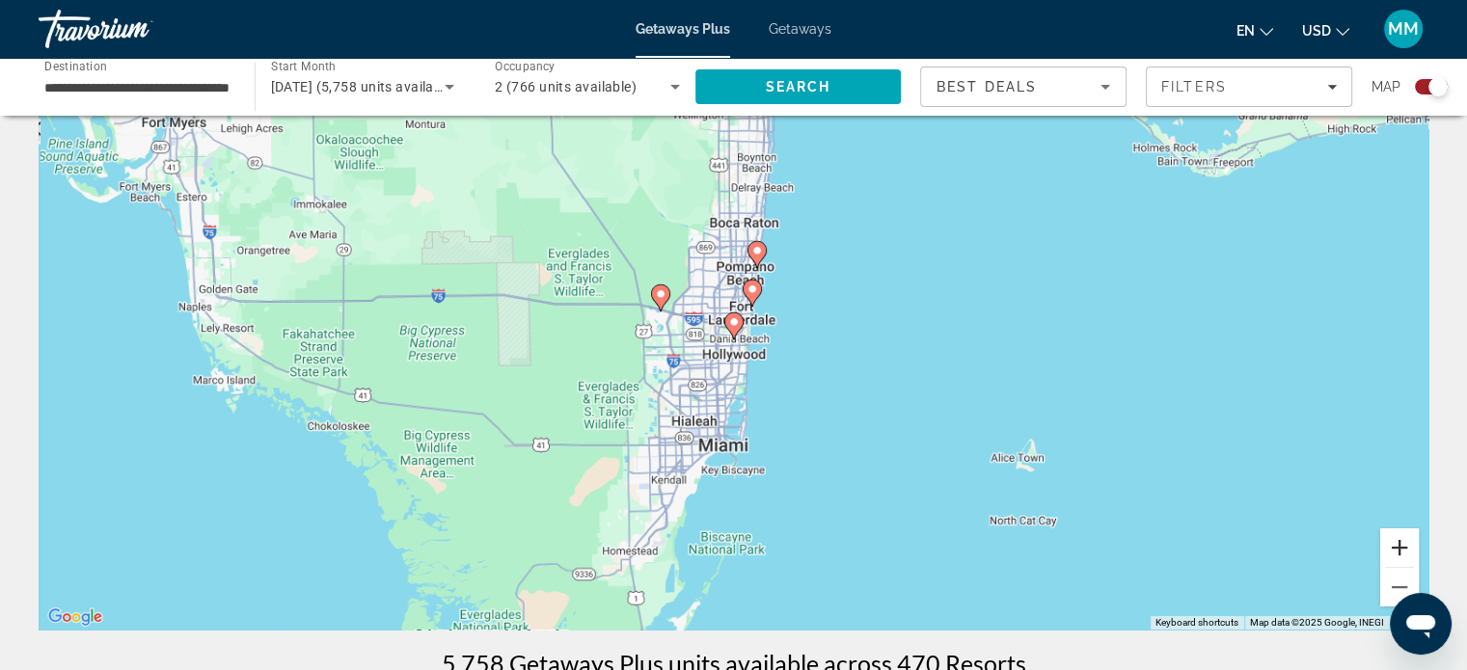
click at [1401, 545] on button "Zoom in" at bounding box center [1400, 548] width 39 height 39
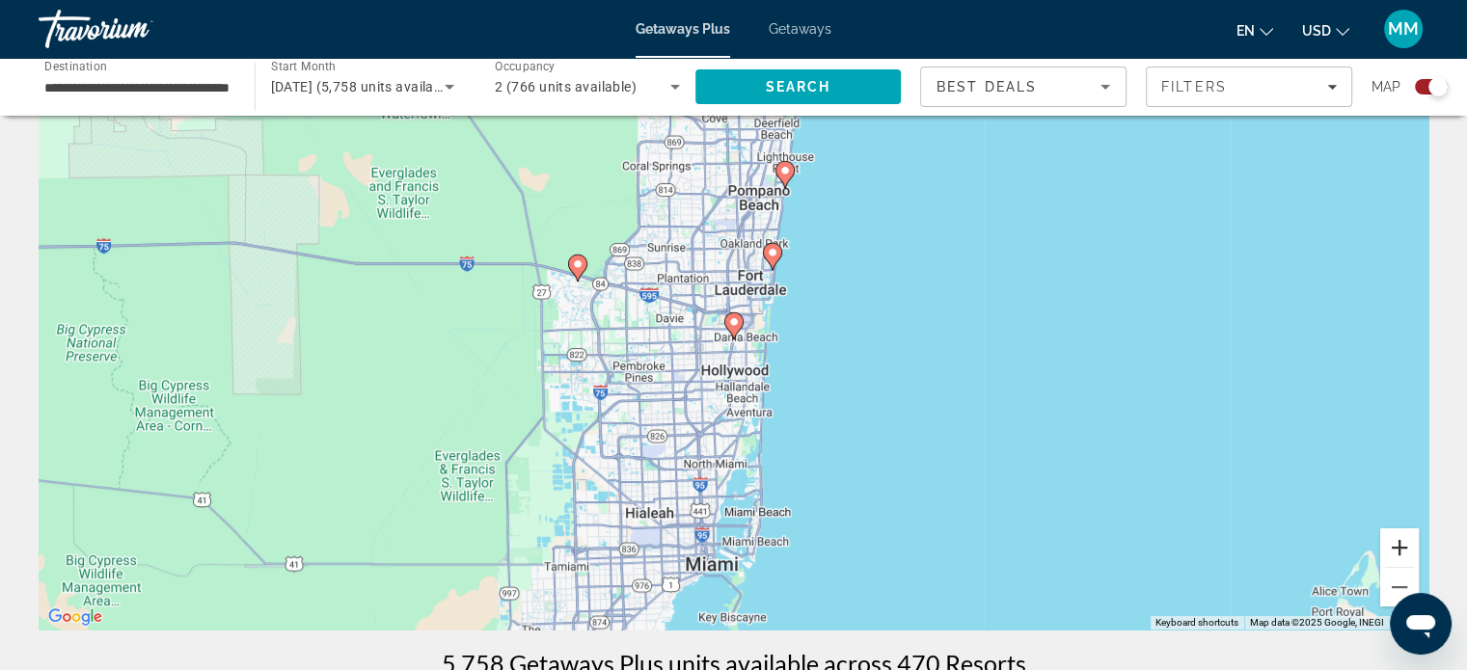
click at [1401, 545] on button "Zoom in" at bounding box center [1400, 548] width 39 height 39
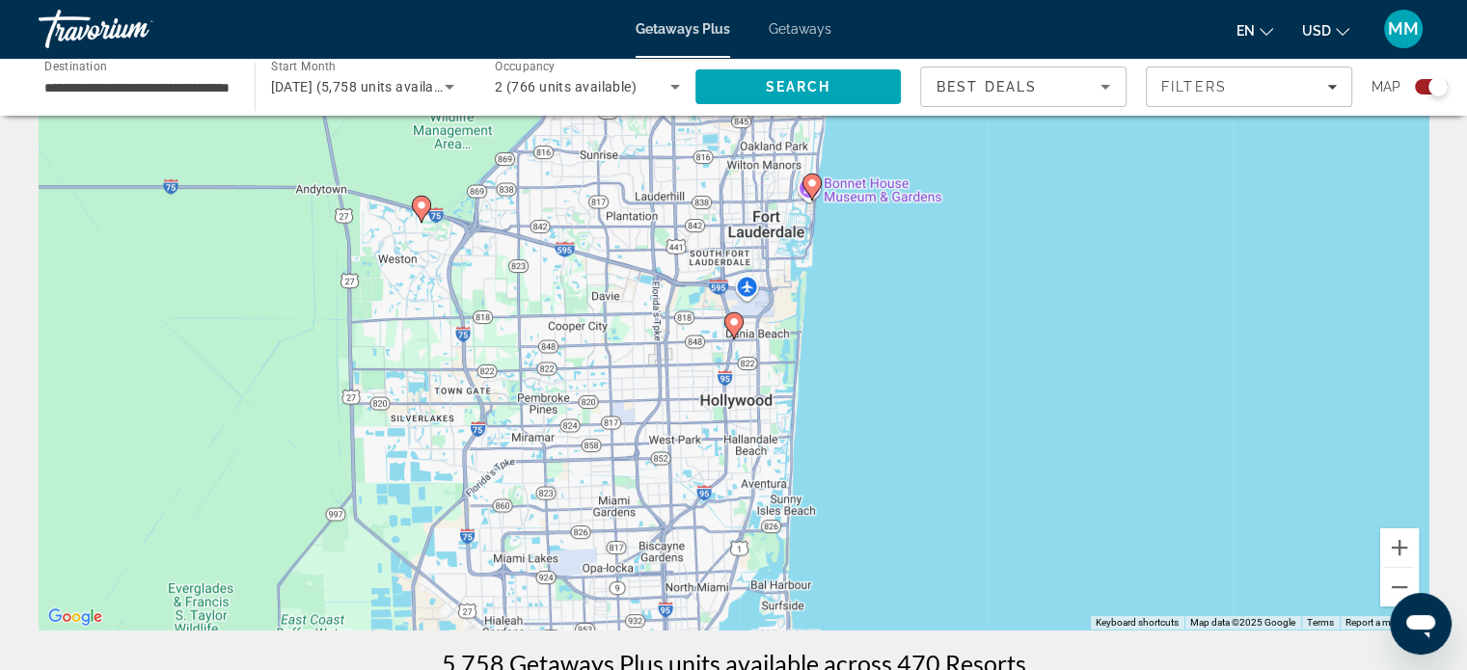
click at [737, 328] on icon "Main content" at bounding box center [733, 326] width 17 height 25
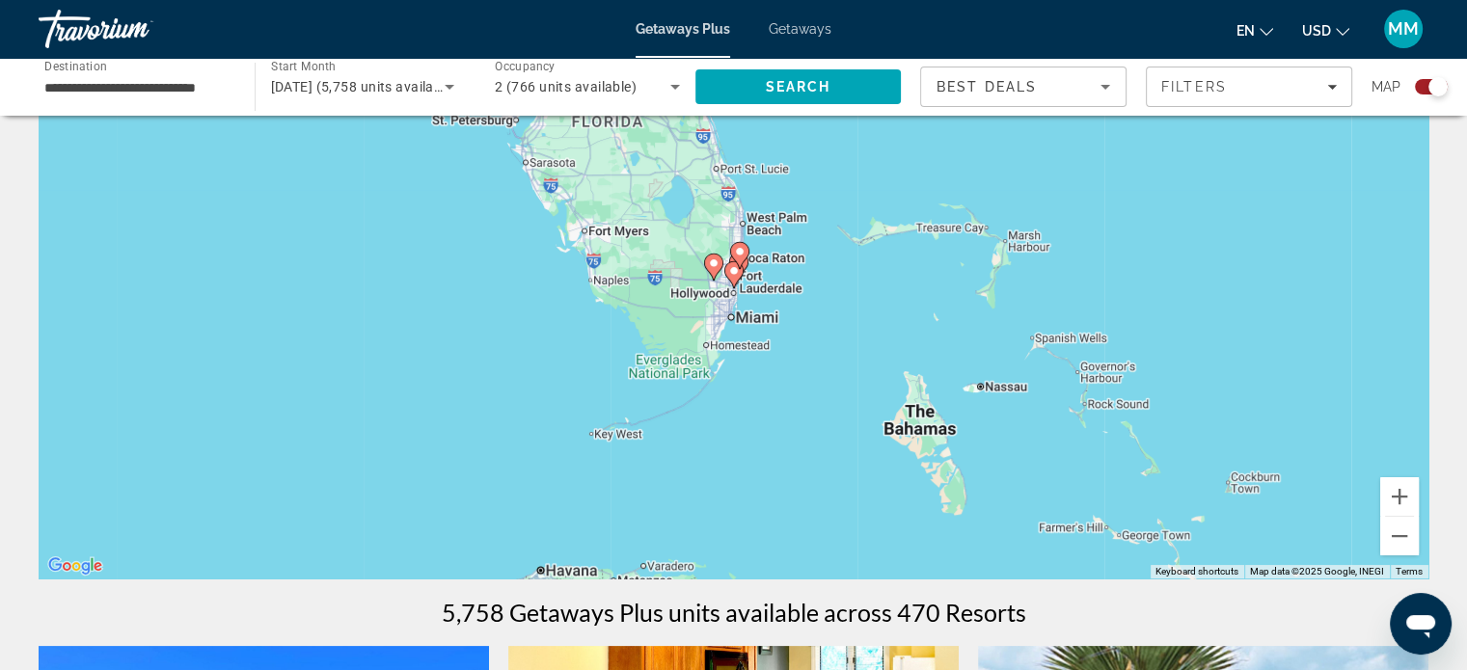
scroll to position [0, 0]
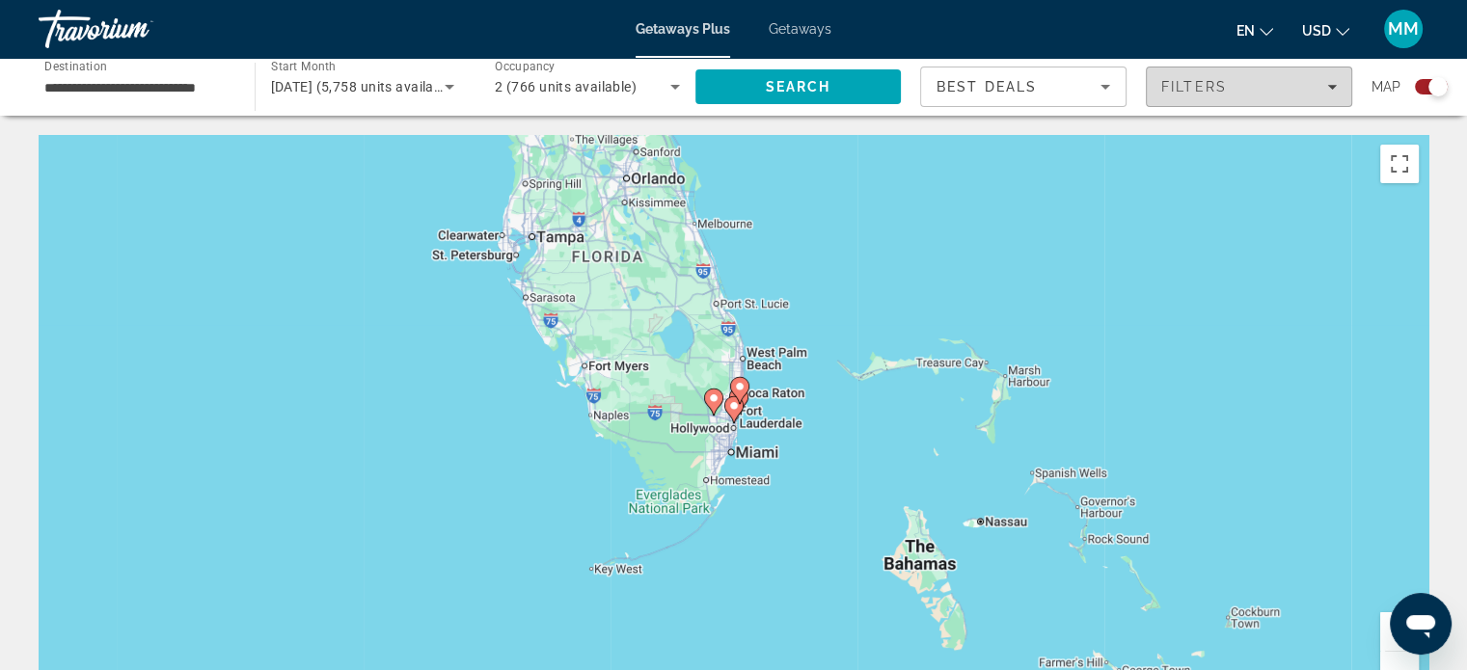
click at [1307, 99] on span "Filters" at bounding box center [1249, 87] width 205 height 46
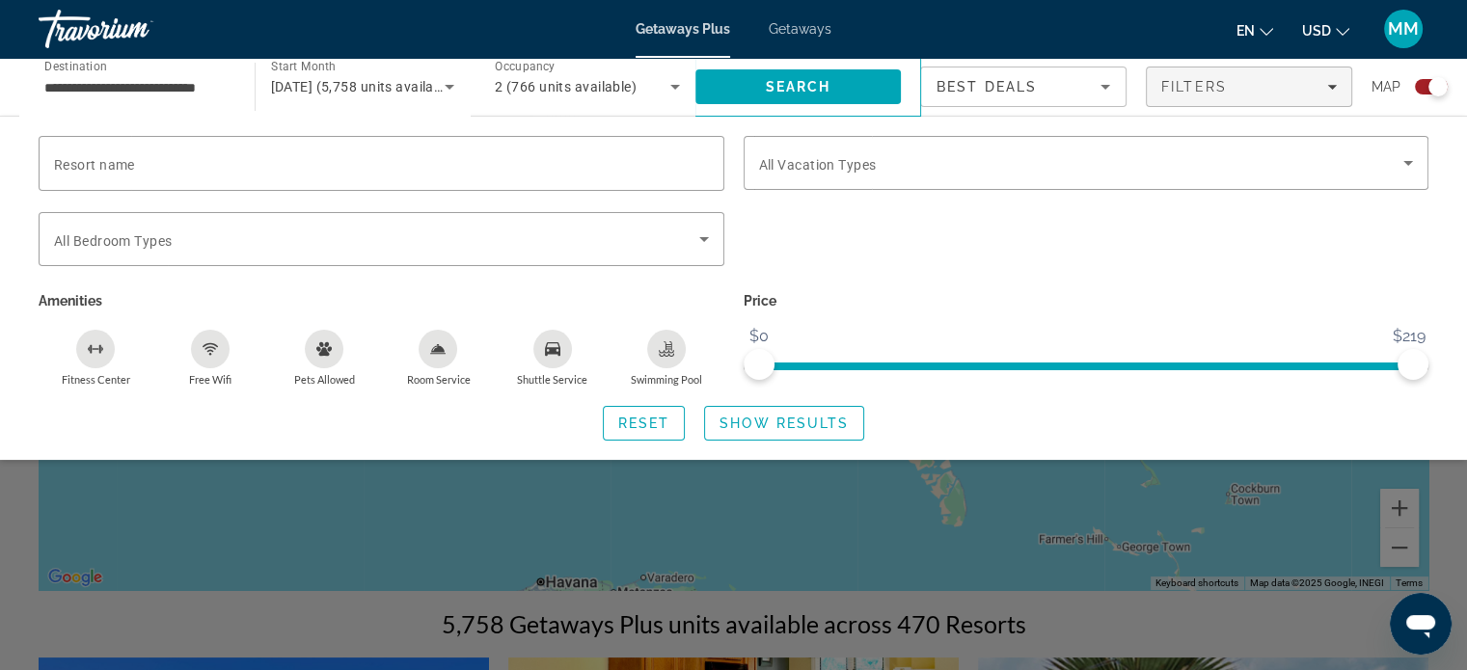
scroll to position [386, 0]
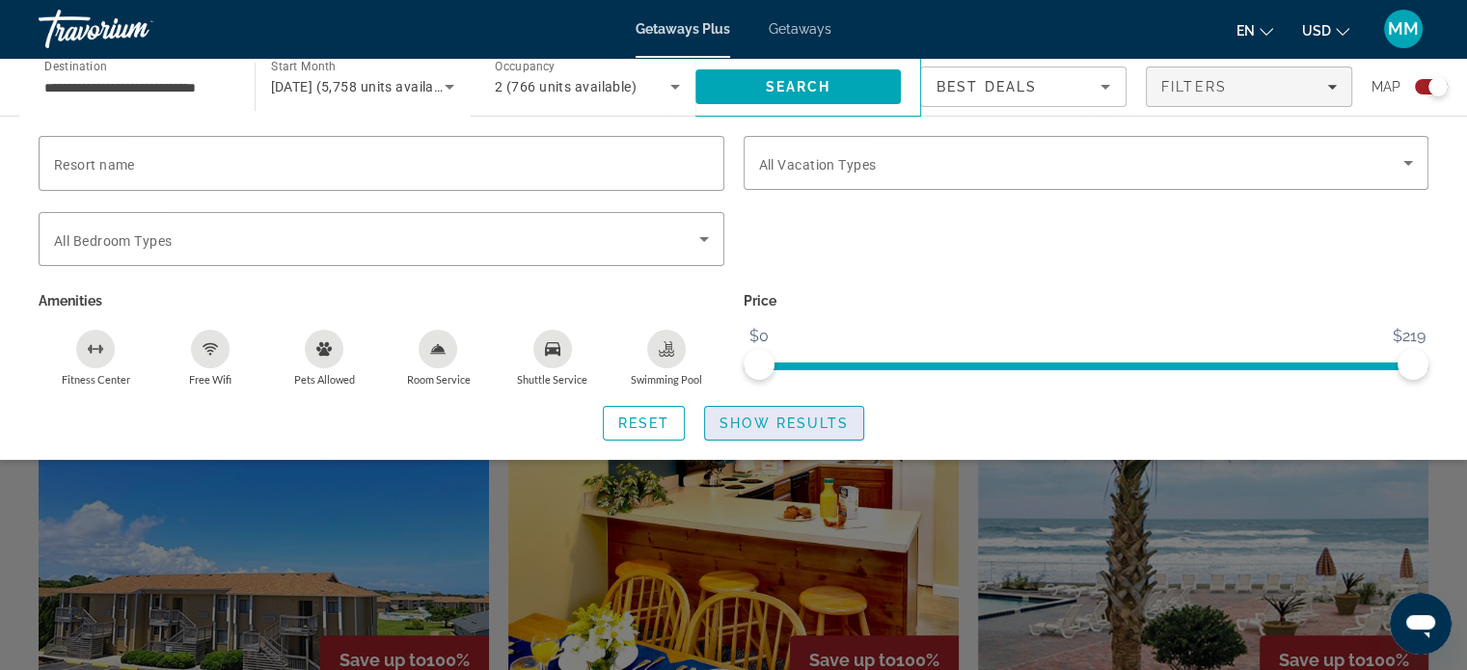
click at [754, 428] on span "Show Results" at bounding box center [784, 423] width 129 height 15
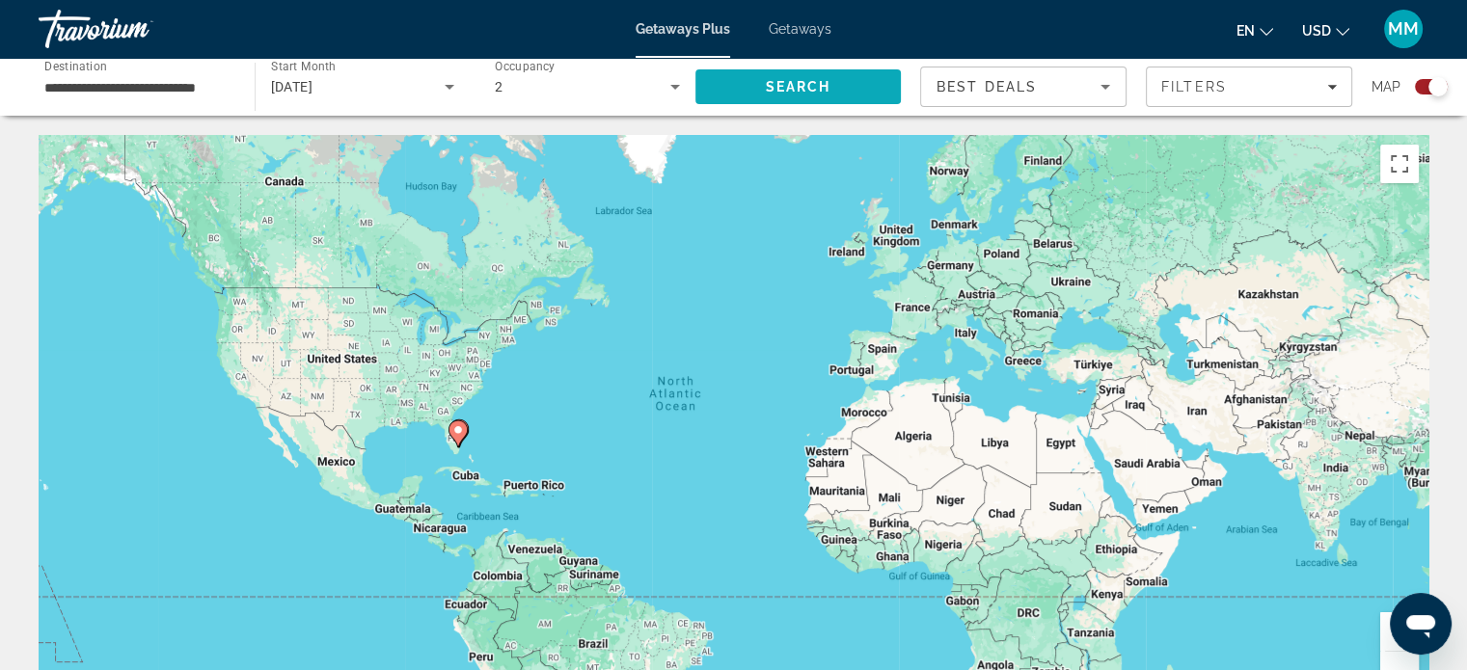
click at [821, 75] on span "Search" at bounding box center [799, 87] width 206 height 46
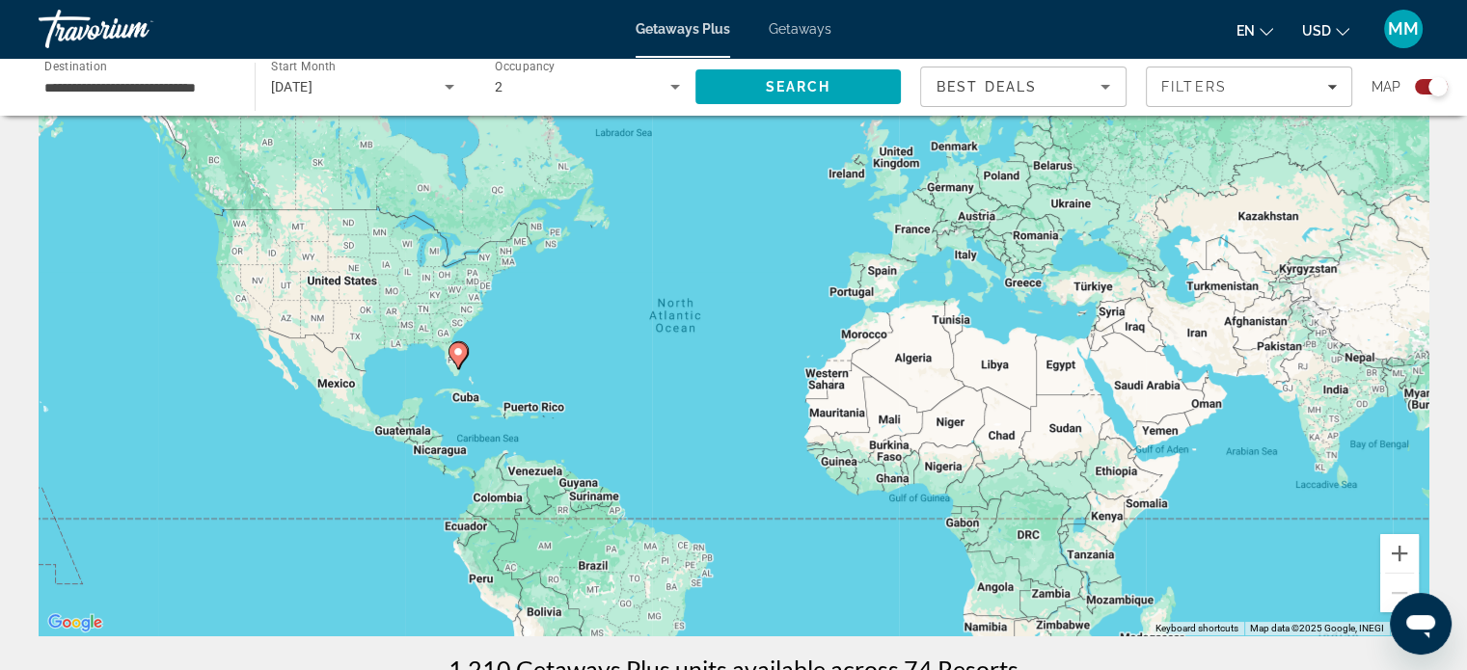
scroll to position [108, 0]
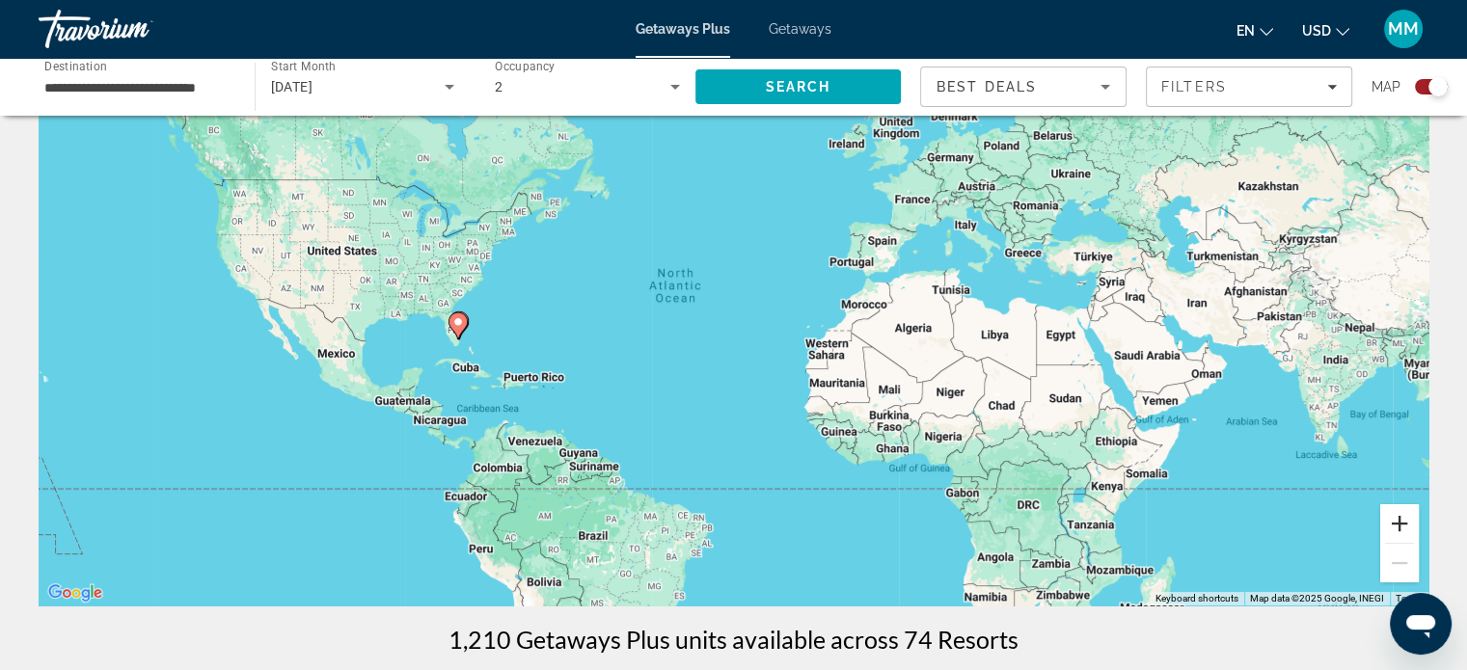
click at [1406, 529] on button "Zoom in" at bounding box center [1400, 524] width 39 height 39
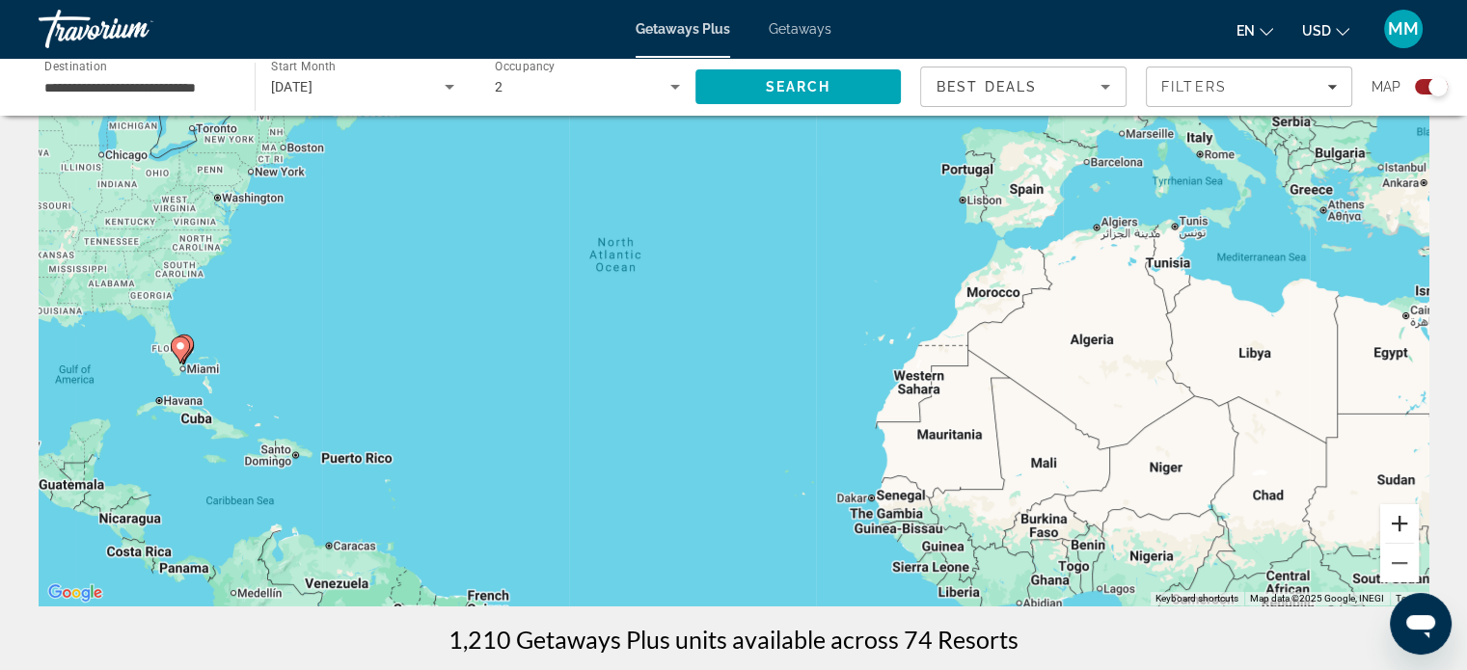
click at [1406, 529] on button "Zoom in" at bounding box center [1400, 524] width 39 height 39
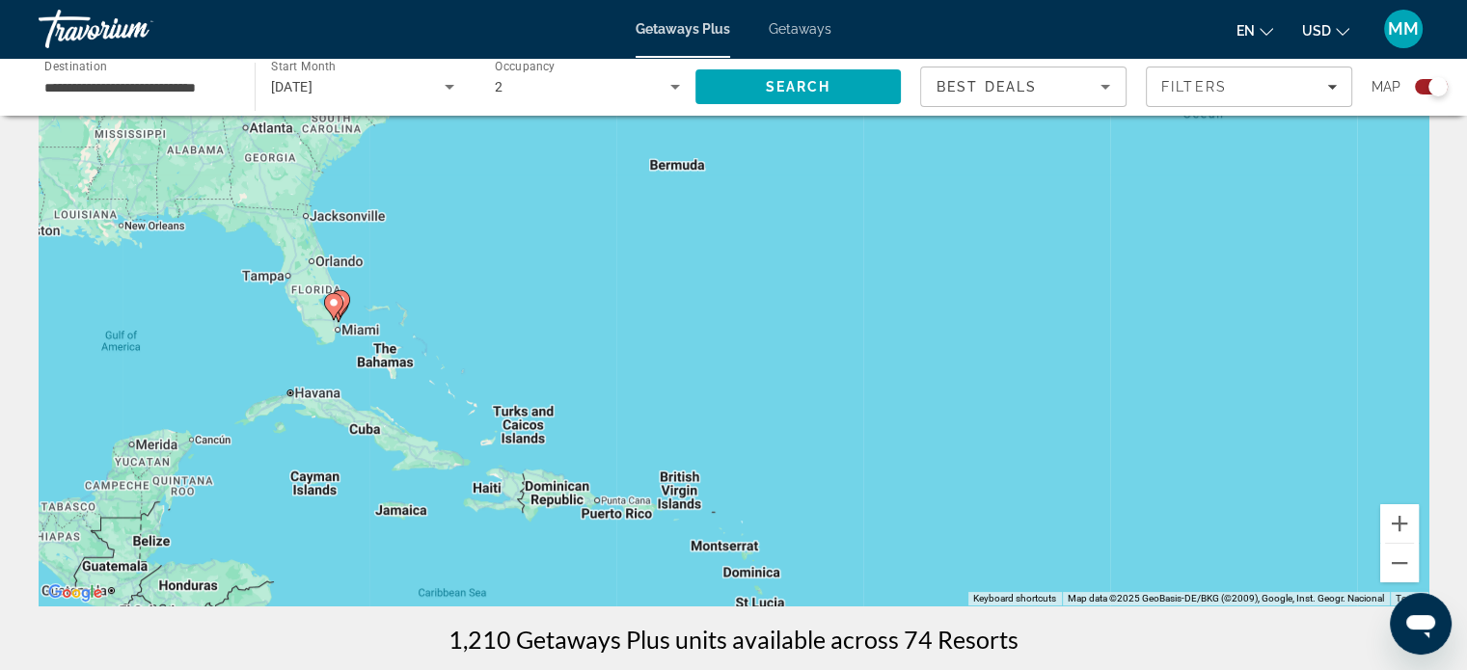
drag, startPoint x: 798, startPoint y: 332, endPoint x: 1470, endPoint y: 237, distance: 679.0
click at [1467, 234] on html "**********" at bounding box center [733, 227] width 1467 height 670
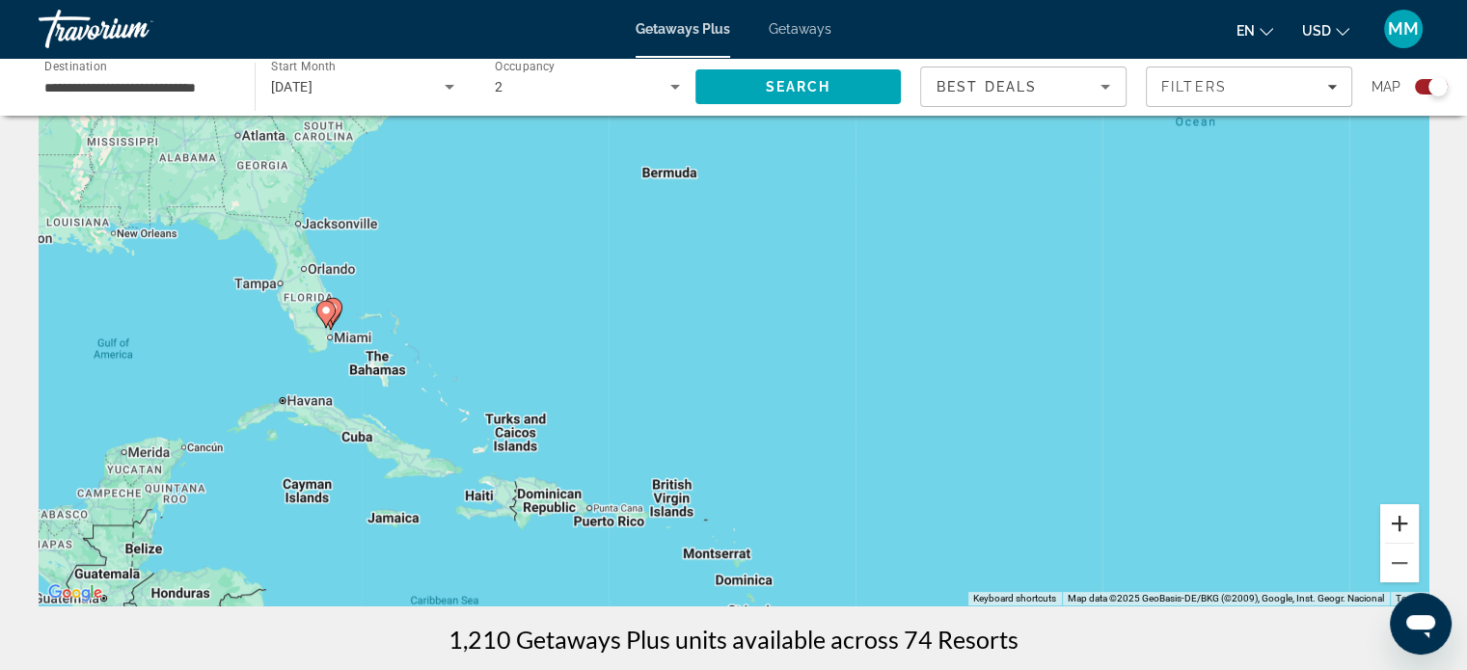
click at [1394, 516] on button "Zoom in" at bounding box center [1400, 524] width 39 height 39
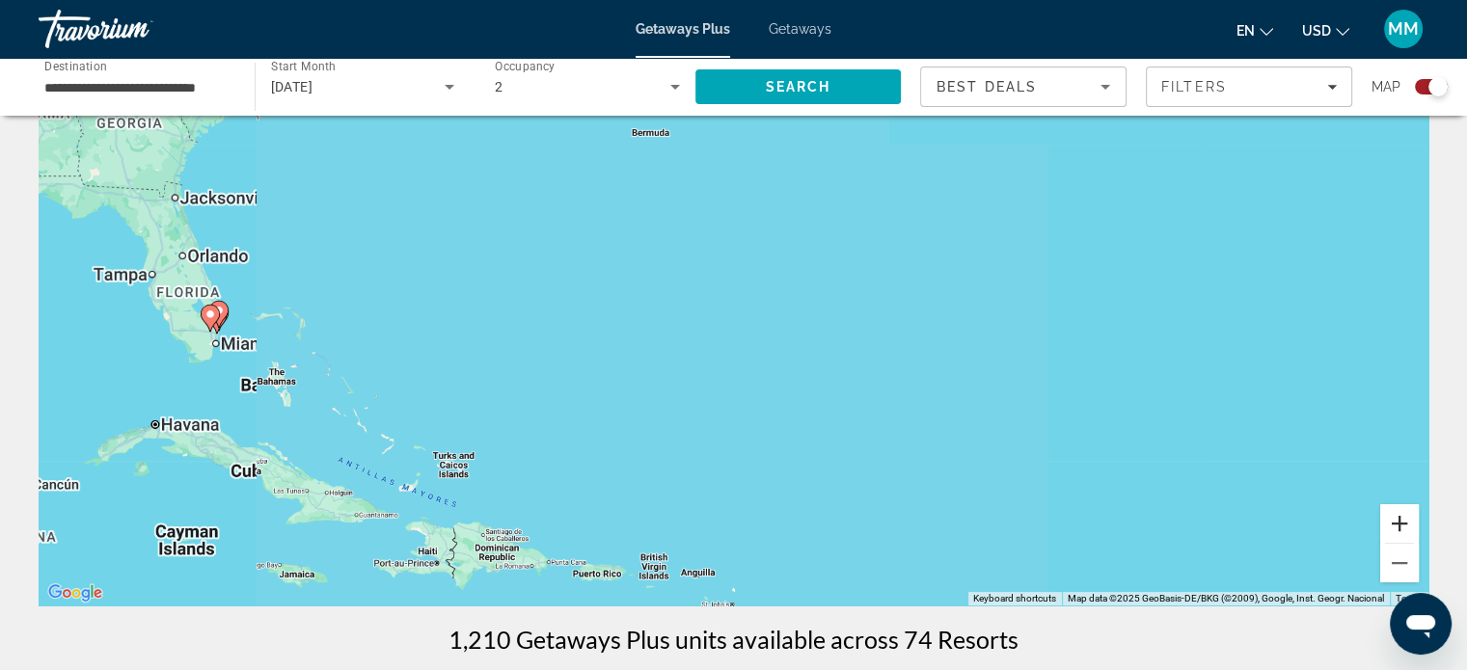
click at [1394, 516] on button "Zoom in" at bounding box center [1400, 524] width 39 height 39
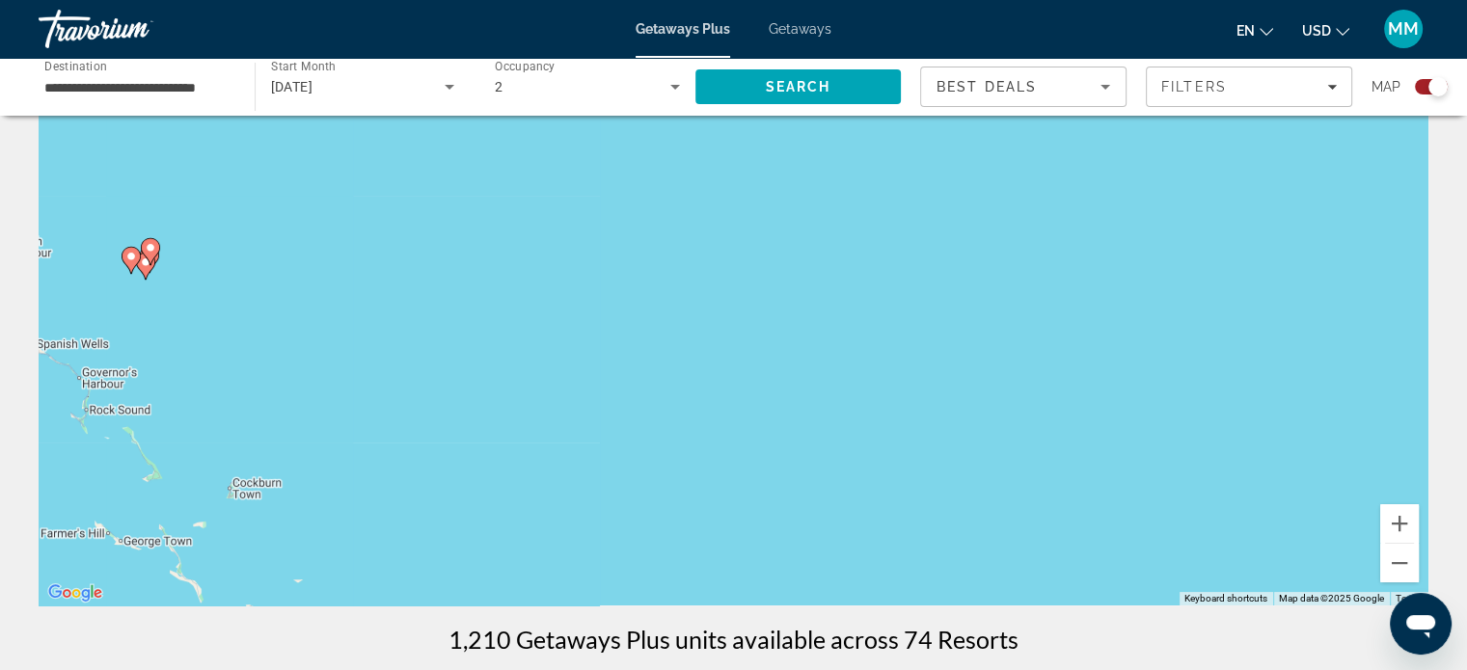
drag, startPoint x: 864, startPoint y: 444, endPoint x: 1481, endPoint y: 365, distance: 621.5
click at [1467, 365] on html "**********" at bounding box center [733, 227] width 1467 height 670
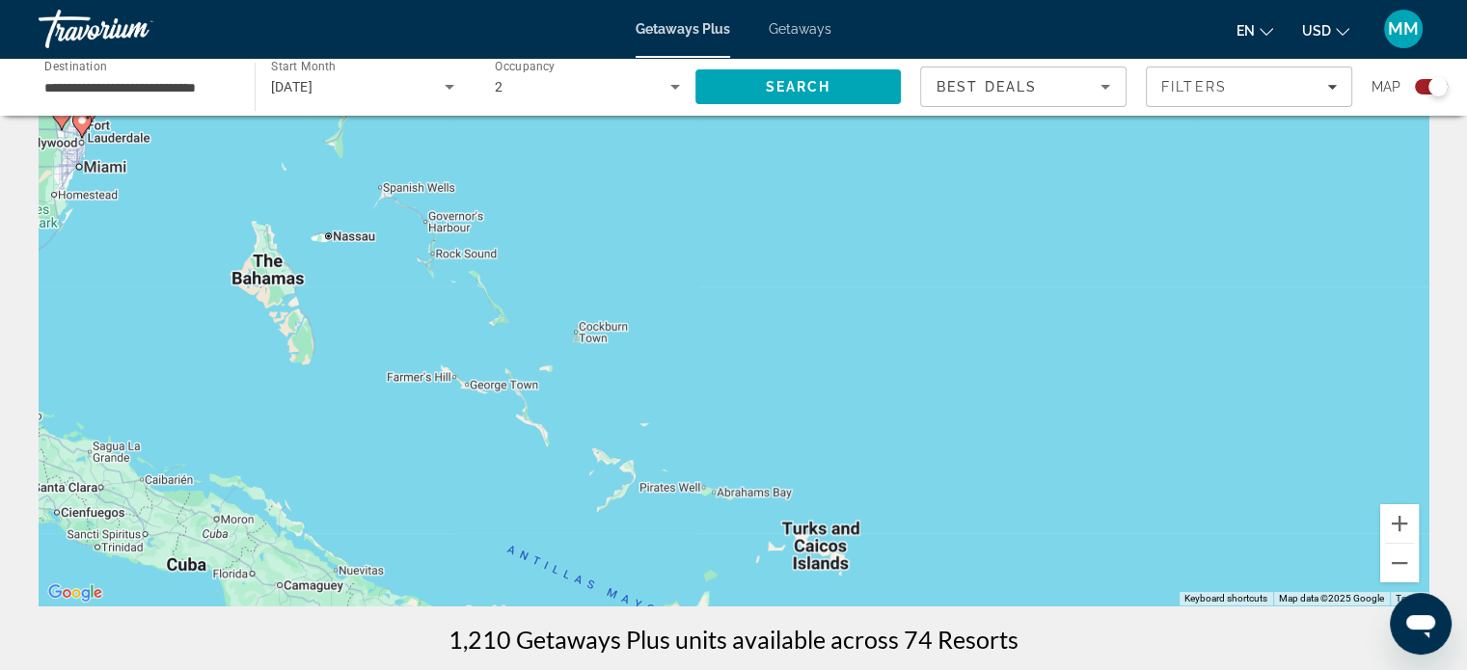
drag, startPoint x: 969, startPoint y: 335, endPoint x: 1351, endPoint y: 170, distance: 416.1
click at [1351, 167] on div "To activate drag with keyboard, press Alt + Enter. Once in keyboard drag state,…" at bounding box center [734, 316] width 1390 height 579
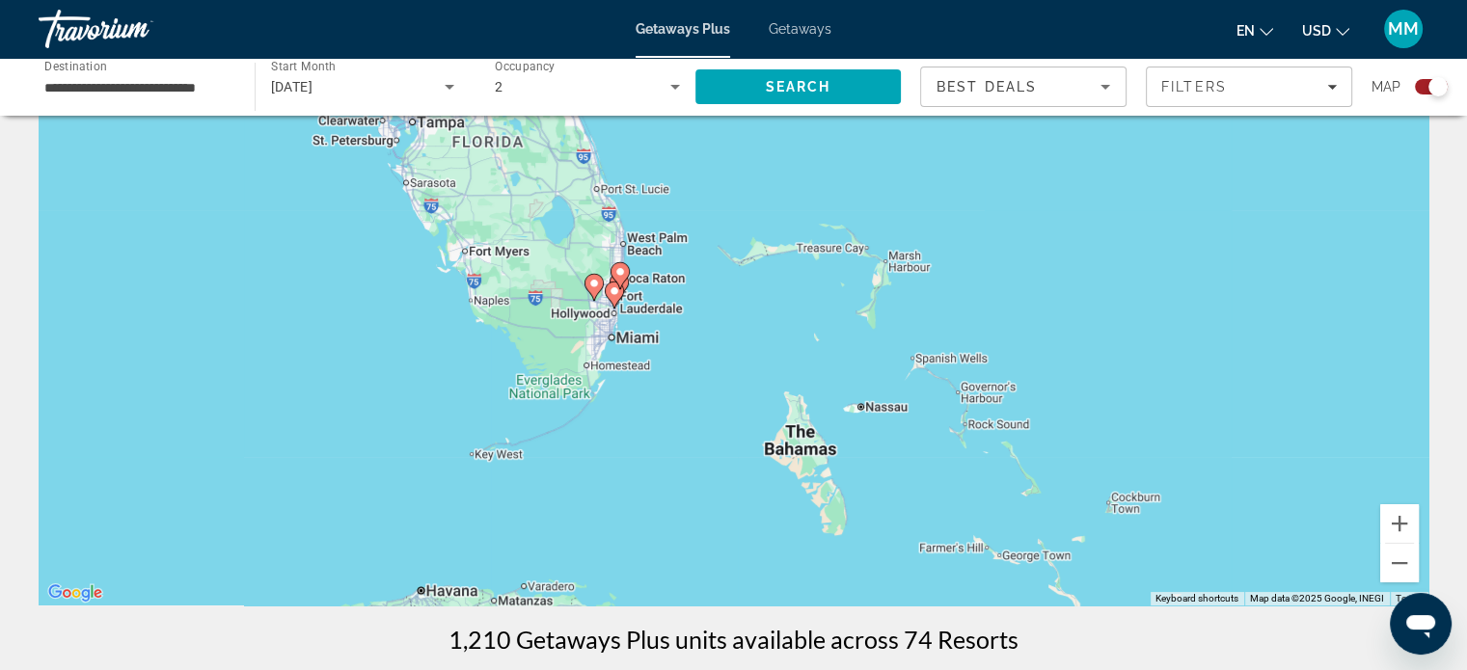
drag, startPoint x: 731, startPoint y: 339, endPoint x: 1219, endPoint y: 501, distance: 514.4
click at [1219, 503] on div "To activate drag with keyboard, press Alt + Enter. Once in keyboard drag state,…" at bounding box center [734, 316] width 1390 height 579
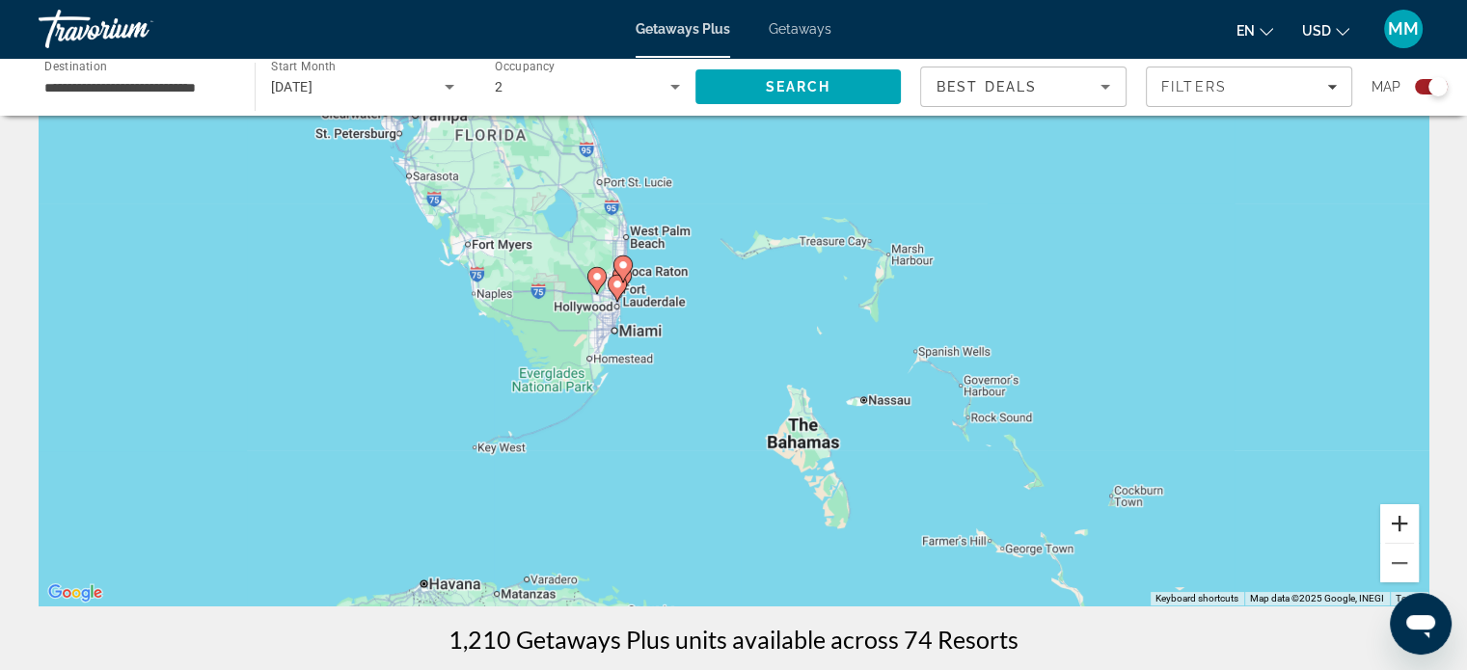
click at [1403, 520] on button "Zoom in" at bounding box center [1400, 524] width 39 height 39
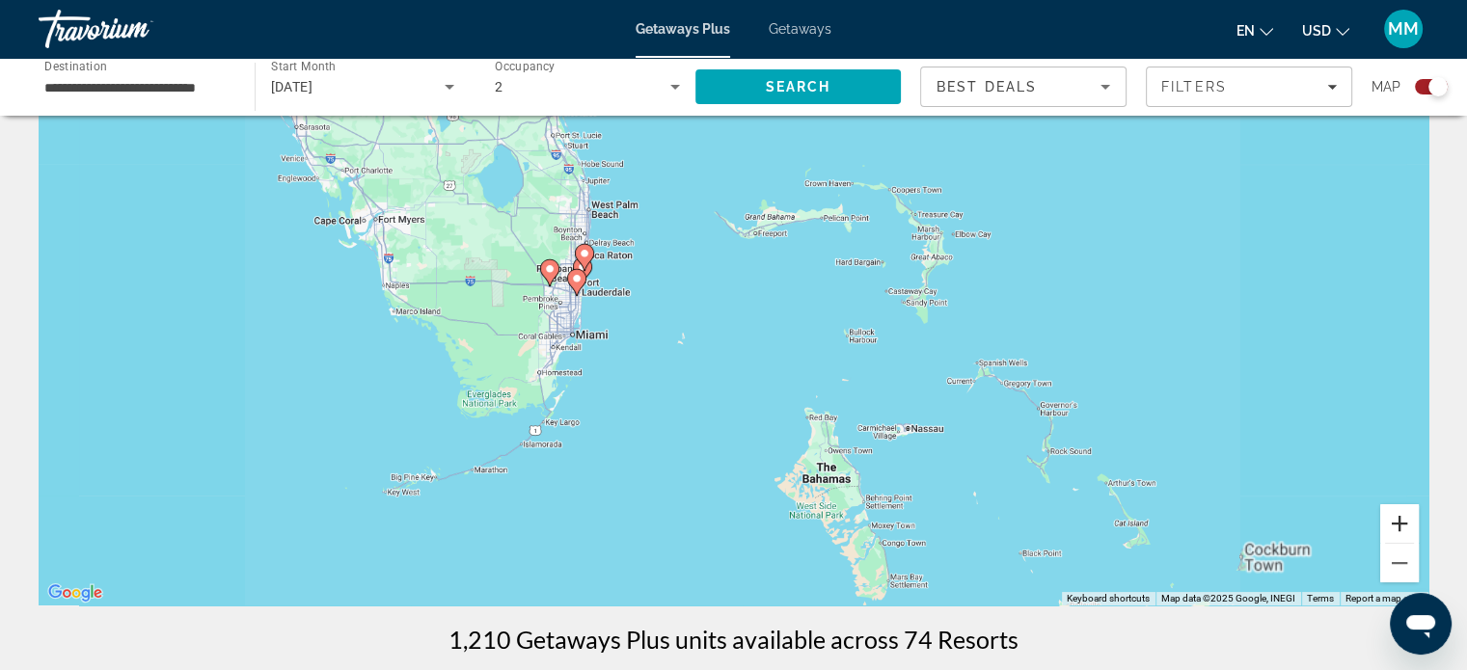
click at [1404, 519] on button "Zoom in" at bounding box center [1400, 524] width 39 height 39
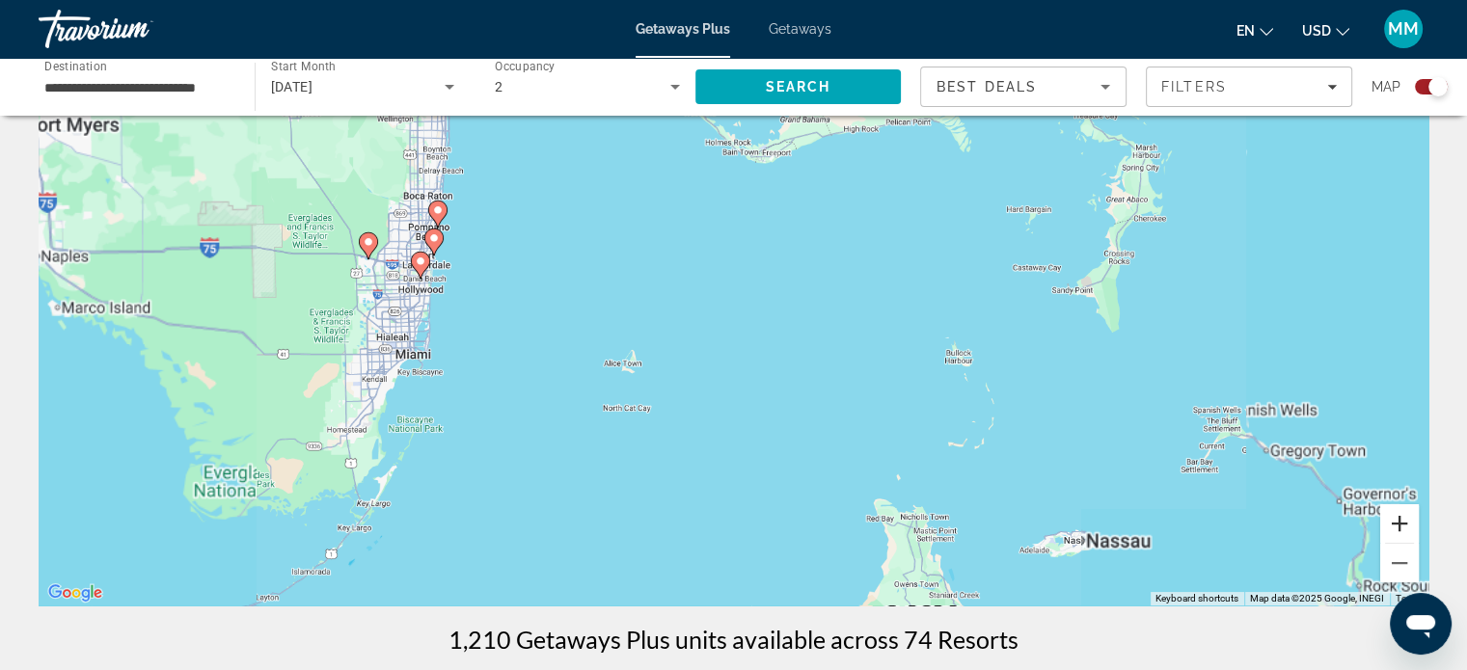
click at [1407, 518] on button "Zoom in" at bounding box center [1400, 524] width 39 height 39
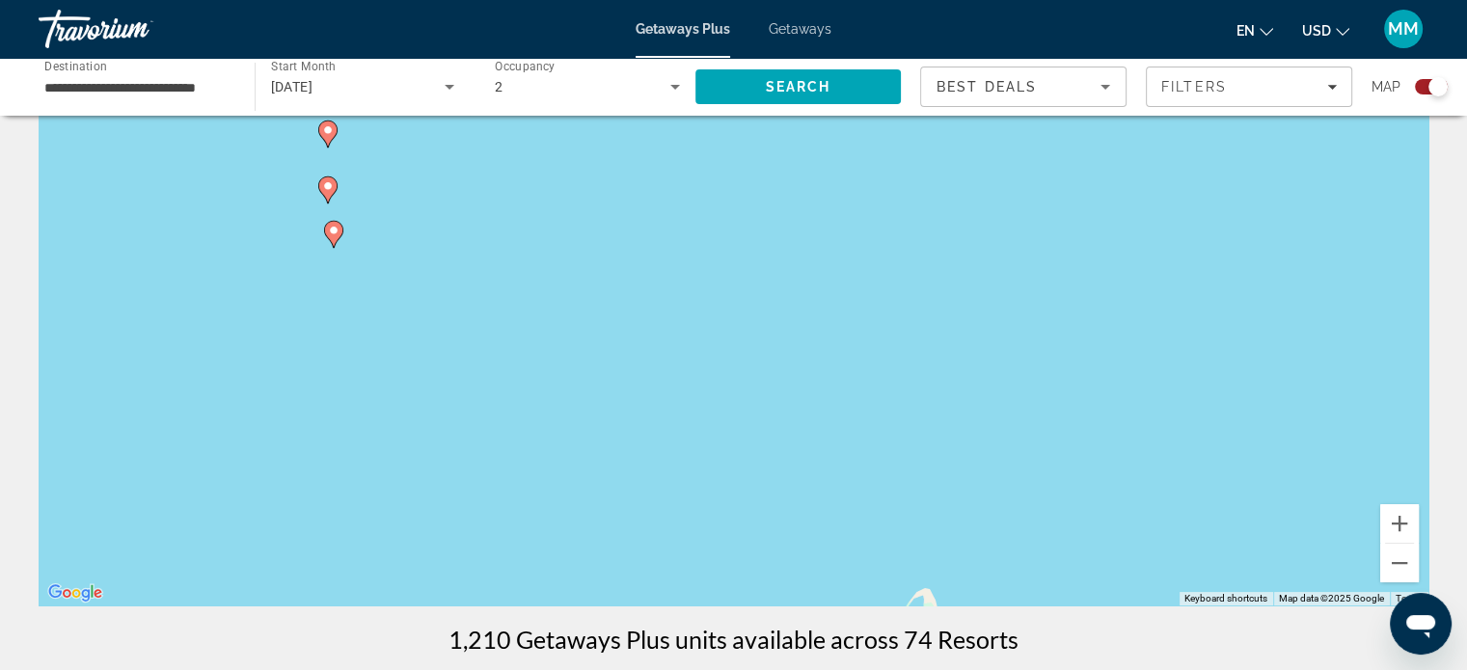
drag, startPoint x: 671, startPoint y: 411, endPoint x: 1481, endPoint y: 481, distance: 812.5
click at [1467, 483] on html "**********" at bounding box center [733, 227] width 1467 height 670
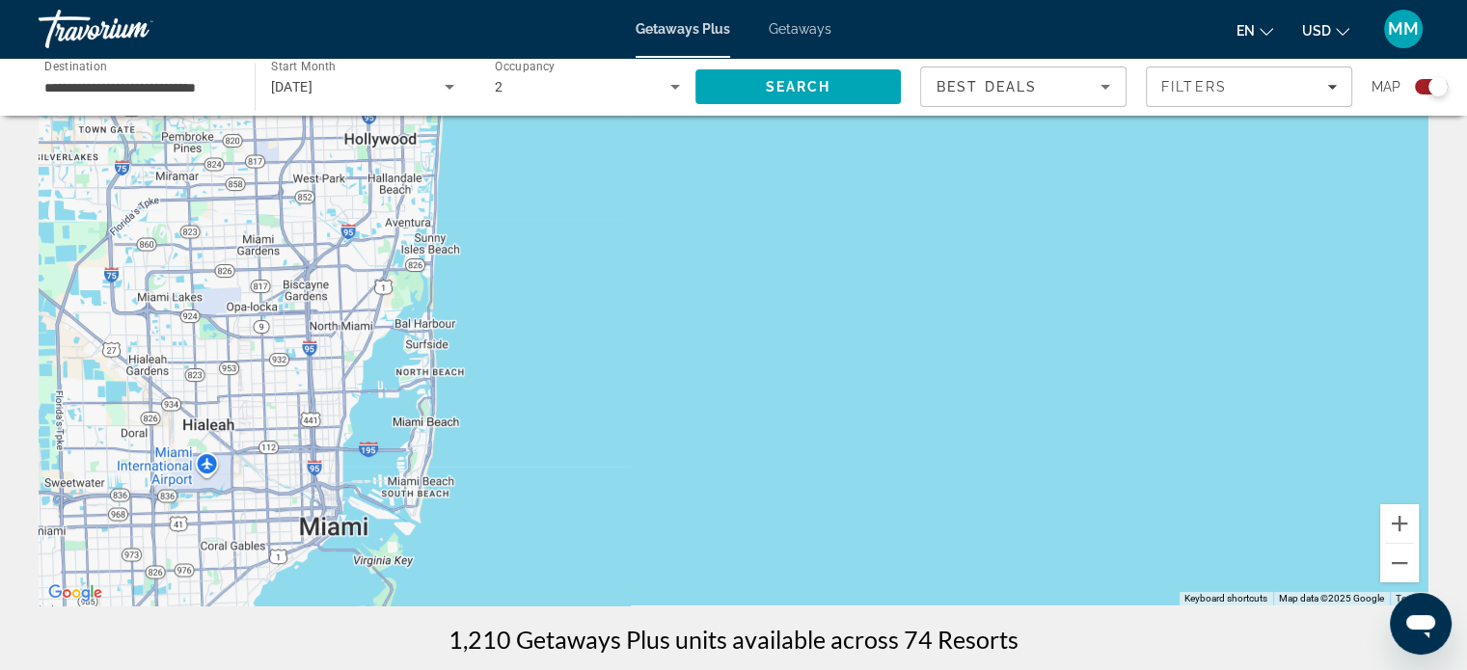
drag, startPoint x: 726, startPoint y: 330, endPoint x: 1454, endPoint y: 250, distance: 731.8
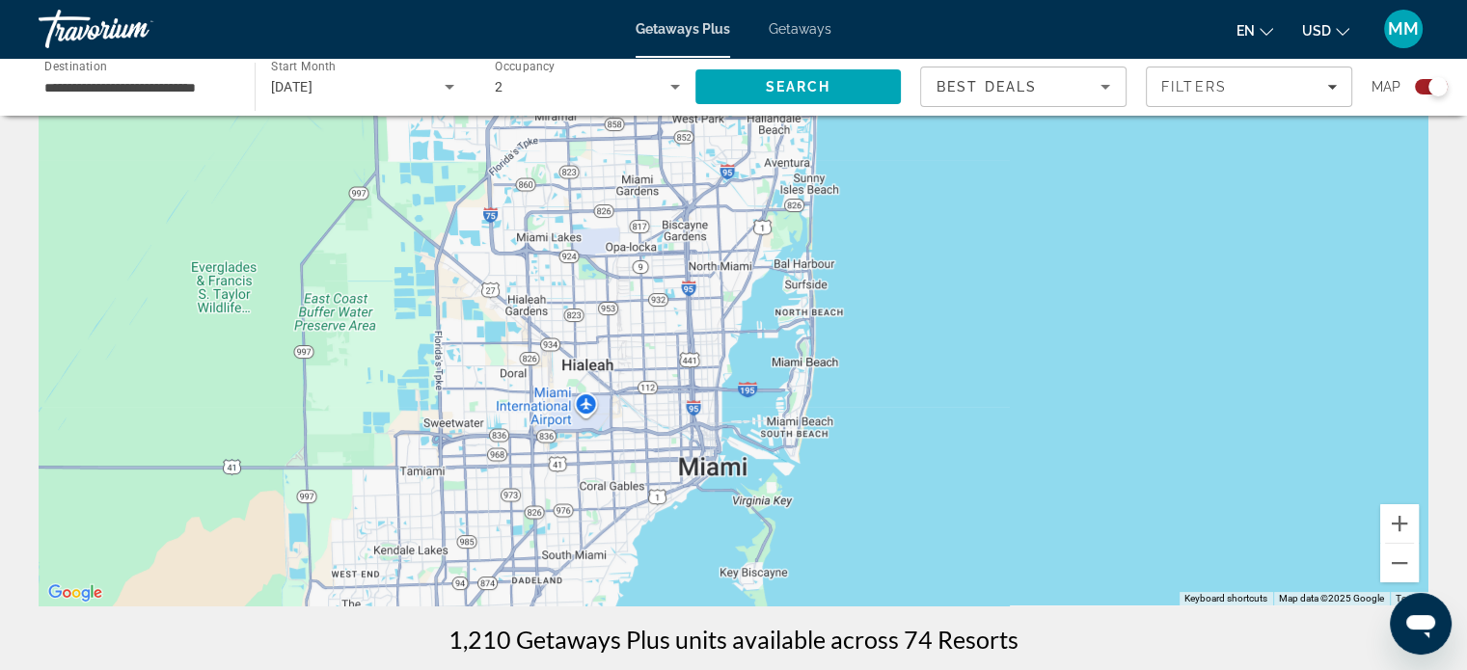
drag, startPoint x: 679, startPoint y: 335, endPoint x: 1169, endPoint y: 257, distance: 496.3
click at [1170, 255] on div "To activate drag with keyboard, press Alt + Enter. Once in keyboard drag state,…" at bounding box center [734, 316] width 1390 height 579
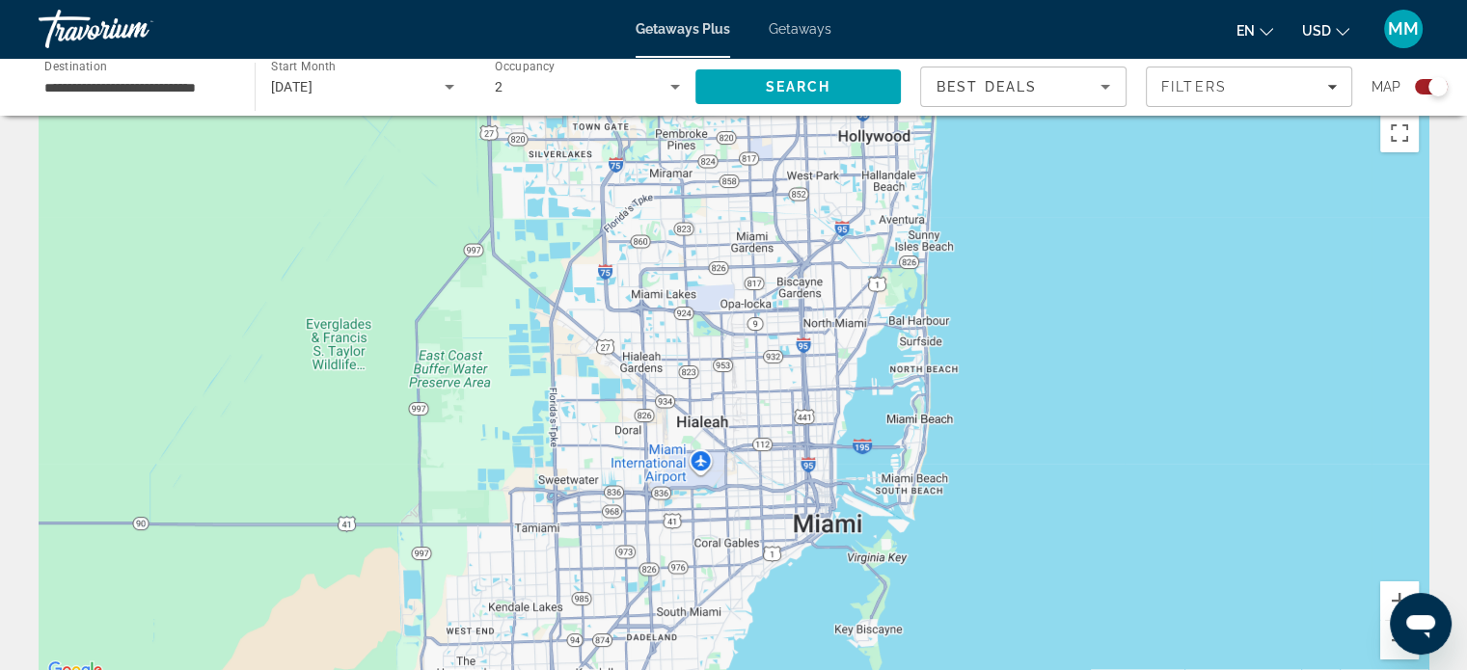
scroll to position [0, 0]
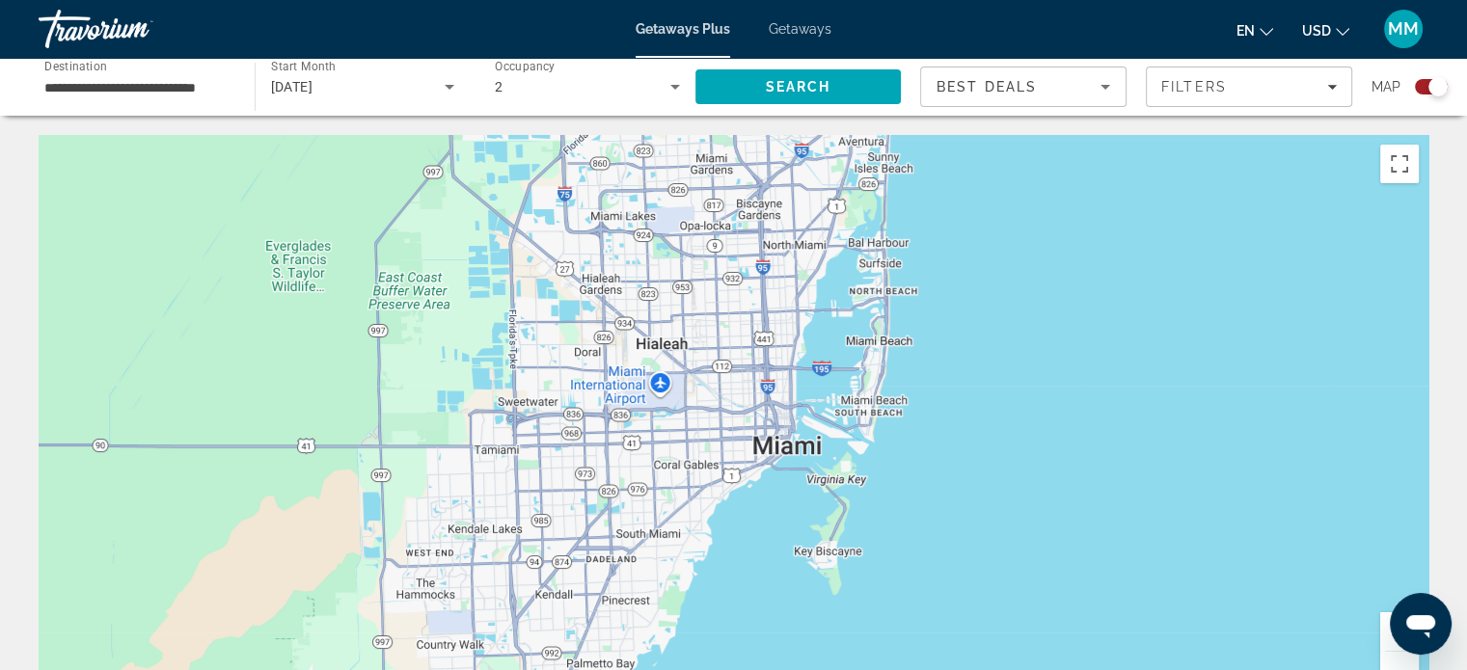
drag, startPoint x: 1310, startPoint y: 424, endPoint x: 1305, endPoint y: 400, distance: 23.7
click at [1271, 329] on div "To activate drag with keyboard, press Alt + Enter. Once in keyboard drag state,…" at bounding box center [734, 424] width 1390 height 579
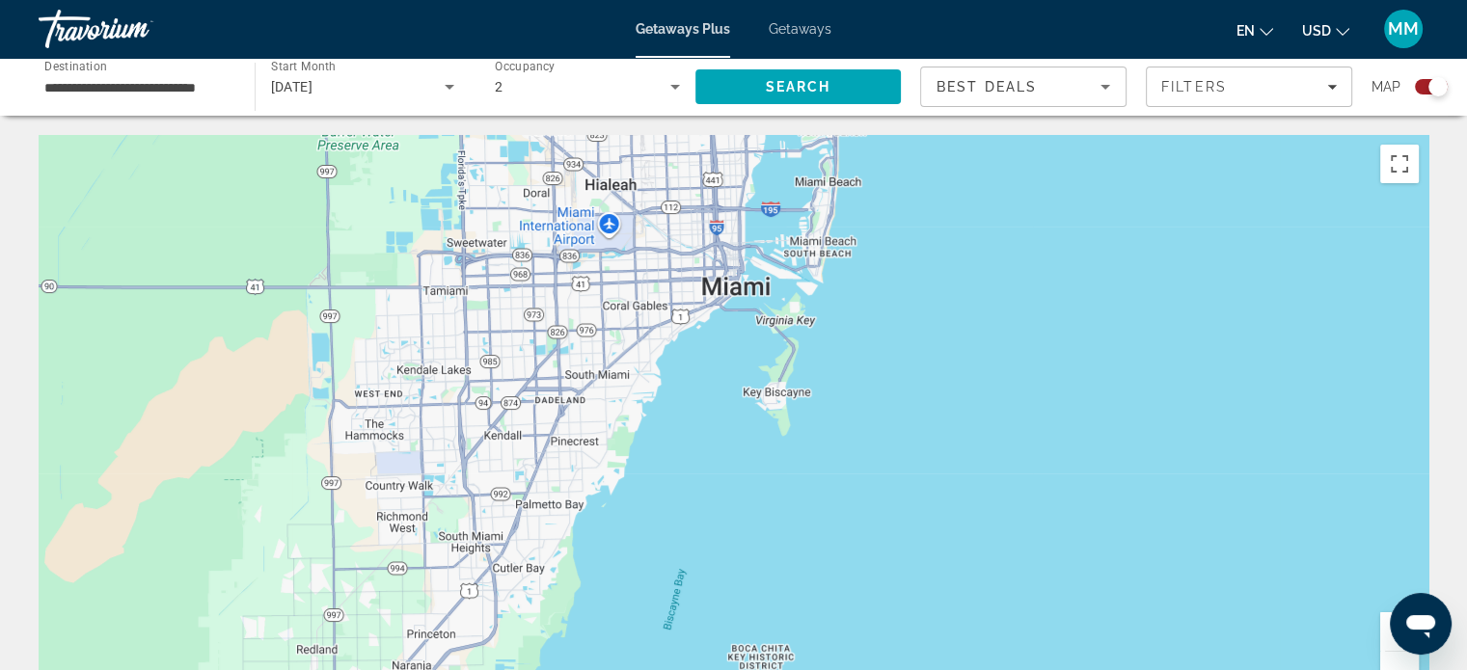
drag, startPoint x: 1309, startPoint y: 444, endPoint x: 1258, endPoint y: 296, distance: 156.2
click at [1253, 268] on div "To activate drag with keyboard, press Alt + Enter. Once in keyboard drag state,…" at bounding box center [734, 424] width 1390 height 579
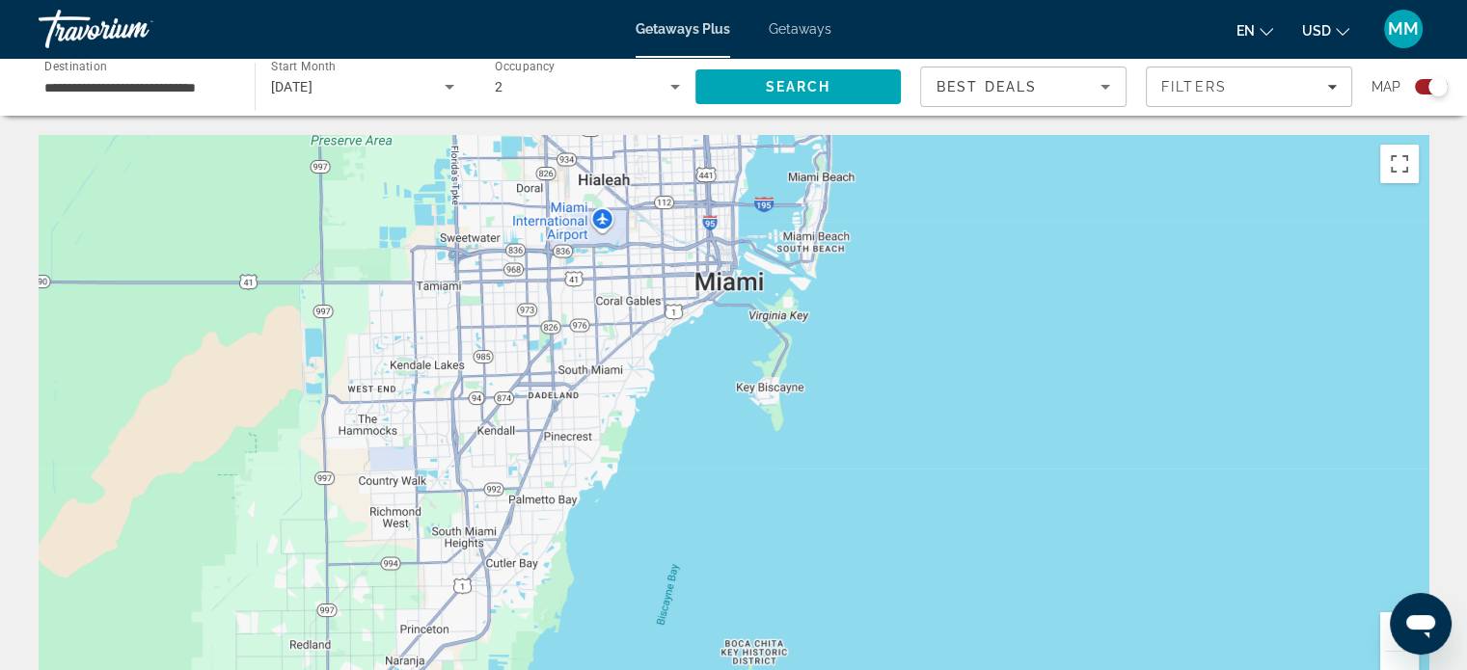
click at [1396, 659] on button "Zoom out" at bounding box center [1400, 671] width 39 height 39
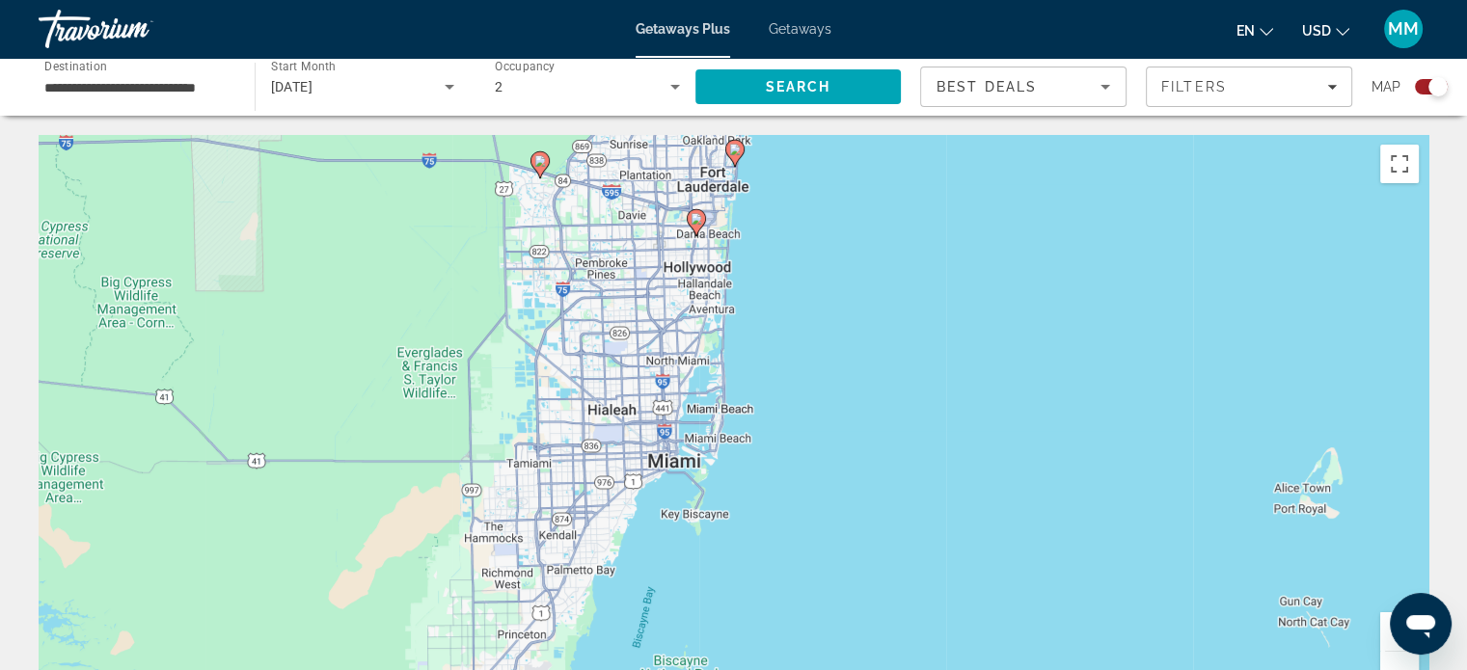
drag, startPoint x: 1009, startPoint y: 533, endPoint x: 984, endPoint y: 589, distance: 62.2
click at [984, 589] on div "To activate drag with keyboard, press Alt + Enter. Once in keyboard drag state,…" at bounding box center [734, 424] width 1390 height 579
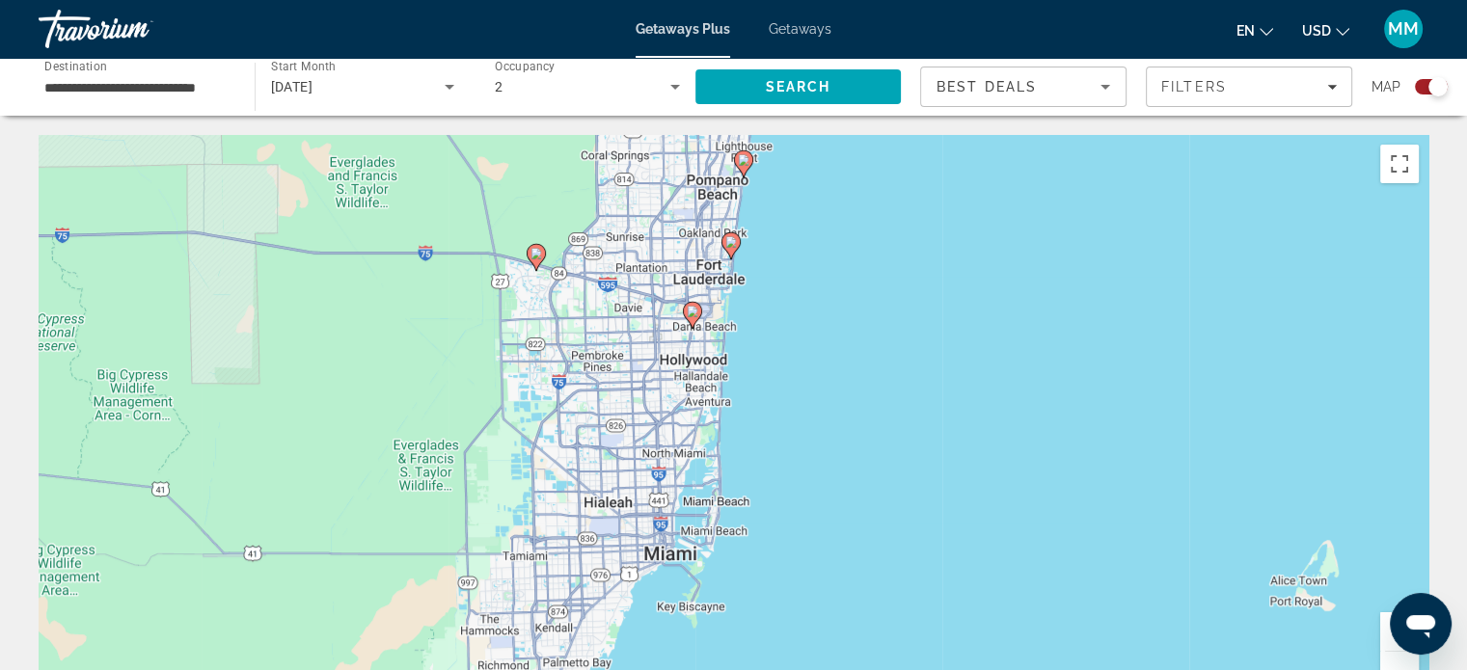
drag, startPoint x: 915, startPoint y: 389, endPoint x: 921, endPoint y: 466, distance: 77.5
click at [921, 466] on div "To activate drag with keyboard, press Alt + Enter. Once in keyboard drag state,…" at bounding box center [734, 424] width 1390 height 579
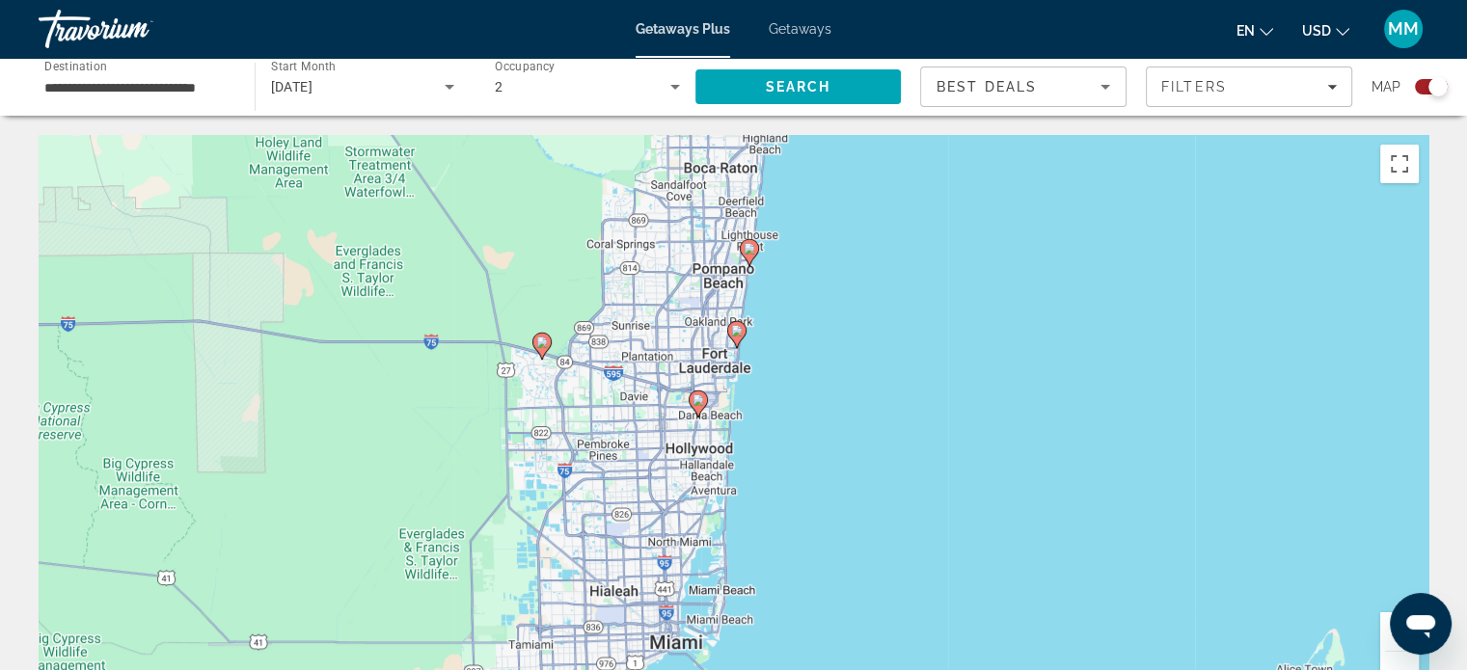
drag, startPoint x: 830, startPoint y: 403, endPoint x: 837, endPoint y: 495, distance: 92.0
click at [837, 495] on div "To activate drag with keyboard, press Alt + Enter. Once in keyboard drag state,…" at bounding box center [734, 424] width 1390 height 579
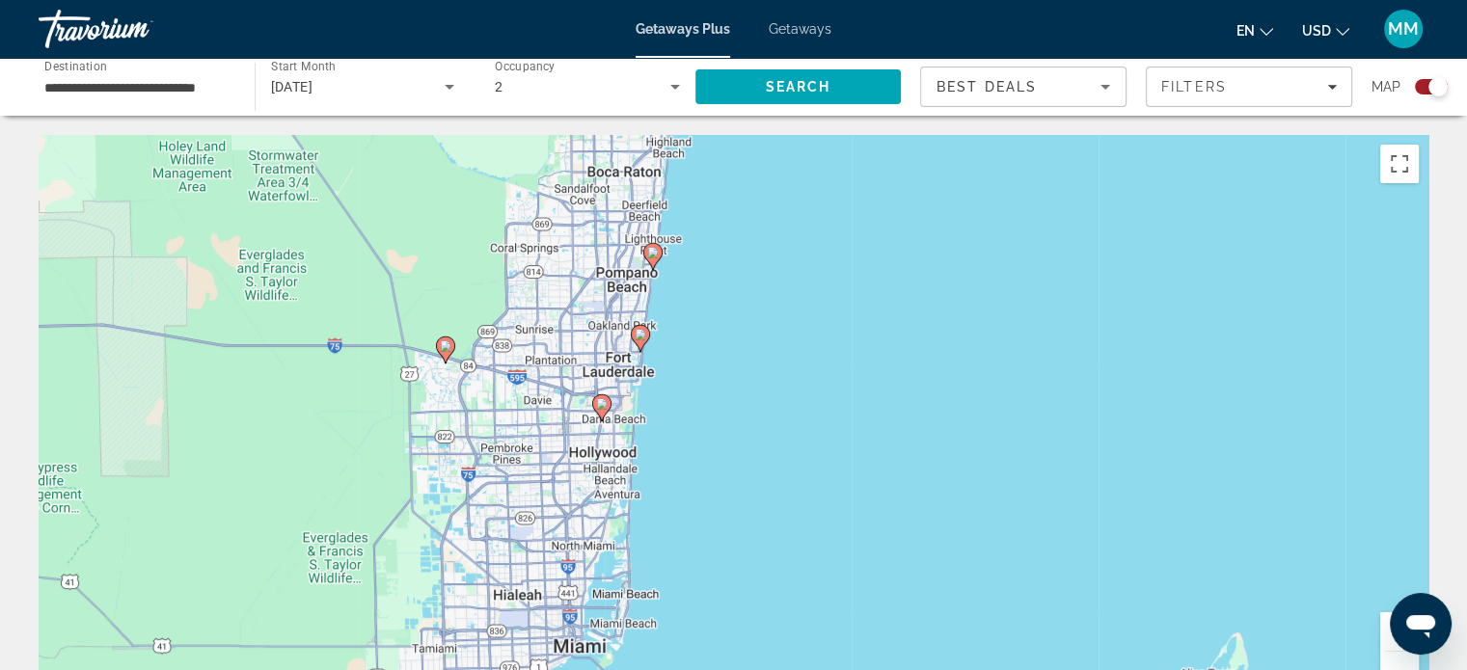
drag, startPoint x: 1140, startPoint y: 336, endPoint x: 947, endPoint y: 357, distance: 194.1
click at [1001, 344] on div "To activate drag with keyboard, press Alt + Enter. Once in keyboard drag state,…" at bounding box center [734, 424] width 1390 height 579
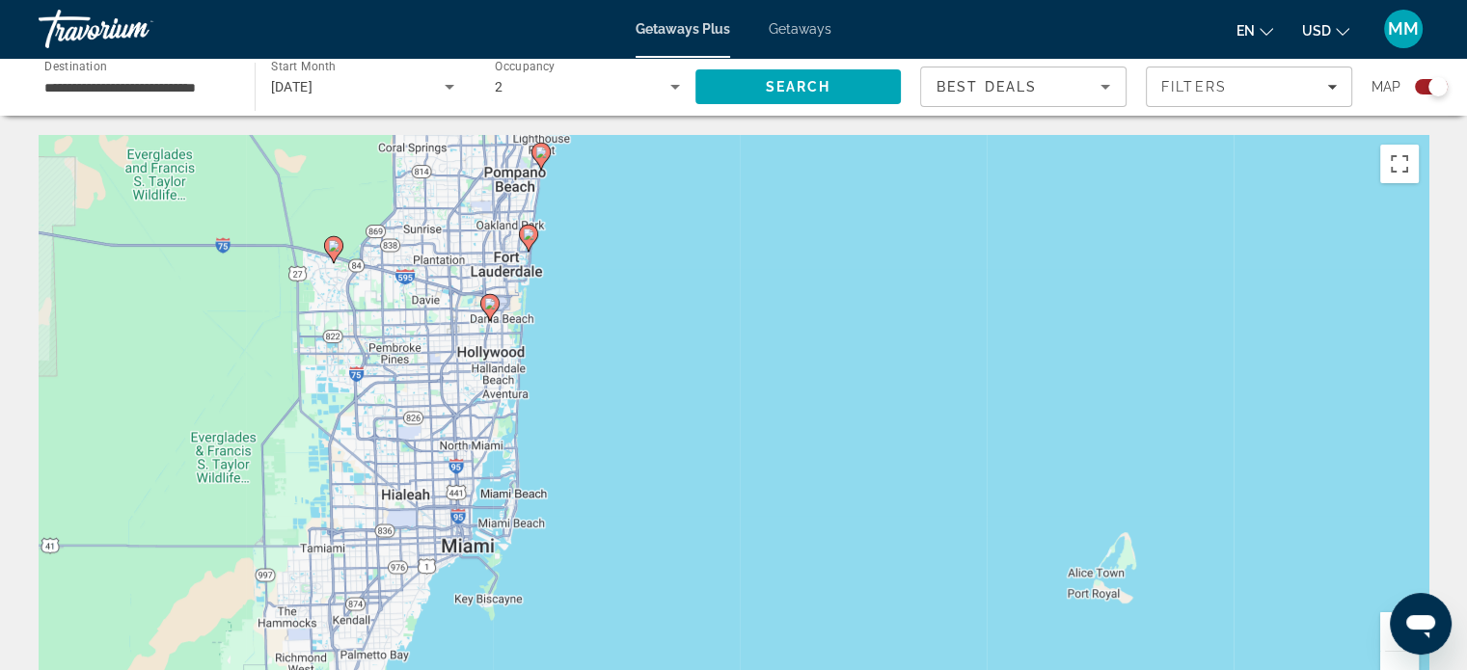
drag, startPoint x: 1002, startPoint y: 412, endPoint x: 988, endPoint y: 346, distance: 67.2
click at [955, 312] on div "To activate drag with keyboard, press Alt + Enter. Once in keyboard drag state,…" at bounding box center [734, 424] width 1390 height 579
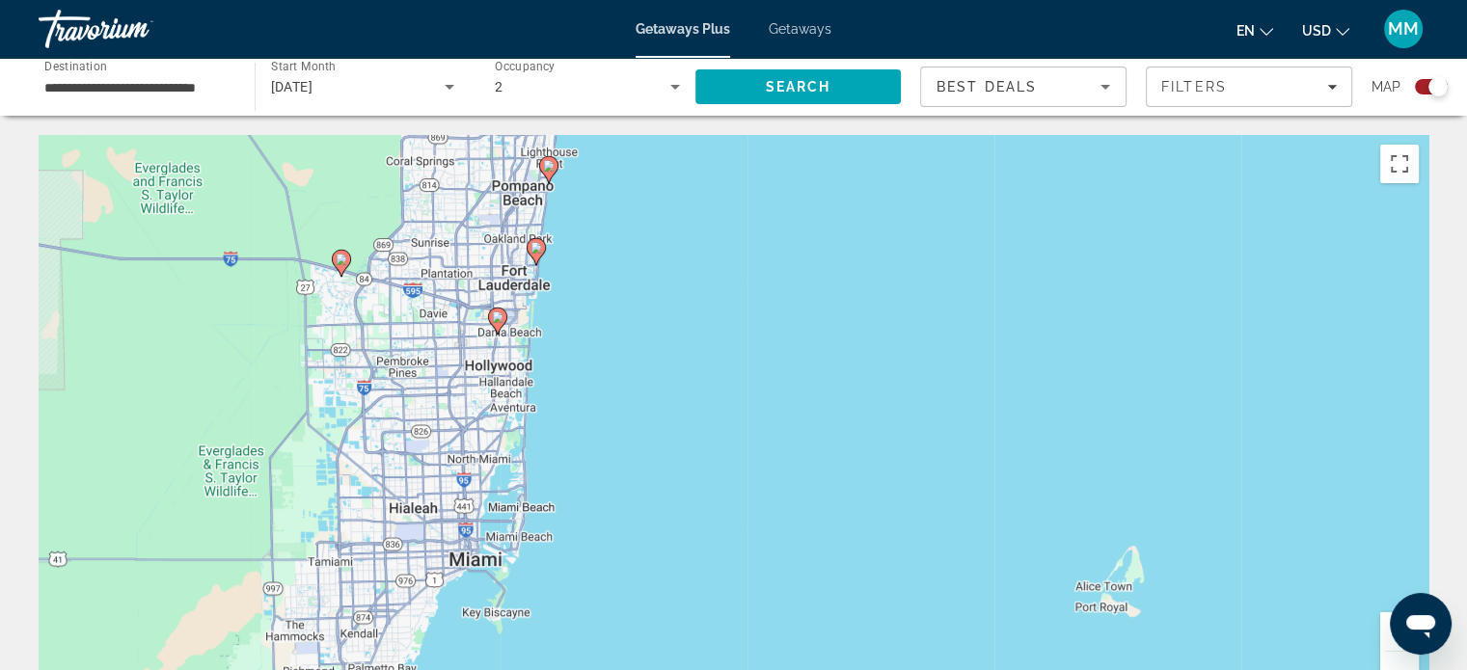
click at [538, 256] on icon "Main content" at bounding box center [535, 251] width 17 height 25
type input "**********"
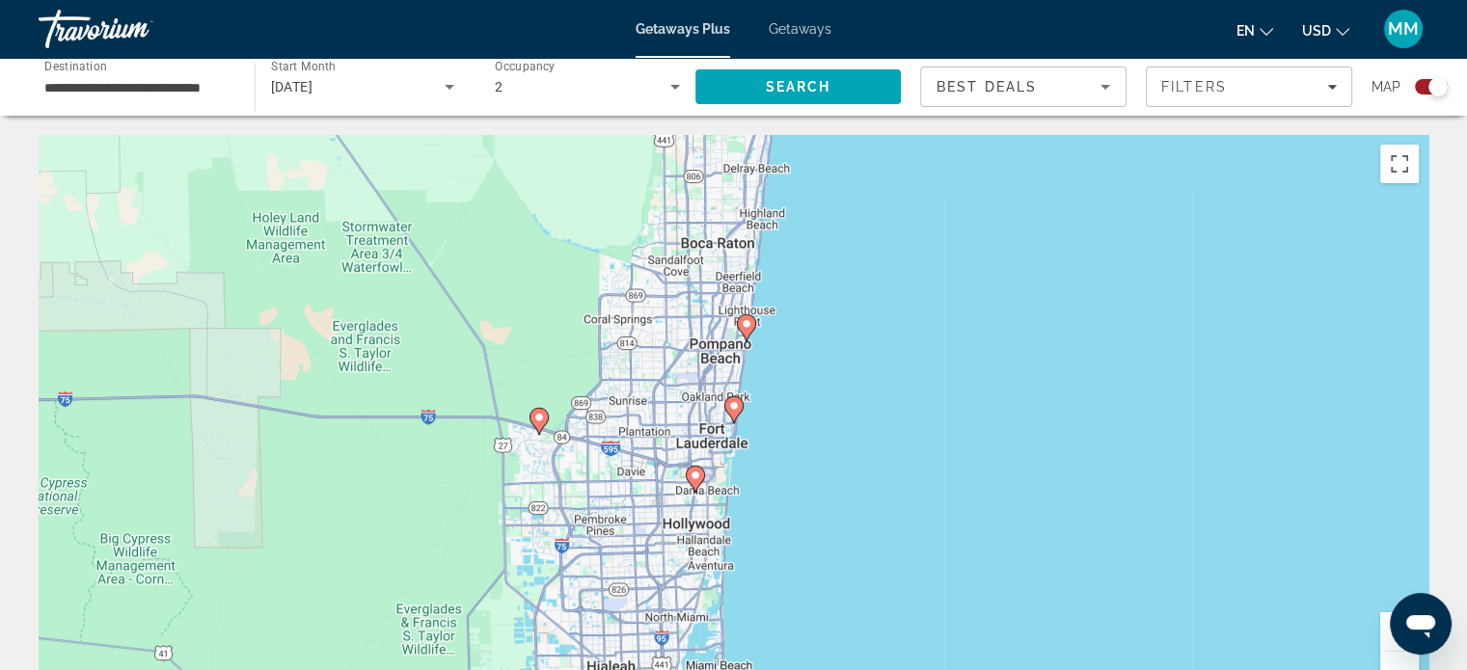
click at [733, 416] on icon "Main content" at bounding box center [733, 409] width 17 height 25
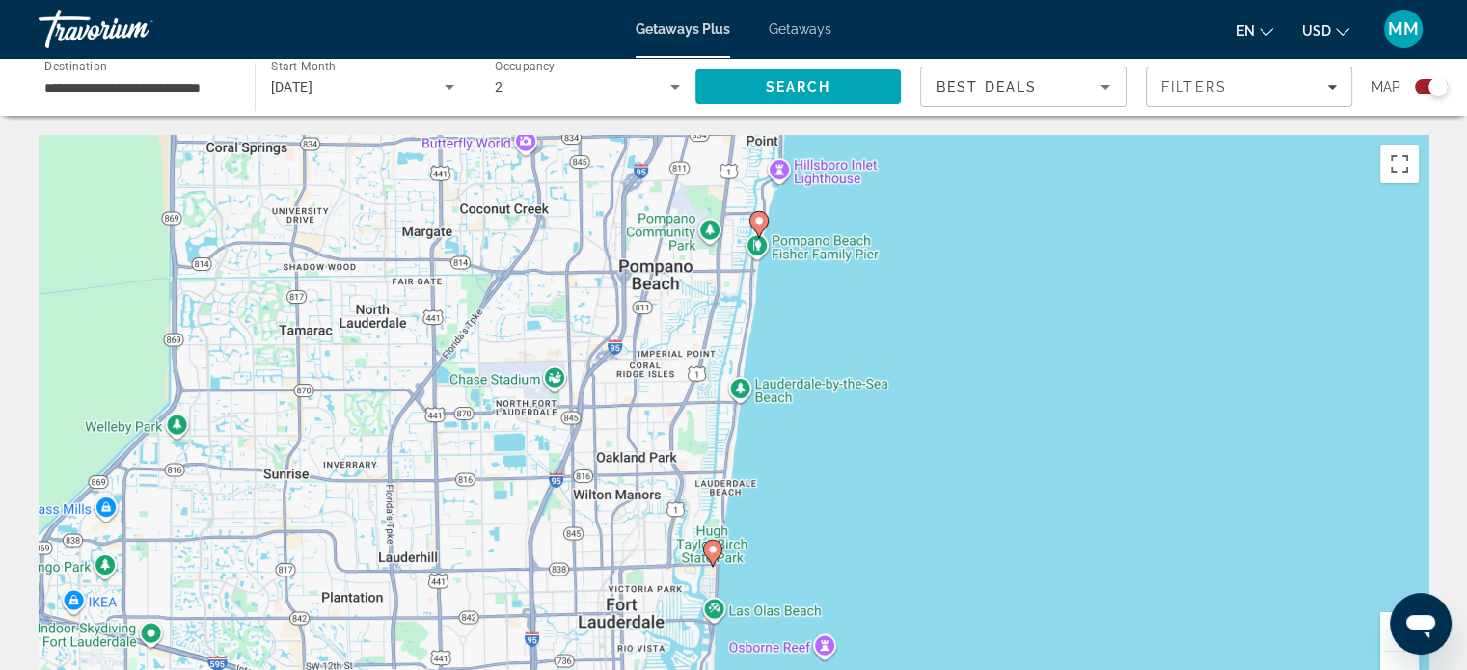
drag, startPoint x: 784, startPoint y: 533, endPoint x: 764, endPoint y: 524, distance: 22.0
click at [779, 479] on div "To activate drag with keyboard, press Alt + Enter. Once in keyboard drag state,…" at bounding box center [734, 424] width 1390 height 579
click at [712, 559] on icon "Main content" at bounding box center [711, 554] width 17 height 25
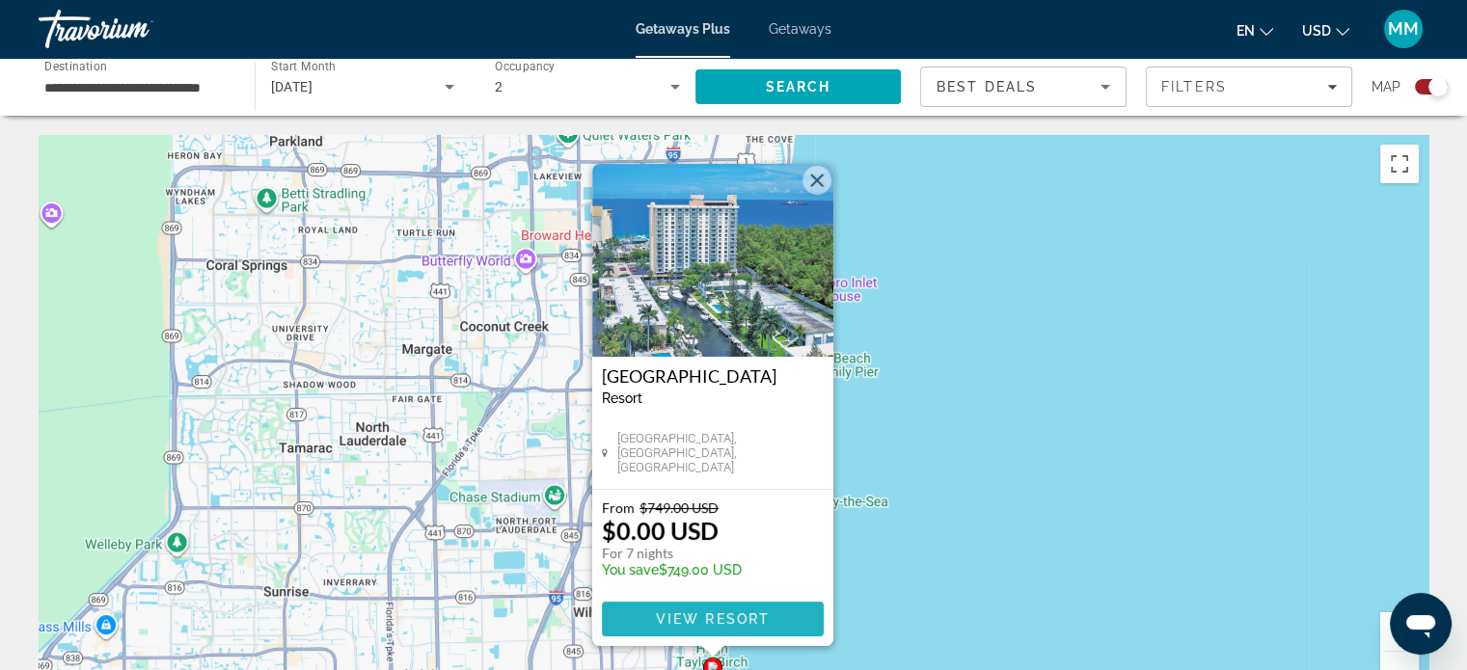
click at [743, 620] on span "View Resort" at bounding box center [712, 619] width 114 height 15
